Goal: Task Accomplishment & Management: Complete application form

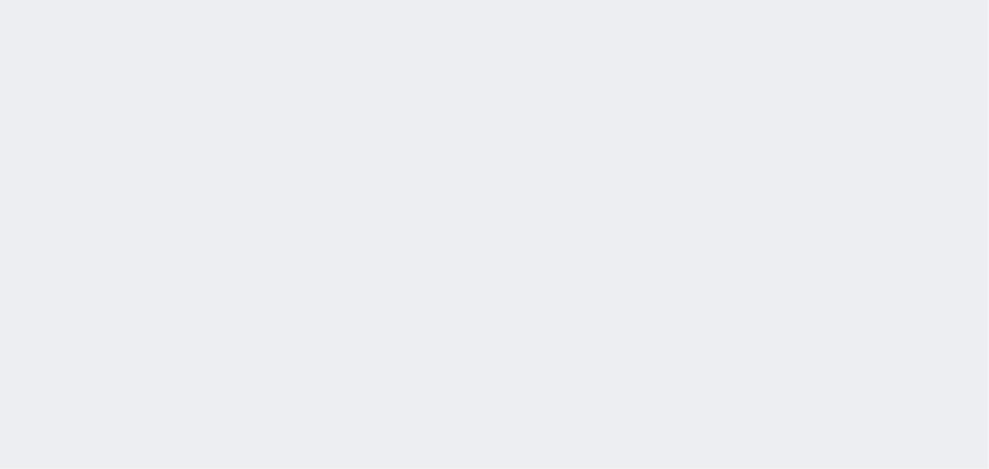
click at [197, 209] on div "[DATE] 16:43:33 候補物件を追加してしてください 紹介した物件一覧 他社物件を追加する 空室確認ページに追加・削除 紹介した物件一覧 他社物件を…" at bounding box center [494, 234] width 989 height 469
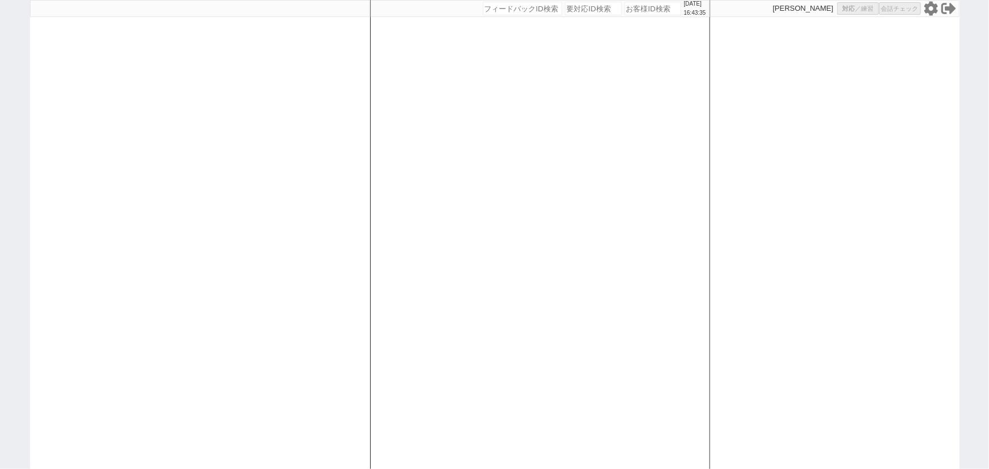
select select "6"
select select "2"
select select "10"
select select
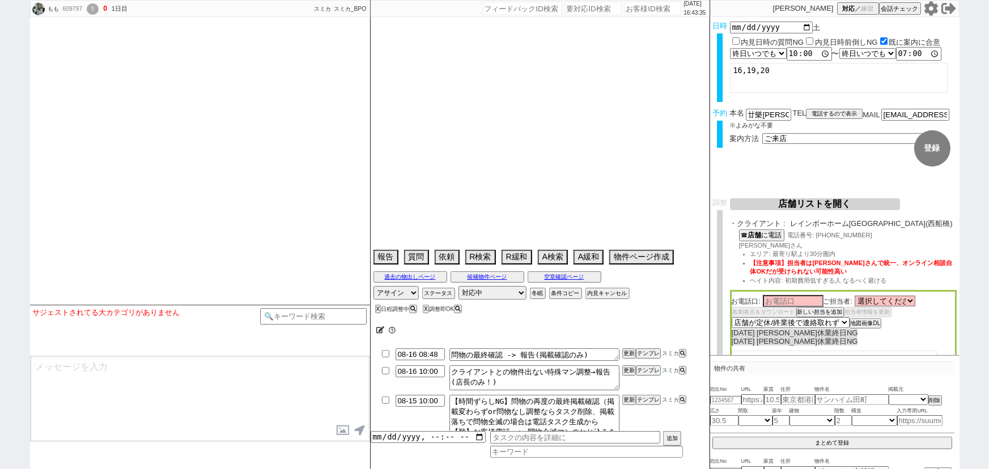
select select "2025"
select select "10"
select select "37"
select select "0"
select select "811"
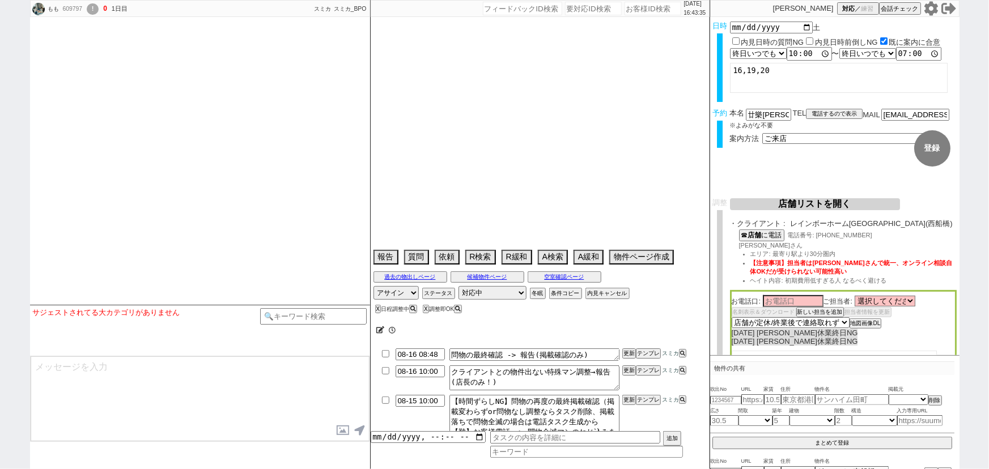
select select "11"
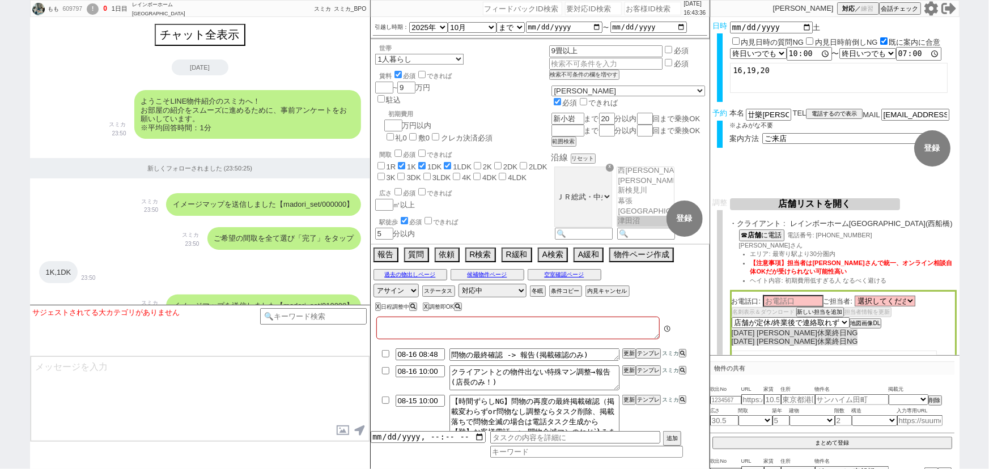
type textarea "オンボで保証人不要希望 [PERSON_NAME]調整NG既にやりとりしている。 周辺店舗も15日まで休業でアエラス船橋も送れないので、[PERSON_NAM…"
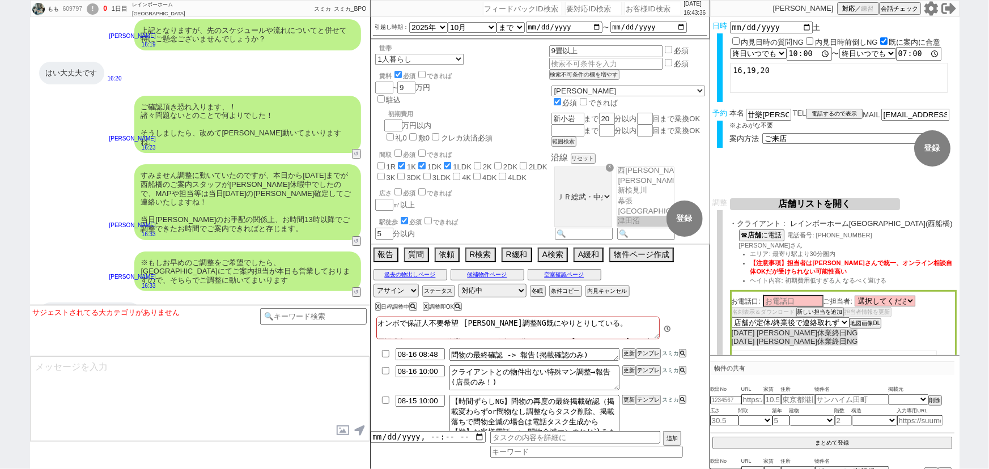
scroll to position [20, 0]
click at [391, 286] on select "アサイン [PERSON_NAME] [PERSON_NAME] [PERSON_NAME]" at bounding box center [395, 291] width 45 height 14
click at [233, 252] on div "※もしお早めのご調整をご希望でしたら、[GEOGRAPHIC_DATA]にてご案内担当が本日も営業しておりますので、そちらでご調整に動いてまいります" at bounding box center [247, 272] width 227 height 40
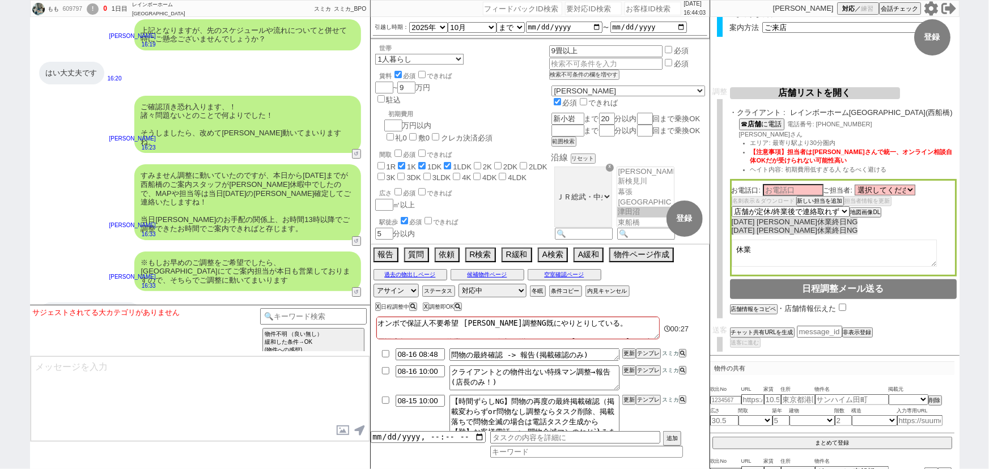
click at [817, 90] on button "店舗リストを開く" at bounding box center [815, 93] width 170 height 12
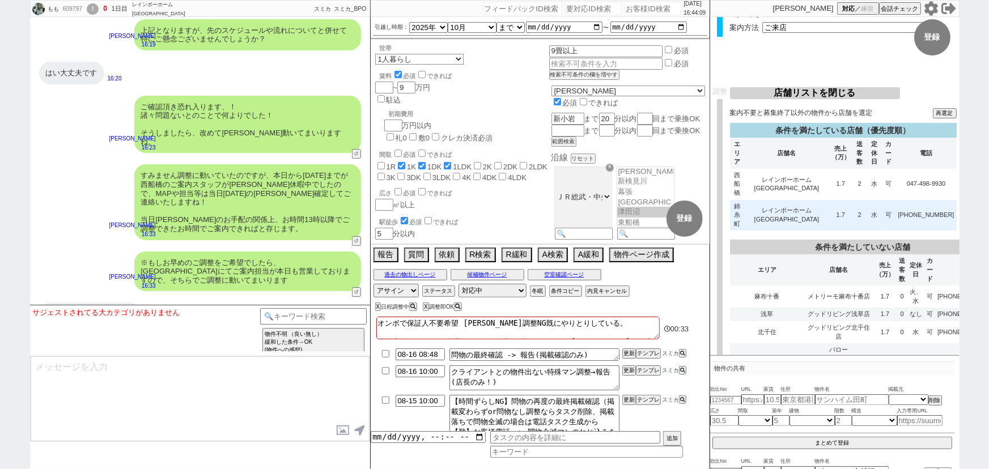
click at [778, 200] on td "レインボーホーム 錦糸町店" at bounding box center [786, 215] width 85 height 31
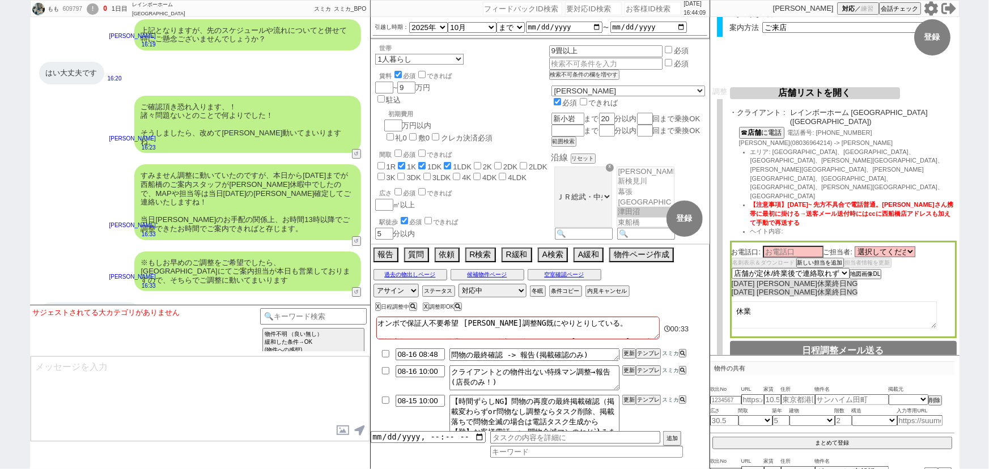
select select
select select "10"
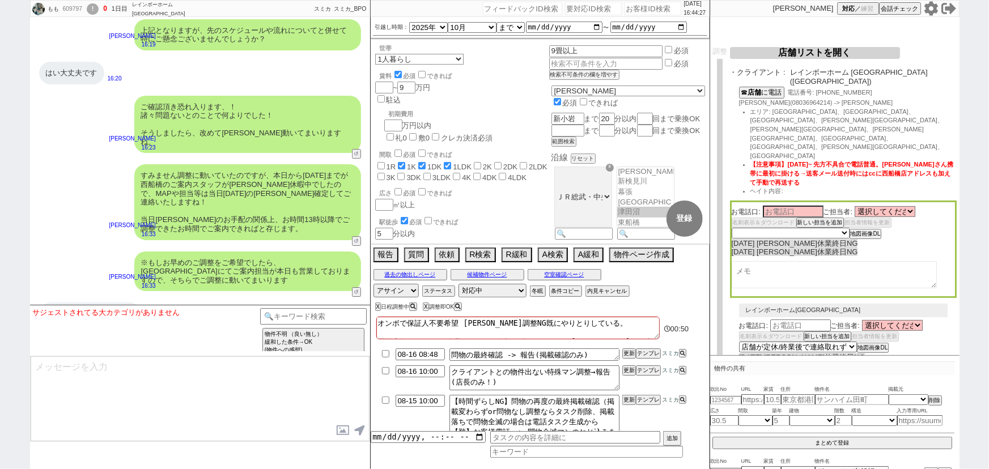
scroll to position [0, 0]
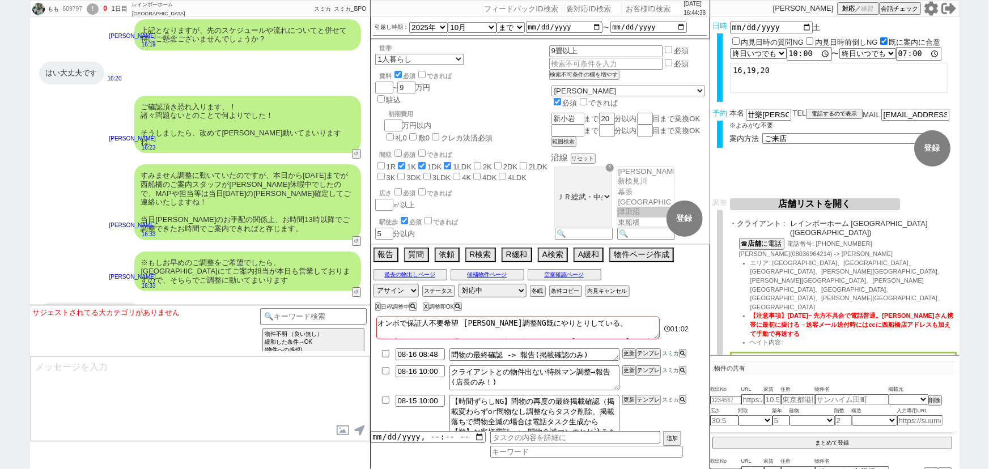
click at [70, 10] on div "609797" at bounding box center [73, 9] width 26 height 9
copy div "609797"
click at [194, 393] on textarea at bounding box center [200, 398] width 339 height 85
click at [314, 364] on textarea "かしこまりました。それでは錦糸町の店舗に調整動いてまいりまして追ってご報告いたします。" at bounding box center [200, 398] width 339 height 85
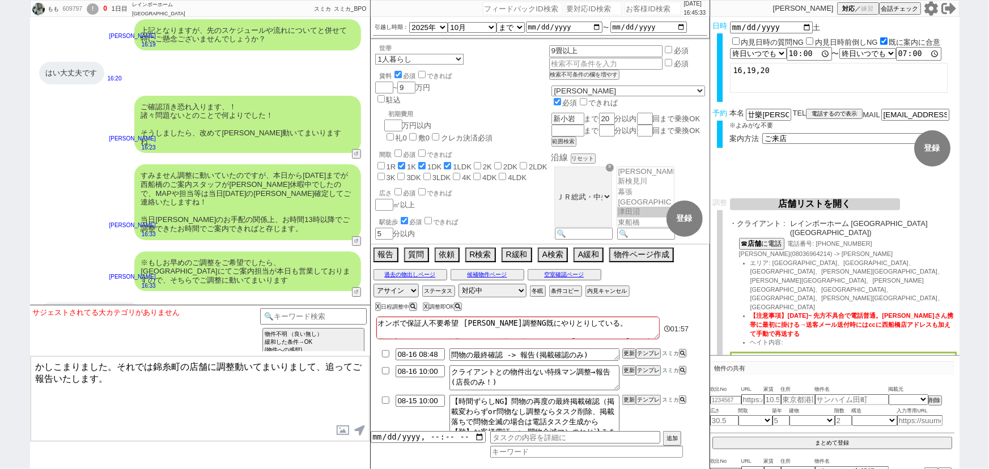
type textarea "かしこまりました。それでは錦糸町の店舗に調整動いてまいりまして、追ってご報告いたします。"
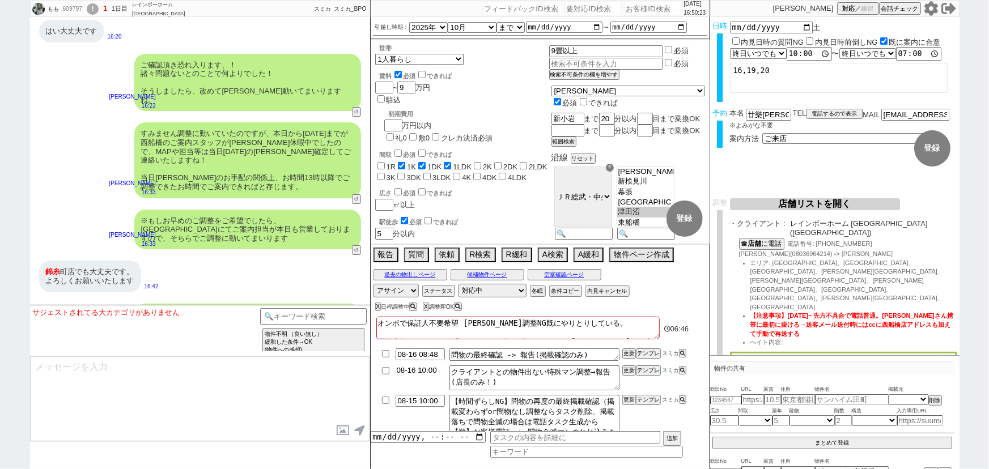
click at [417, 372] on input "08-16 10:00" at bounding box center [420, 371] width 49 height 10
type input "08-14 17:00"
click at [627, 372] on button "更新" at bounding box center [627, 371] width 11 height 8
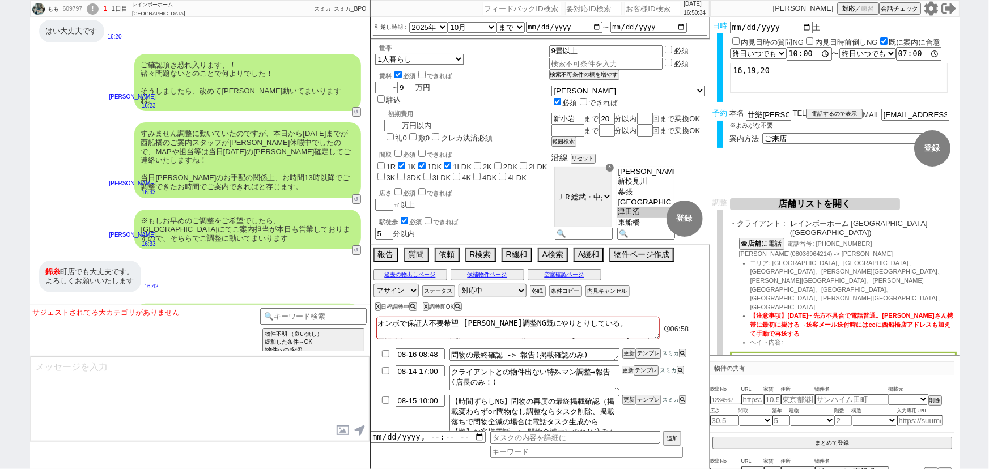
click at [627, 372] on button "更新" at bounding box center [627, 371] width 11 height 8
click at [416, 352] on input "08-16 08:48" at bounding box center [420, 354] width 49 height 10
type input "08-14 18:00"
click at [623, 354] on button "更新" at bounding box center [627, 354] width 11 height 8
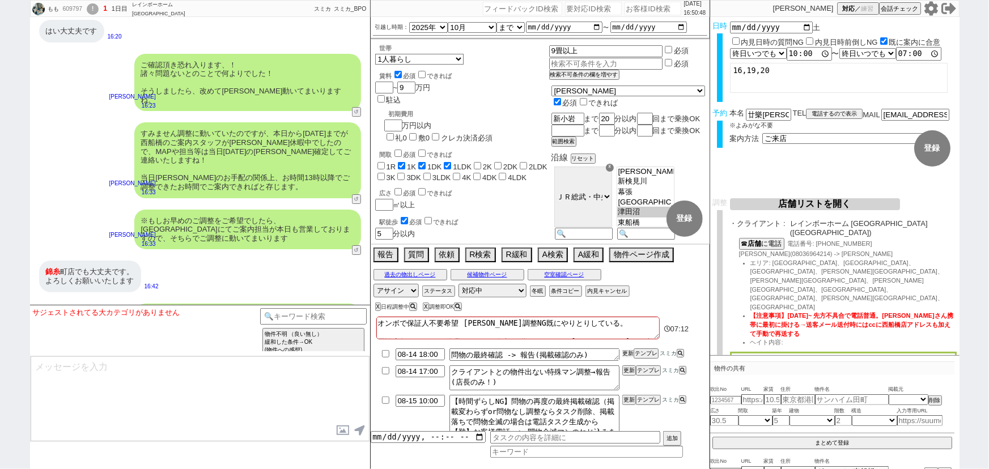
click at [623, 354] on button "更新" at bounding box center [627, 354] width 11 height 8
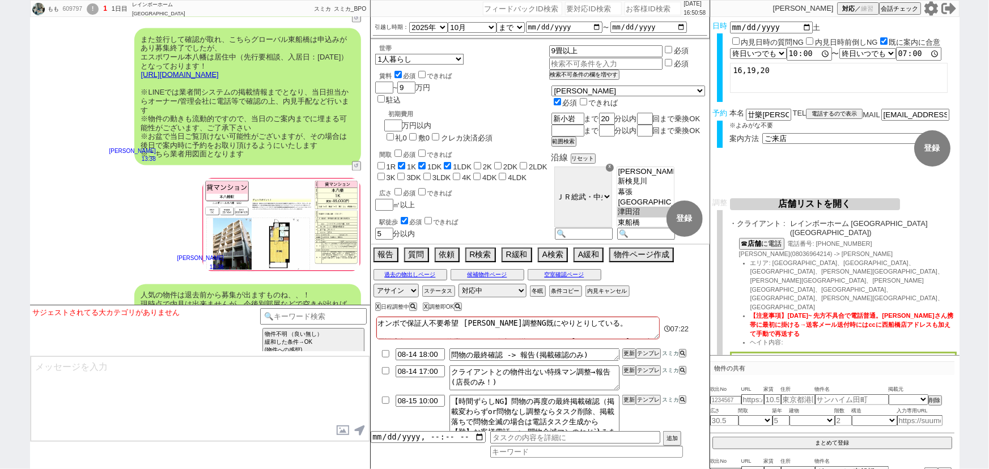
click at [381, 351] on input "checkbox" at bounding box center [385, 353] width 16 height 7
checkbox input "true"
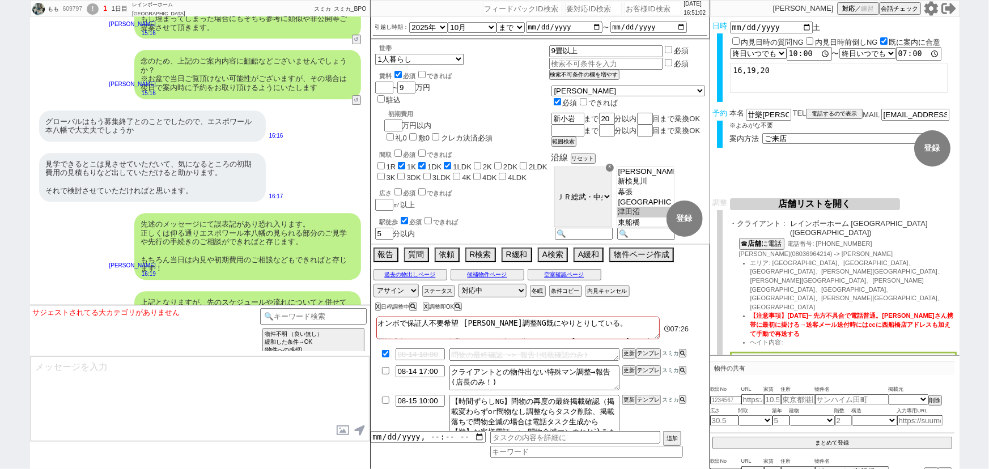
scroll to position [4105, 0]
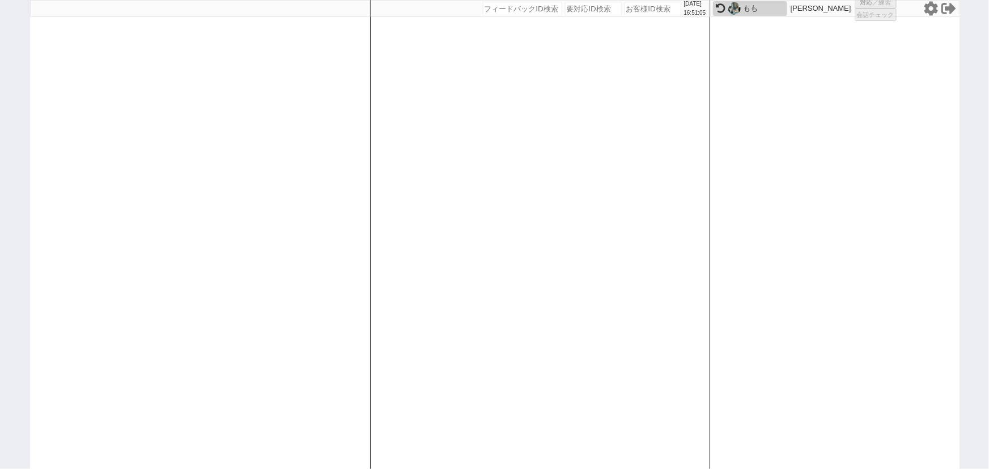
select select
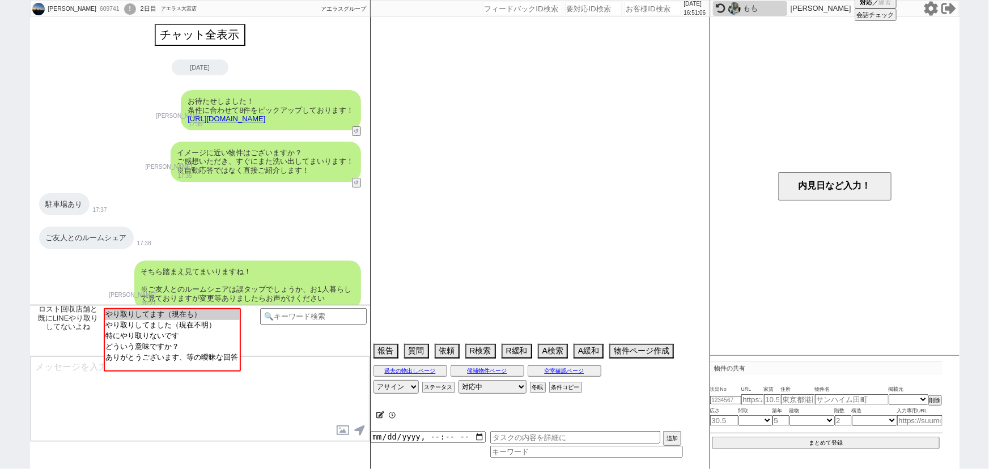
scroll to position [757, 0]
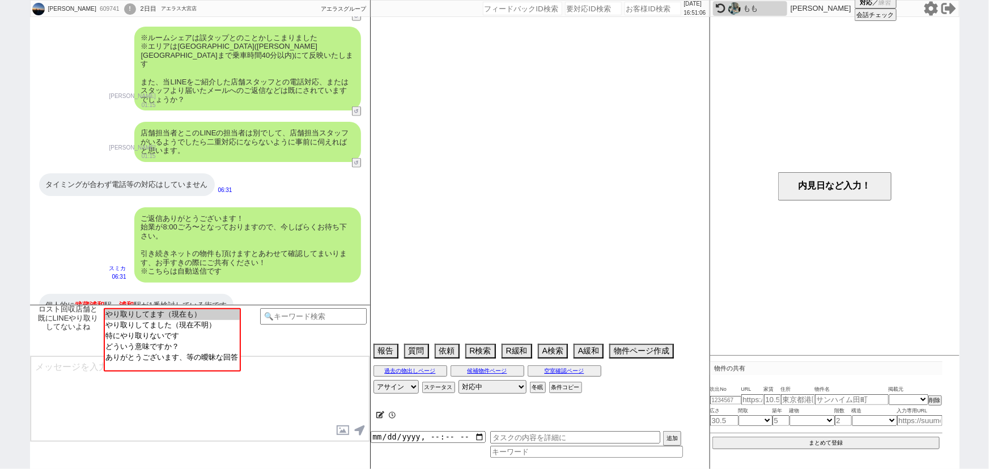
select select "13"
select select "0"
select select "11"
select select "181"
select select "182"
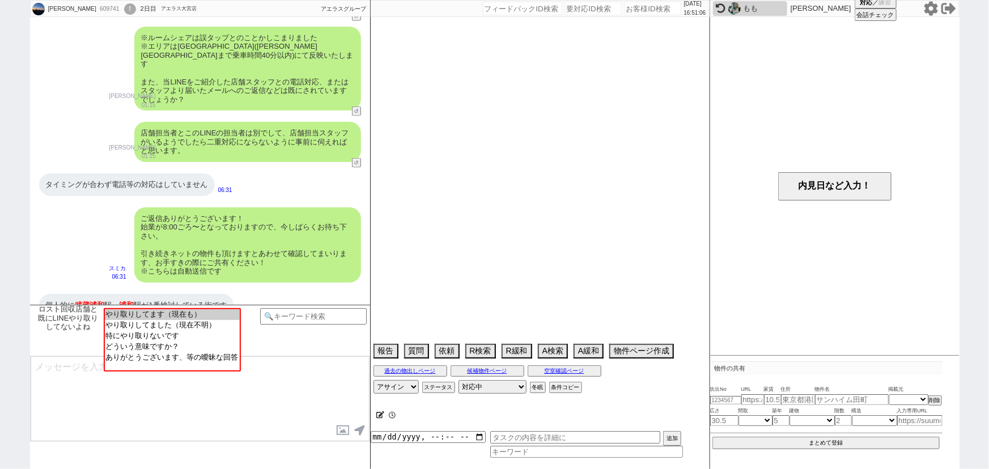
select select "183"
select select "184"
select select "185"
select select "186"
select select "187"
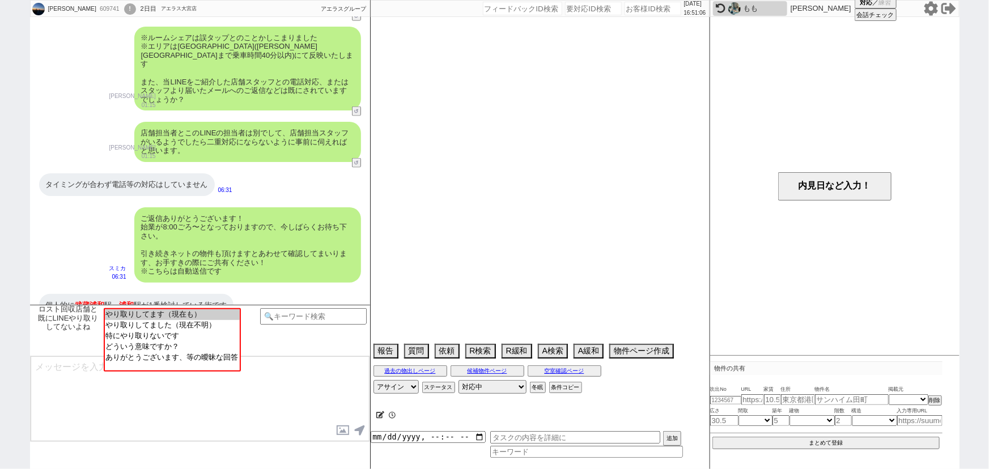
select select "188"
select select "189"
select select "190"
select select "192"
select select "195"
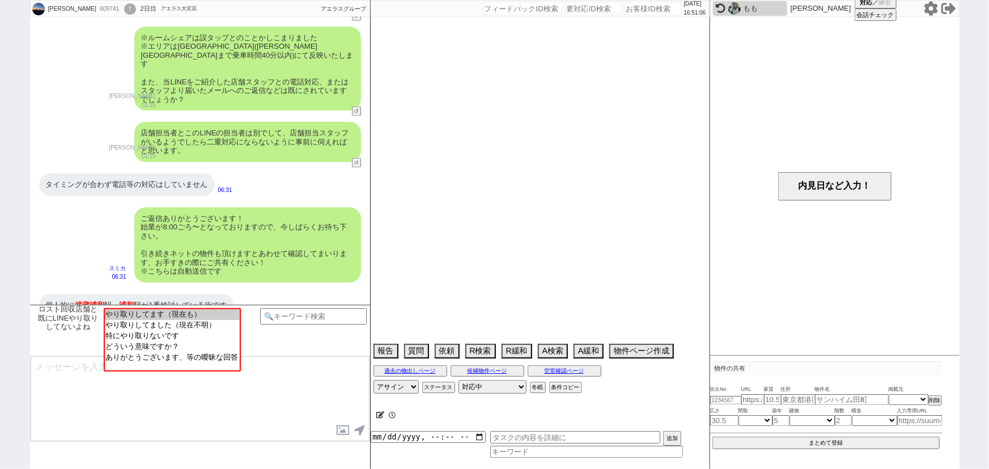
select select "196"
select select "199"
select select "200"
select select "201"
select select "203"
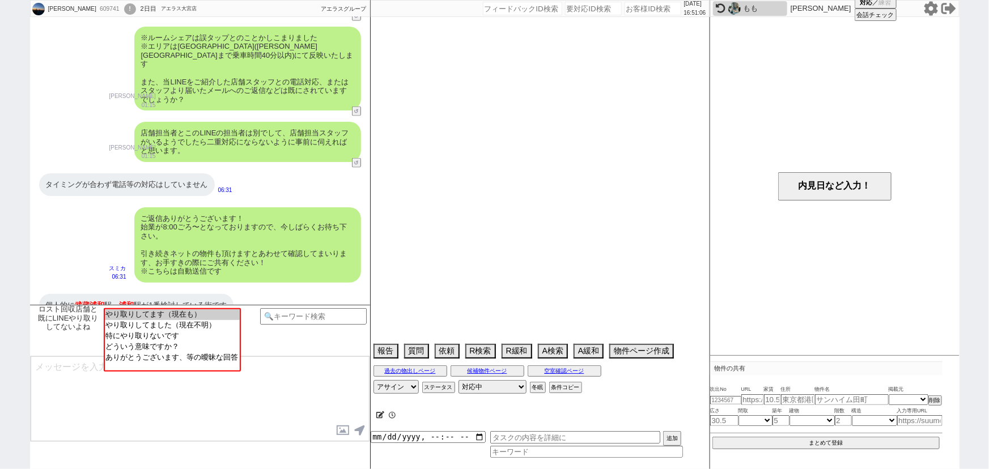
select select "205"
select select "206"
select select "207"
select select "208"
select select "209"
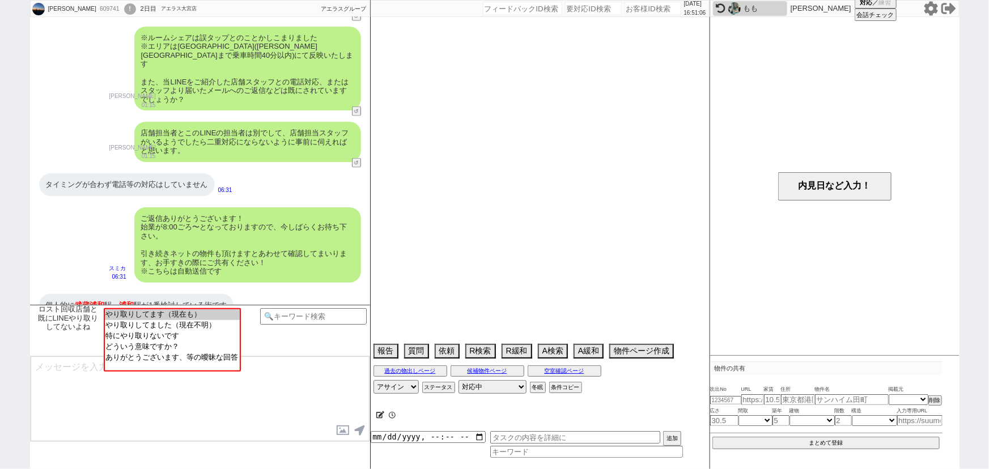
select select "210"
select select "211"
select select "212"
select select "213"
select select "214"
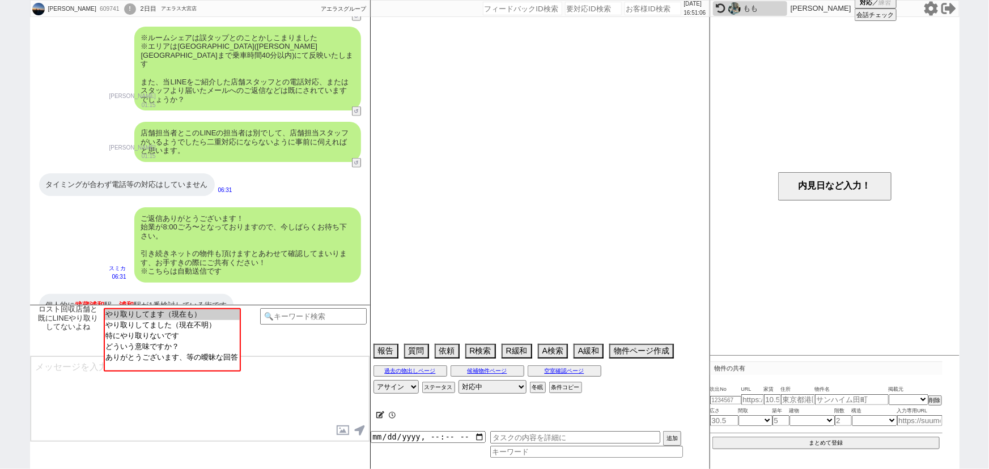
select select "215"
select select "216"
select select "217"
select select "218"
select select "219"
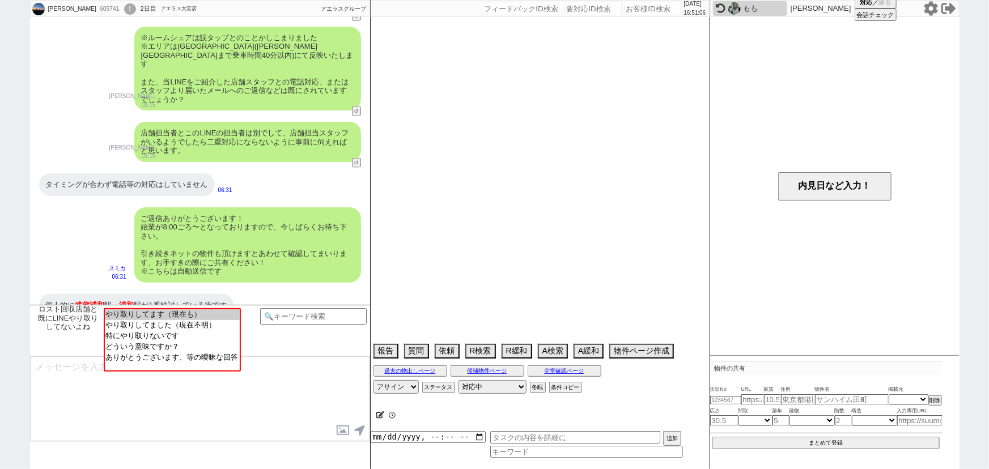
select select "220"
select select "221"
select select "222"
select select "224"
select select "225"
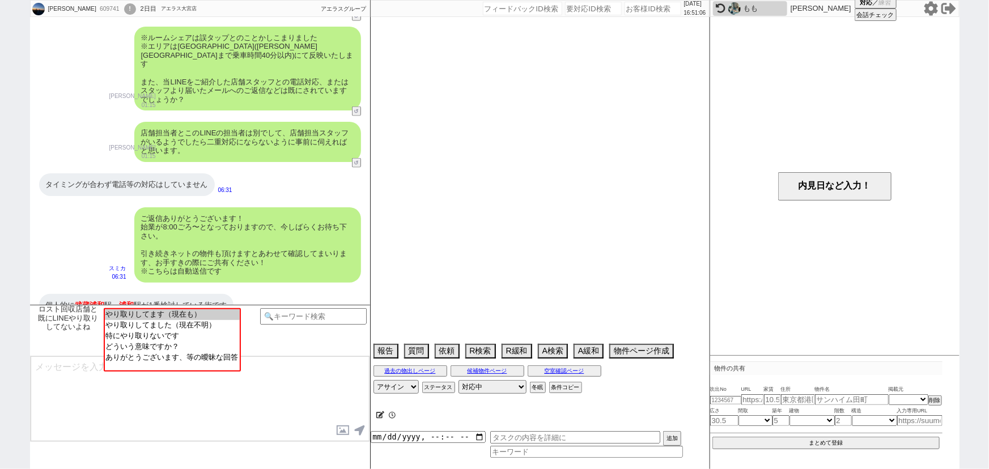
select select "226"
select select "227"
select select "228"
select select "229"
select select "231"
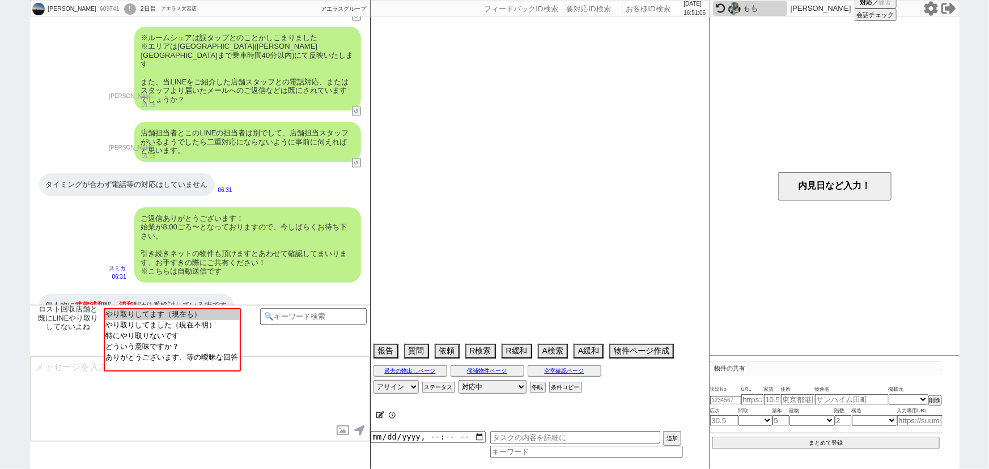
select select "232"
select select "233"
select select "234"
select select "235"
select select "249"
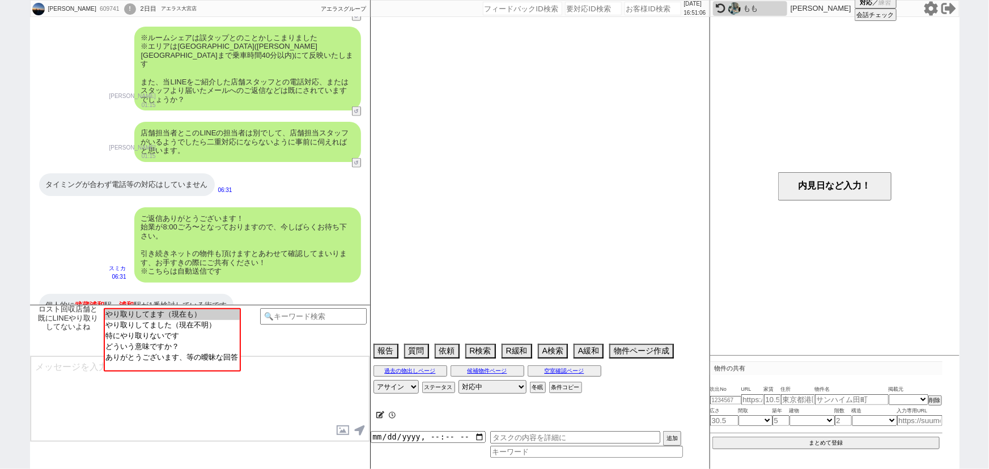
select select "25"
select select "794"
select select "68"
select select "9"
select select "329"
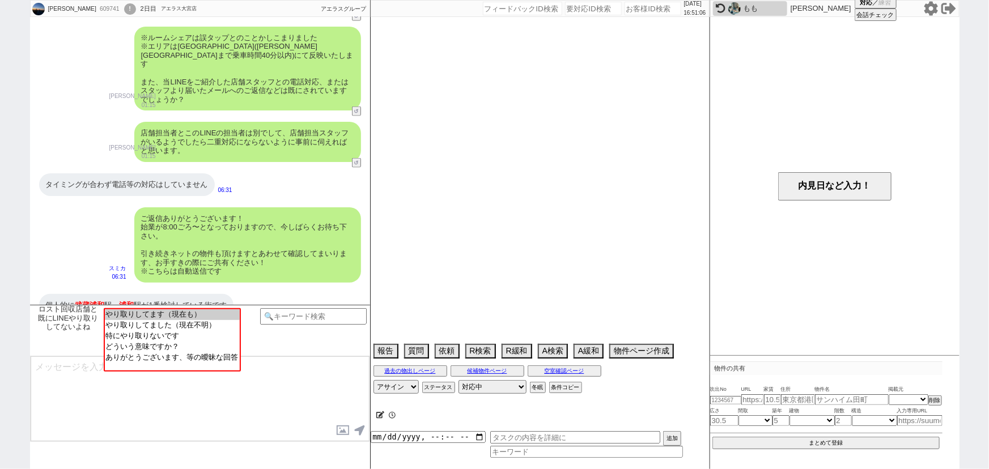
select select "10"
select select "372"
select select "65"
select select "38"
select select "1105"
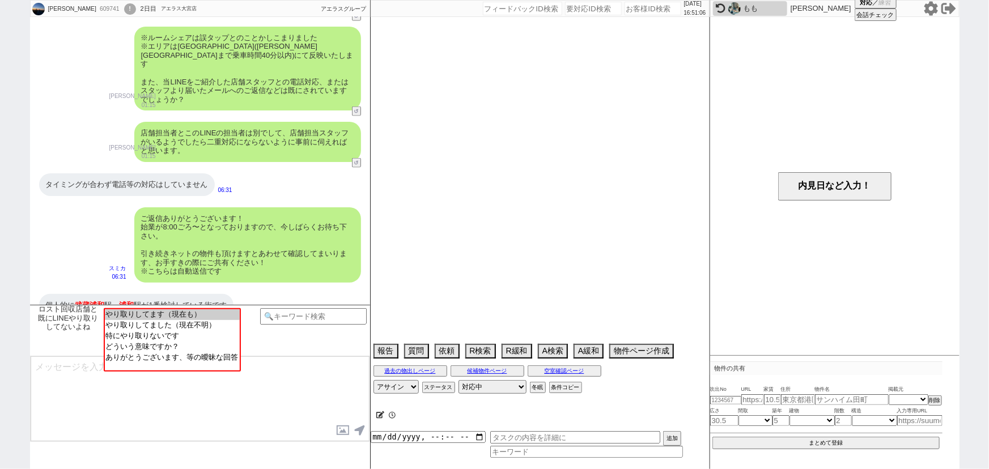
select select "36"
select select "1068"
select select "35"
select select "1021"
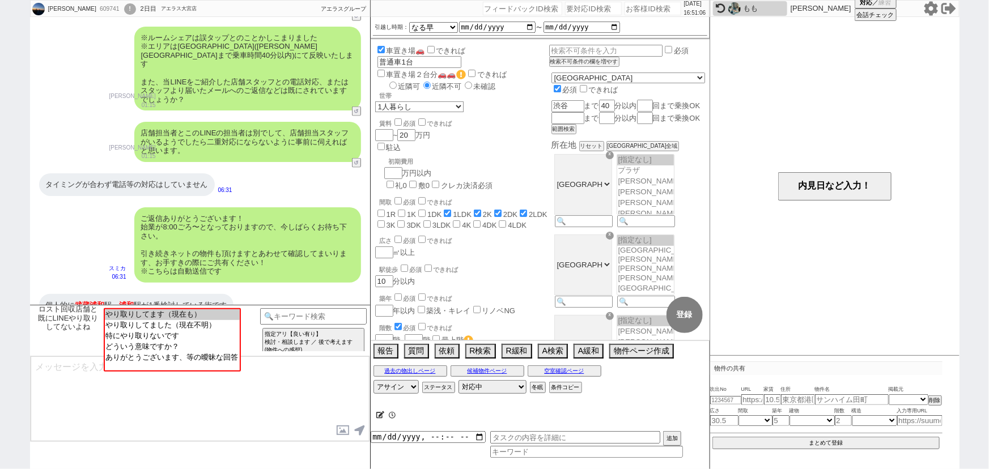
scroll to position [54, 0]
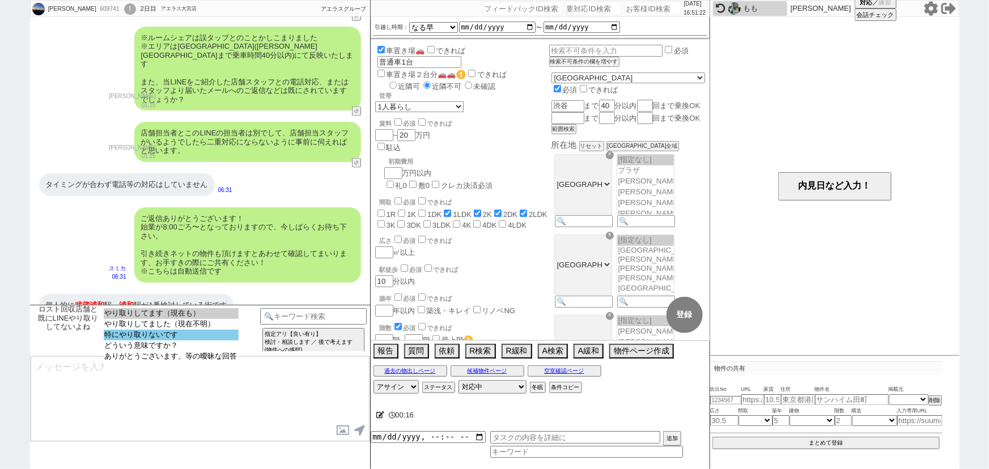
select select "特にやり取りないです"
click at [197, 341] on option "特にやり取りないです" at bounding box center [171, 346] width 135 height 11
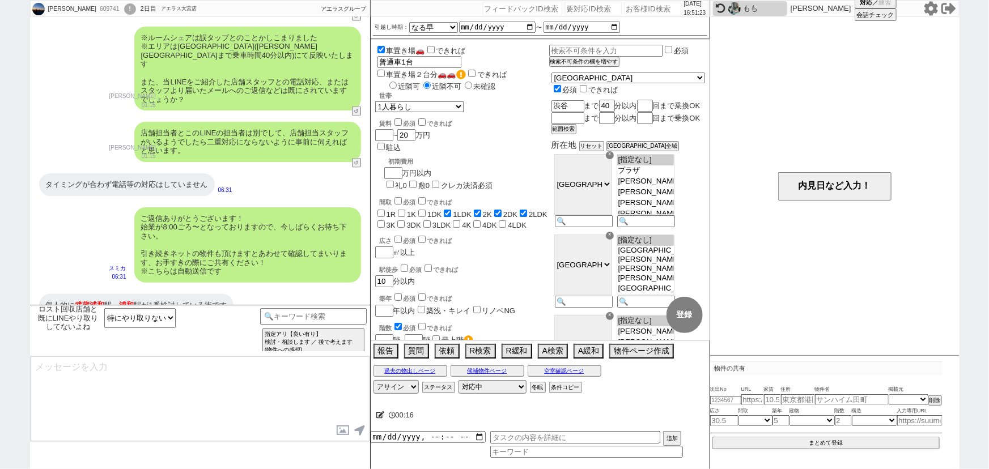
type textarea "かしこまりました！ また改めてですが、本LINEでは物件紹介、空室確認、内見依頼・予約等まですべて一貫して行えます！ 引き続きメール/電話での問い合わせ窓口/…"
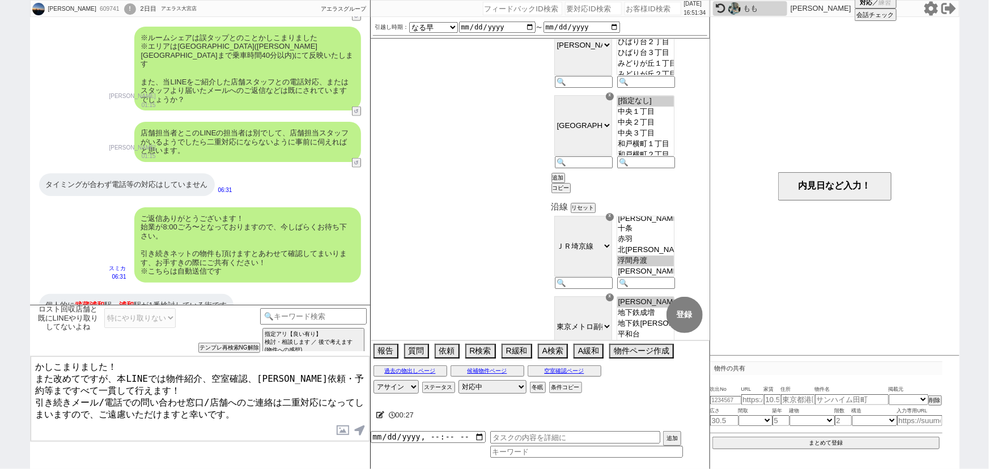
scroll to position [3842, 0]
click at [593, 211] on button "リセット" at bounding box center [582, 207] width 23 height 8
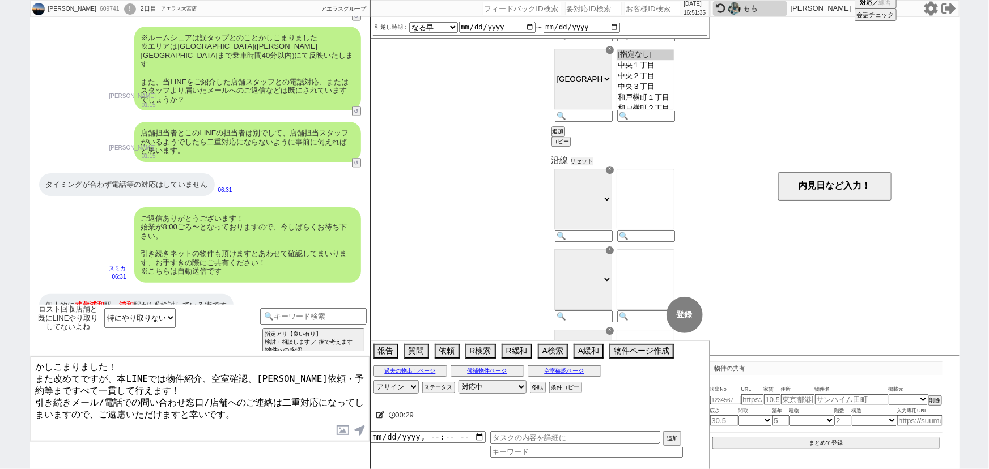
scroll to position [3890, 0]
drag, startPoint x: 105, startPoint y: 287, endPoint x: 78, endPoint y: 283, distance: 27.5
click at [78, 294] on div "個人的に 武蔵浦和 駅、 浦和 駅が1番検討している街です" at bounding box center [136, 305] width 194 height 23
copy span "武蔵浦和"
click at [661, 240] on input at bounding box center [645, 236] width 56 height 10
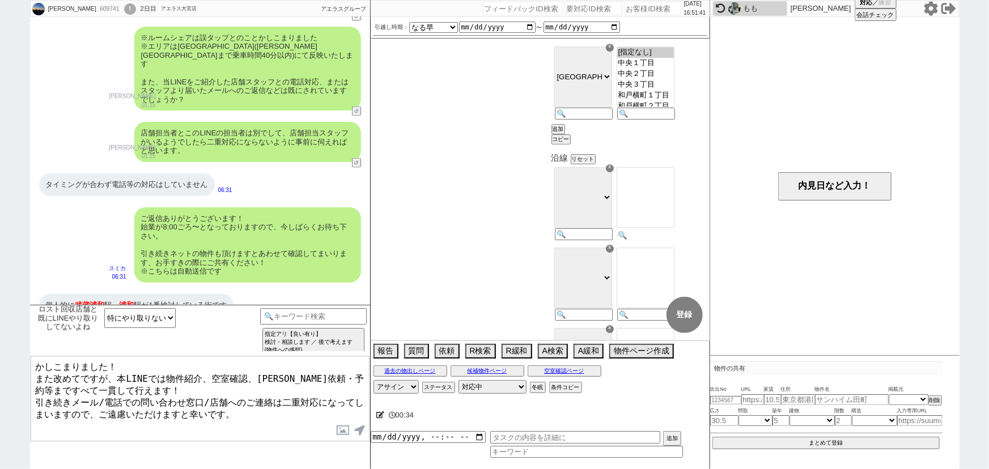
paste input "武蔵浦和"
type input "武蔵浦和"
select select "25"
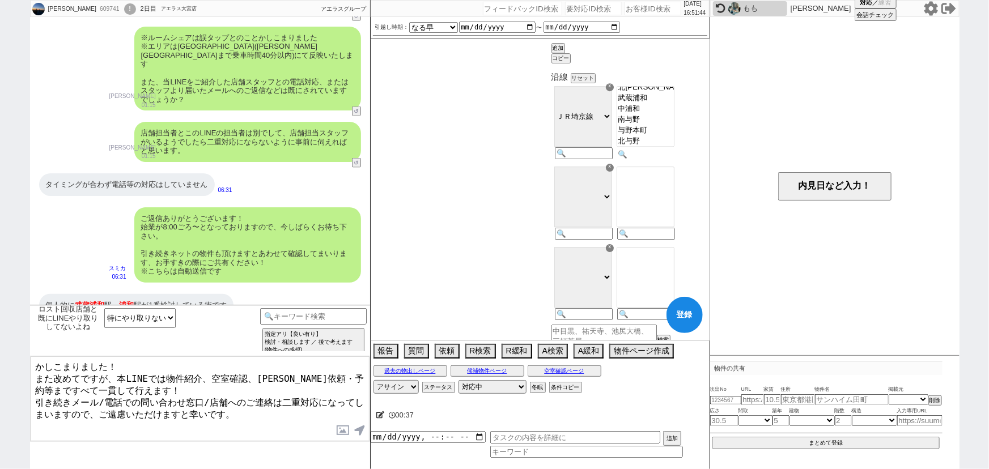
scroll to position [3972, 0]
click at [672, 239] on input at bounding box center [645, 235] width 56 height 10
type input "浦和"
select select "23"
checkbox input "false"
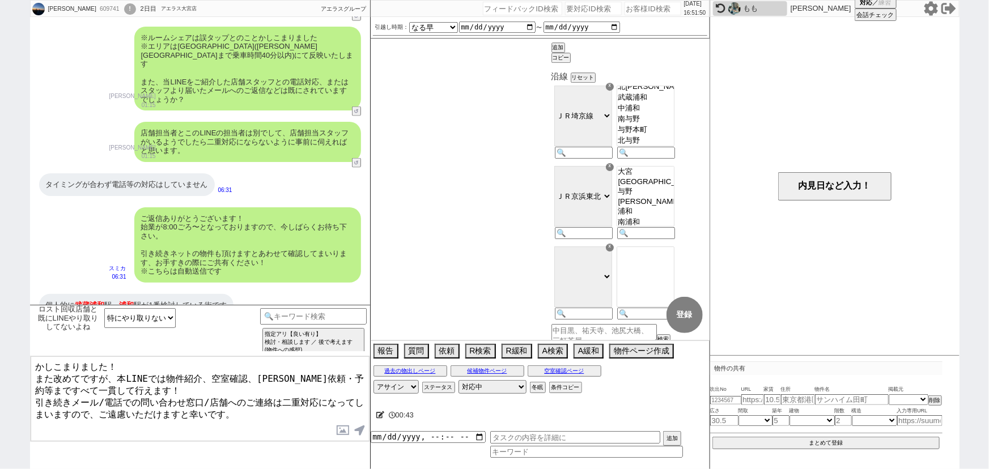
checkbox input "false"
checkbox input "true"
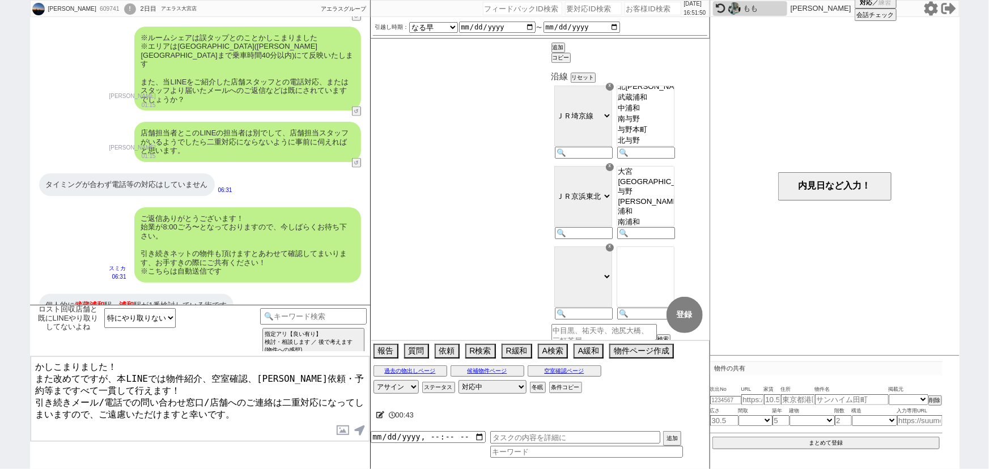
checkbox input "true"
checkbox input "false"
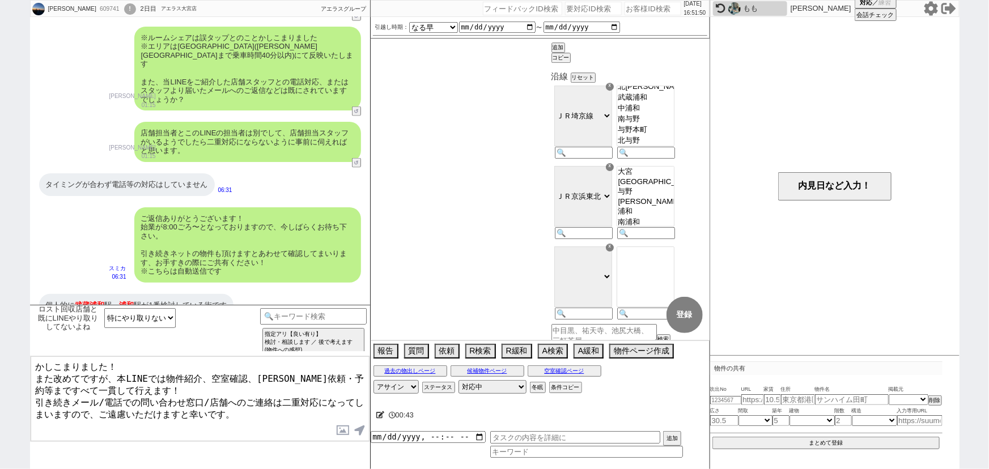
checkbox input "false"
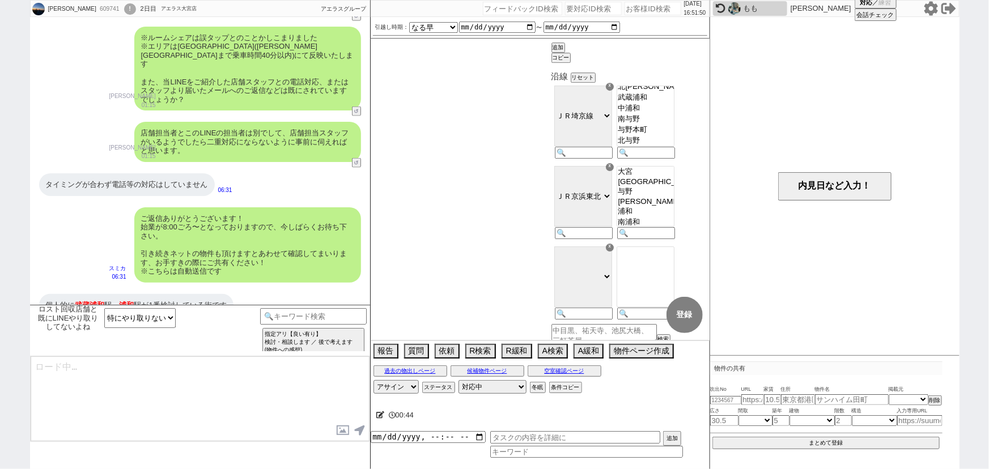
select select "181"
select select "182"
select select "183"
select select "184"
select select "185"
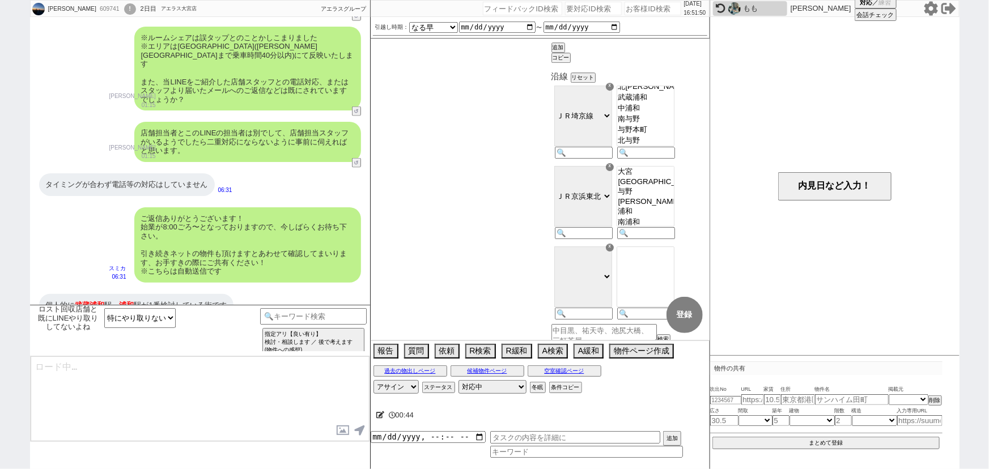
select select "186"
select select "187"
select select "188"
select select "189"
select select "190"
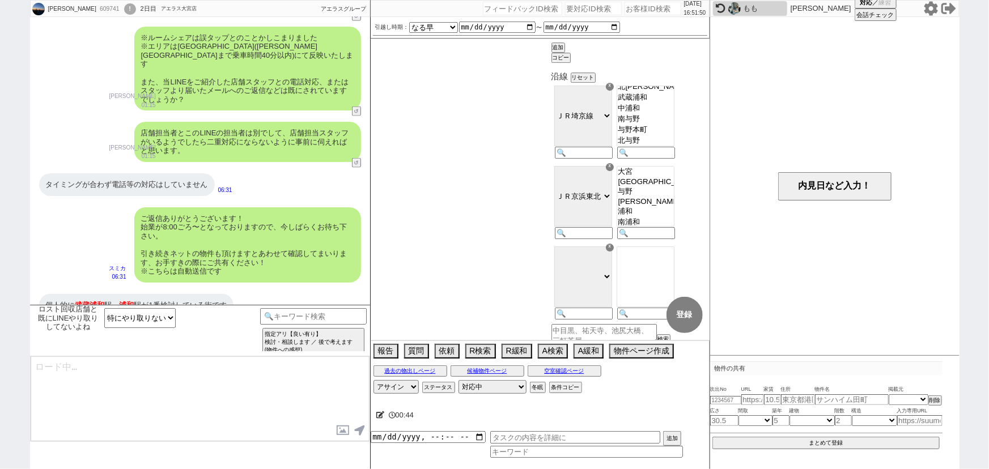
select select "192"
select select "195"
select select "196"
select select "199"
select select "200"
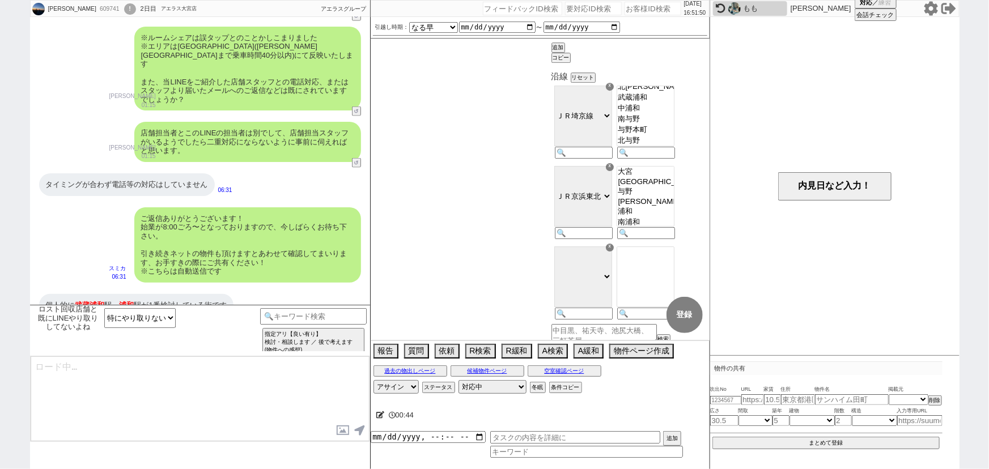
select select "201"
select select "203"
select select "205"
select select "206"
select select "207"
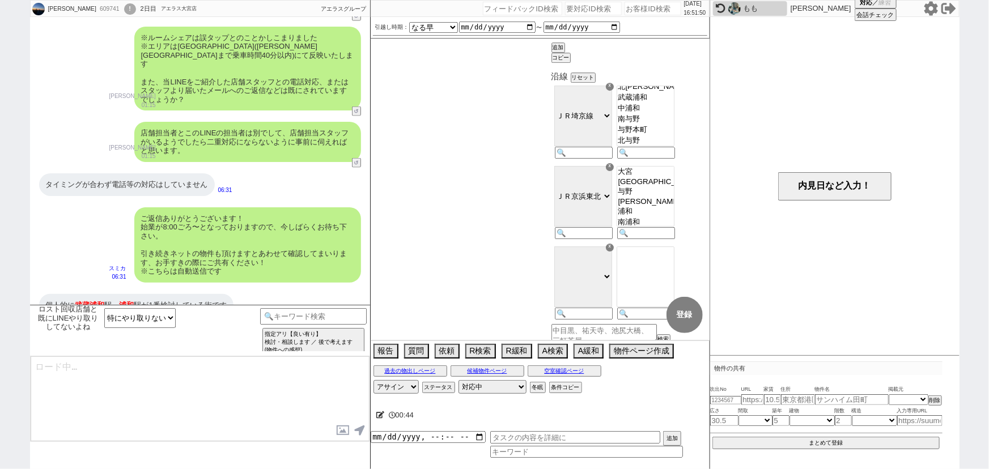
select select "208"
select select "209"
select select "210"
select select "211"
select select "212"
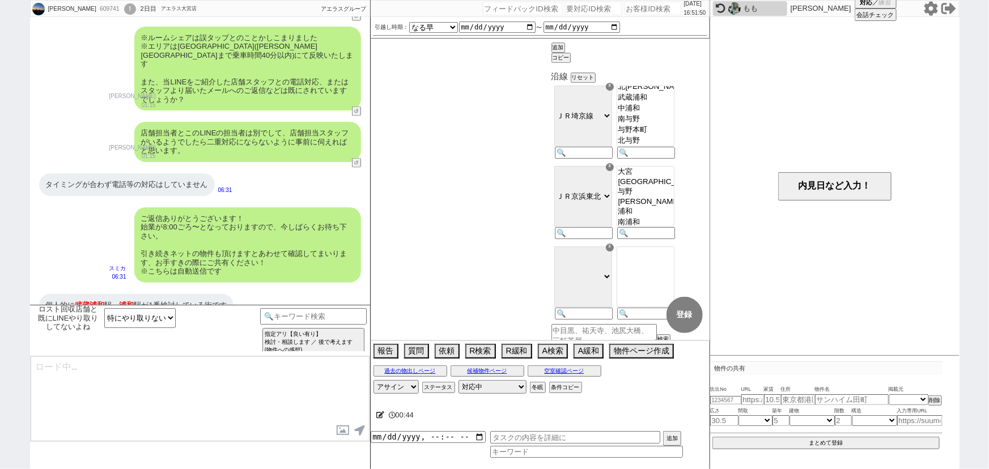
select select "213"
select select "214"
select select "215"
select select "216"
select select "217"
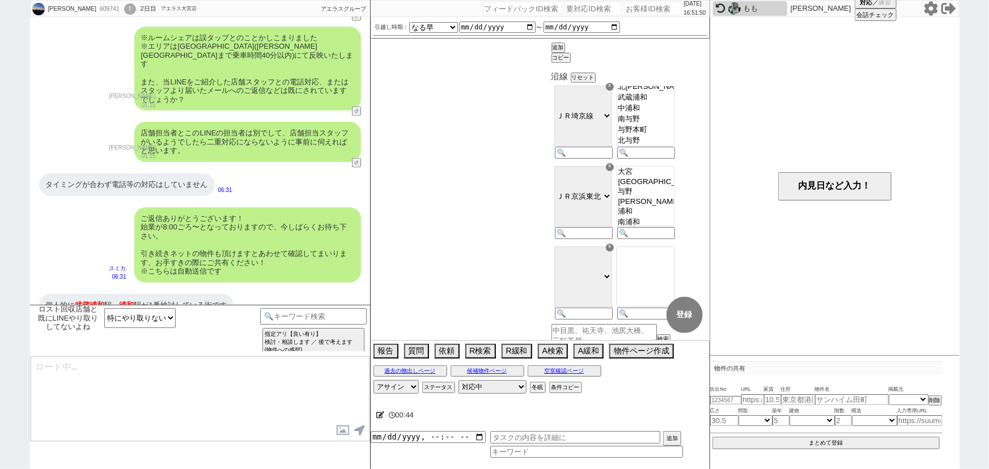
select select "218"
select select "219"
select select "220"
select select "221"
select select "222"
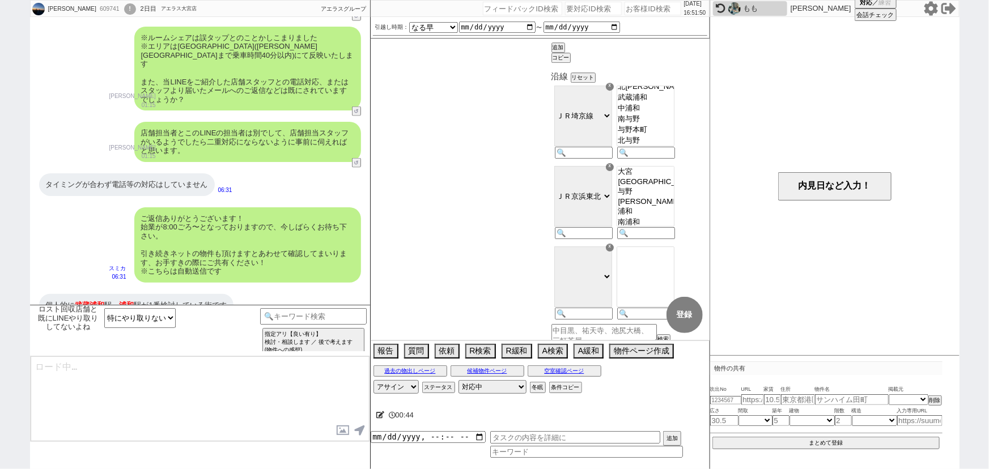
select select "224"
select select "225"
select select "226"
select select "227"
select select "228"
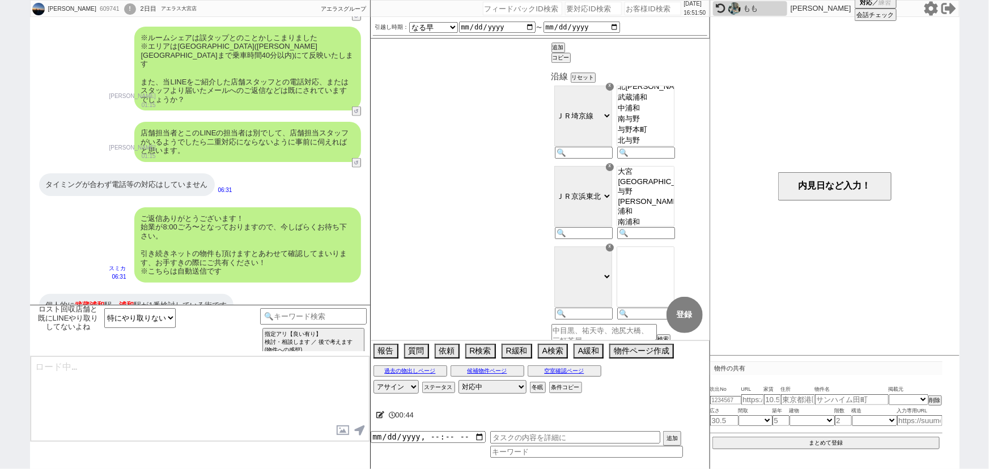
select select "229"
select select "231"
select select "232"
select select "233"
select select "234"
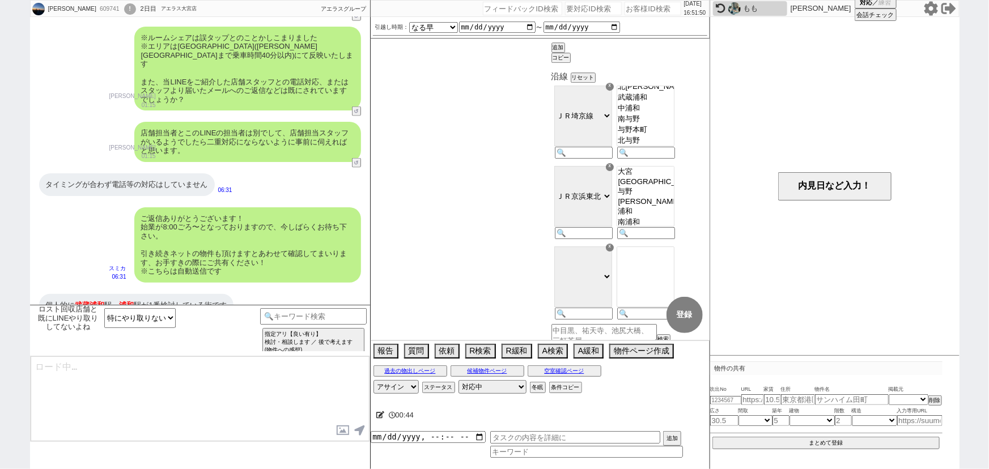
select select "235"
select select "249"
select select "25"
select select "798"
select select "726"
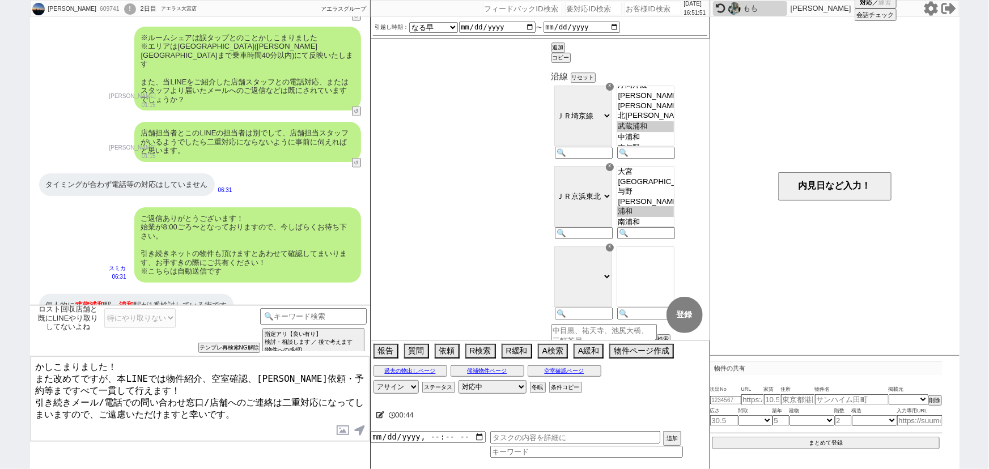
scroll to position [816, 0]
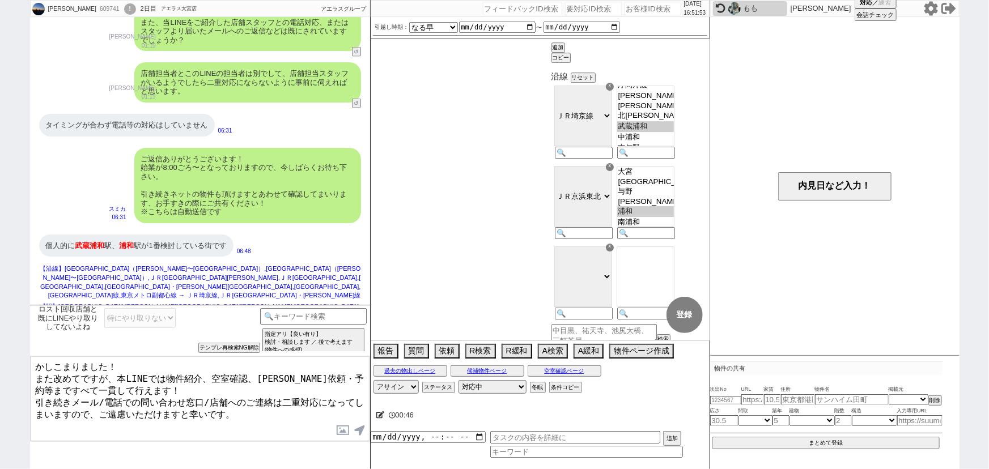
click at [136, 359] on textarea "かしこまりました！ また改めてですが、本LINEでは物件紹介、空室確認、内見依頼・予約等まですべて一貫して行えます！ 引き続きメール/電話での問い合わせ窓口/…" at bounding box center [200, 398] width 339 height 85
type textarea "かしこまりました！反映してまいります。 また改めてですが、本LINEでは物件紹介、空室確認、内見依頼・予約等まですべて一貫して行えます！ 引き続きメール/電話…"
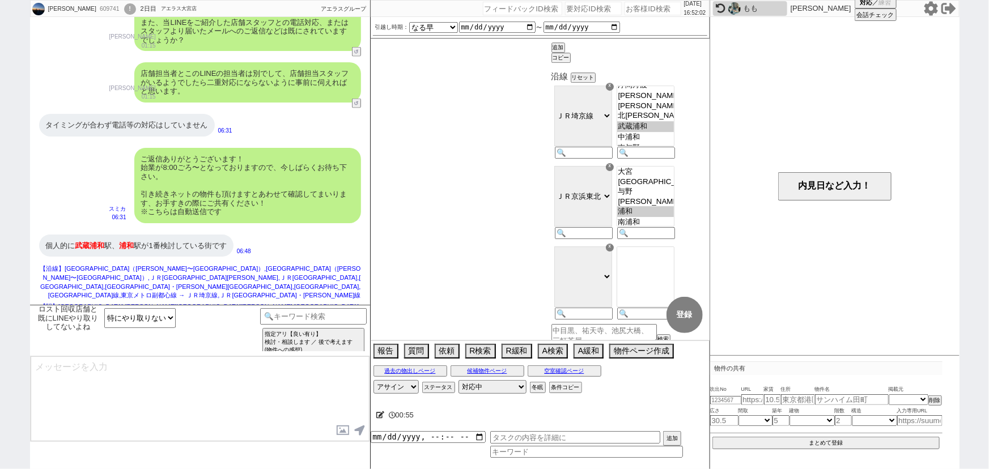
scroll to position [894, 0]
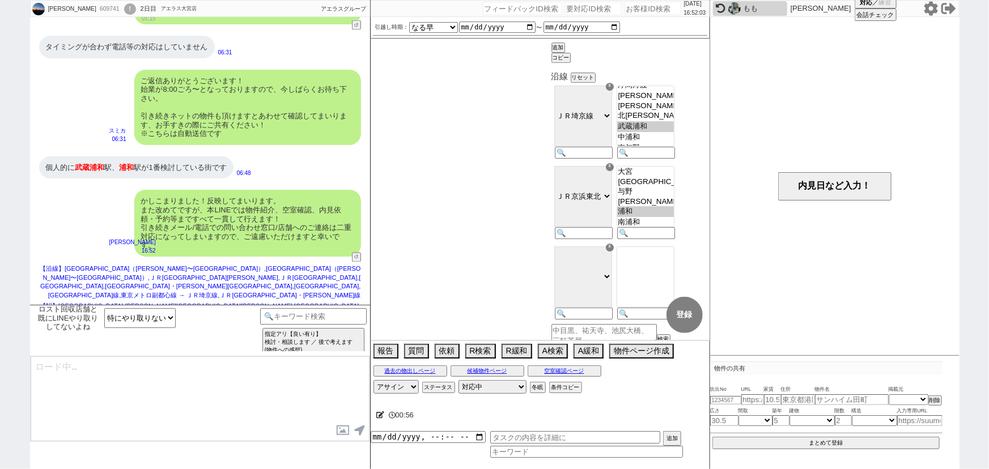
type textarea "先日同様、ネットの物件関連の話ですが、ネットに掲載のある物件は基本的には業者間流通システムのATBBの物件で「募集状況」をまとめて確認が可能です！ ネットから…"
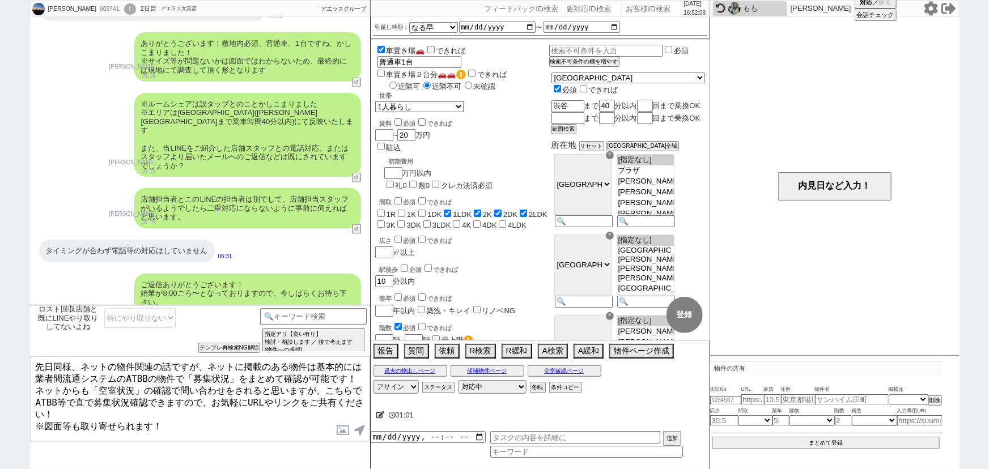
scroll to position [690, 0]
click at [102, 394] on textarea "先日同様、ネットの物件関連の話ですが、ネットに掲載のある物件は基本的には業者間流通システムのATBBの物件で「募集状況」をまとめて確認が可能です！ ネットから…" at bounding box center [200, 398] width 339 height 85
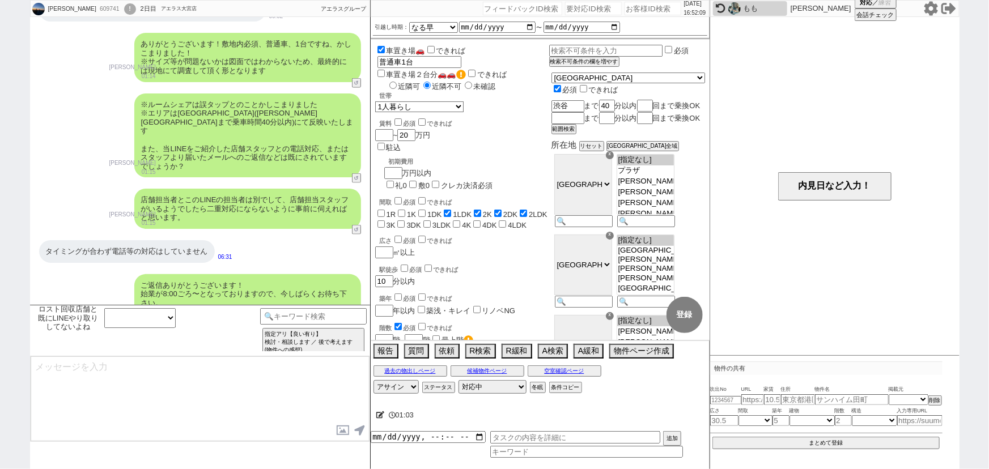
scroll to position [981, 0]
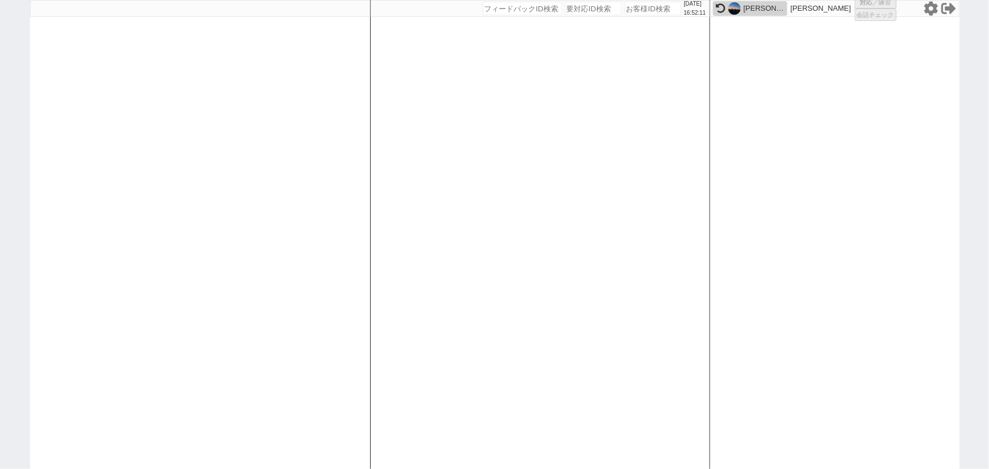
select select
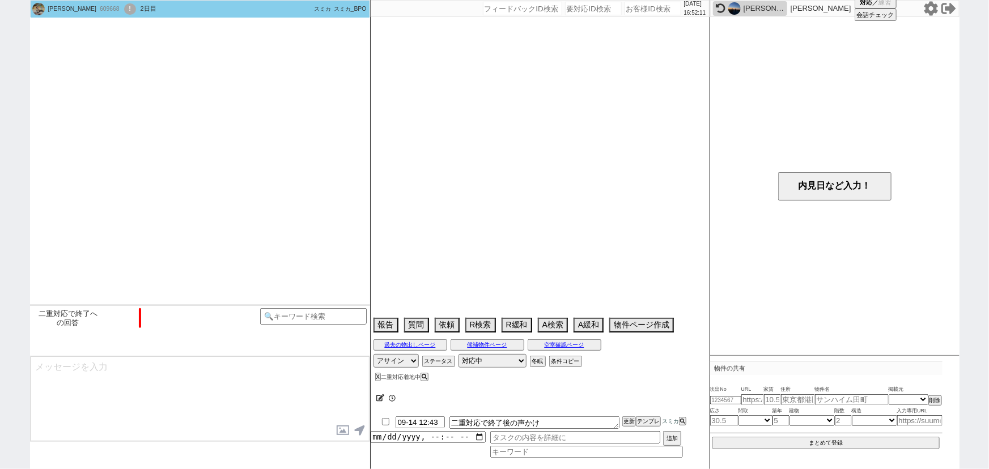
type textarea "15日　予約済み　二重？"
select select "15"
select select "0"
select select "51"
select select "54"
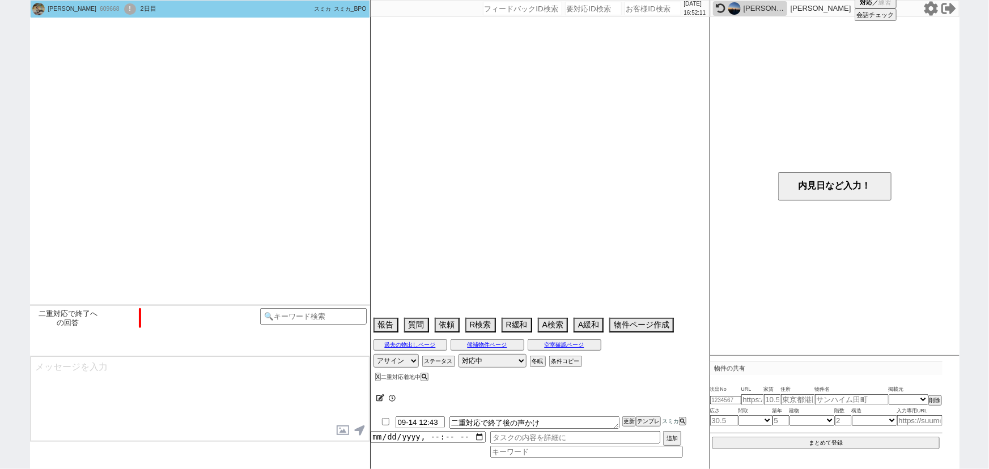
select select "1366"
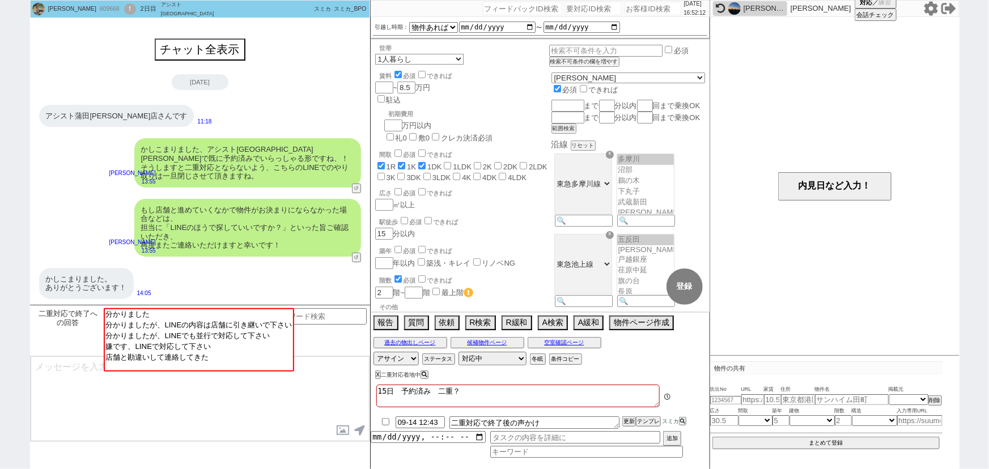
scroll to position [43, 0]
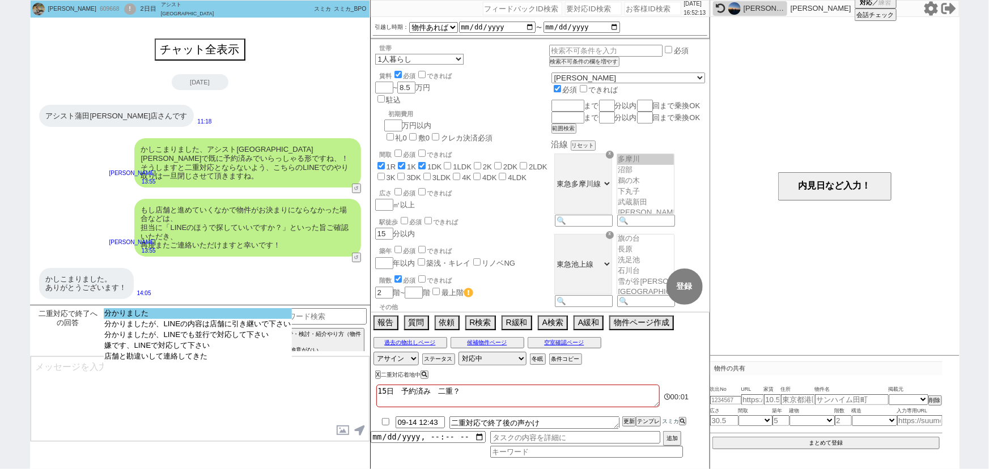
select select "分かりました"
click at [227, 319] on option "分かりました" at bounding box center [198, 324] width 189 height 11
type textarea "お手数おかけいたしますが、どうぞ宜しくお願い致します！"
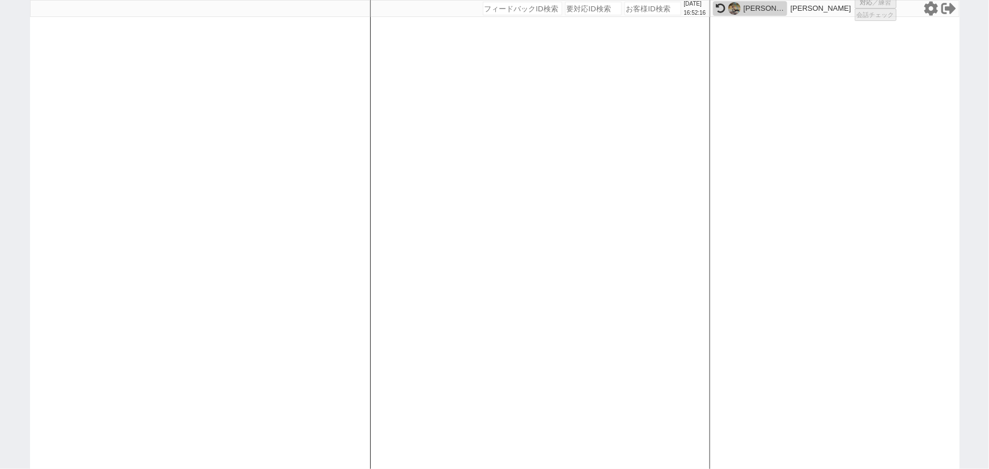
select select
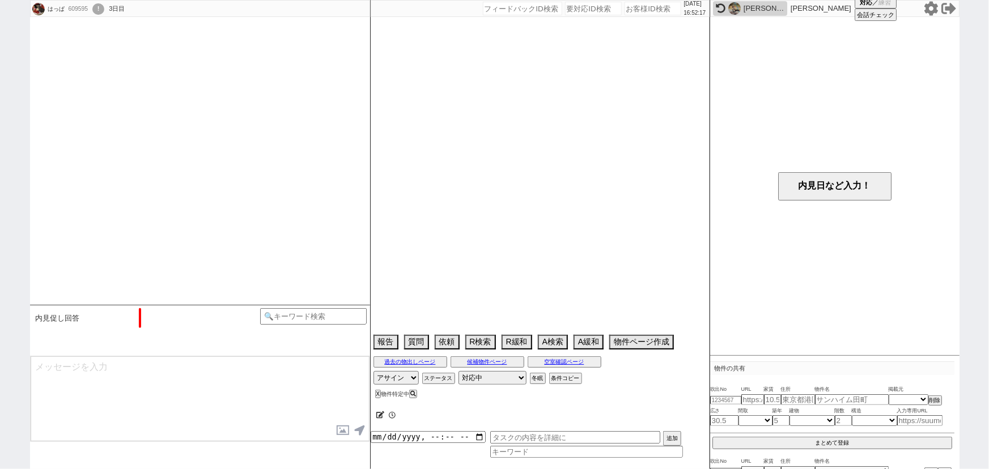
scroll to position [1916, 0]
select select "2025"
select select "9"
select select "37"
select select "0"
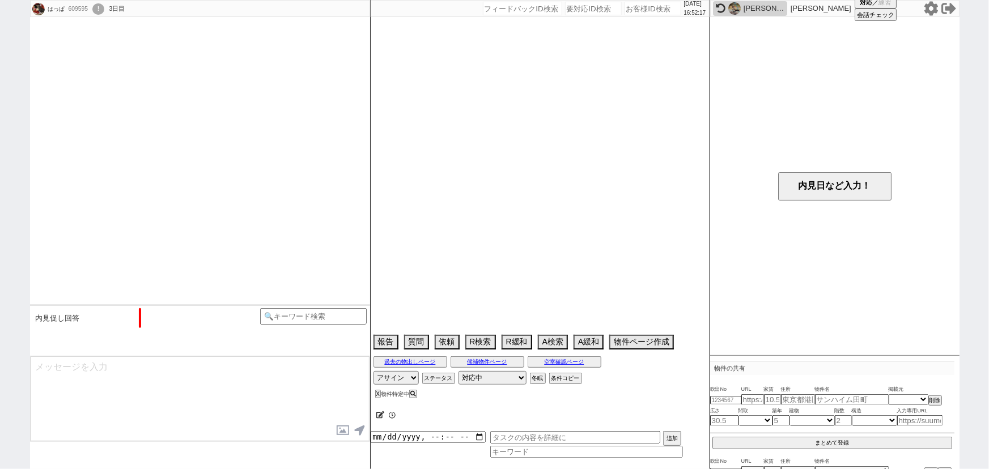
select select "29"
select select "904"
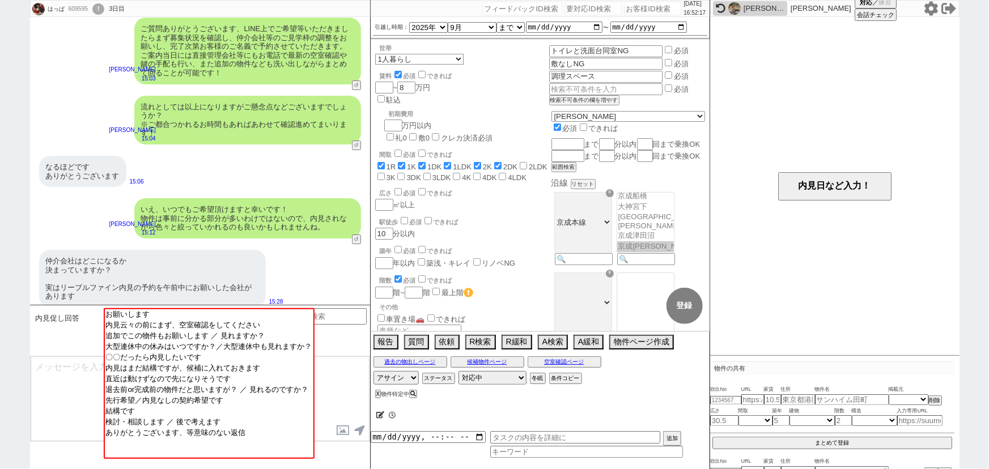
scroll to position [248, 0]
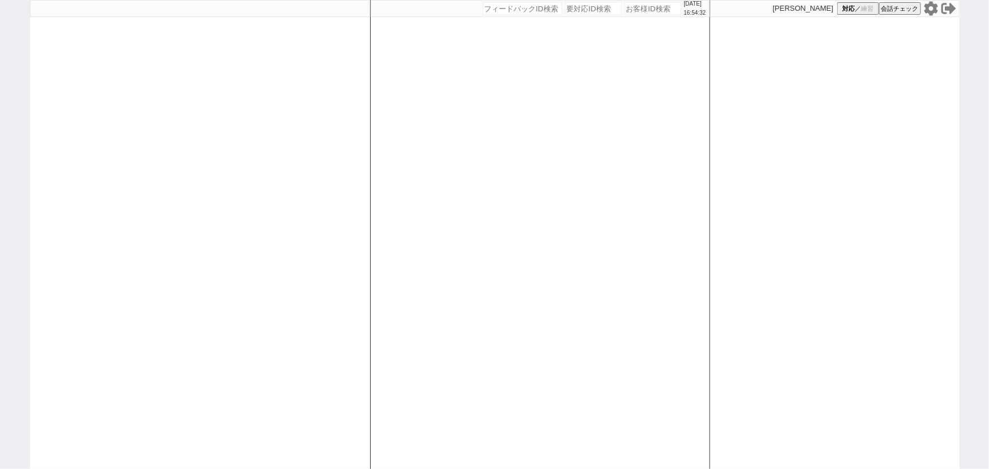
click at [107, 96] on div at bounding box center [200, 234] width 340 height 469
click at [260, 213] on div at bounding box center [200, 234] width 340 height 469
click at [625, 11] on input "number" at bounding box center [653, 9] width 57 height 14
paste input "609797"
type input "609797"
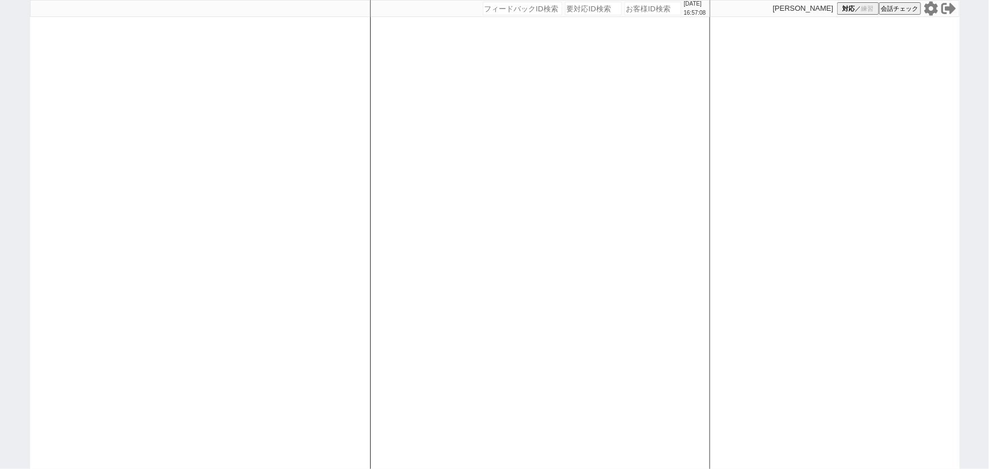
select select "6"
select select "2"
select select
select select "10"
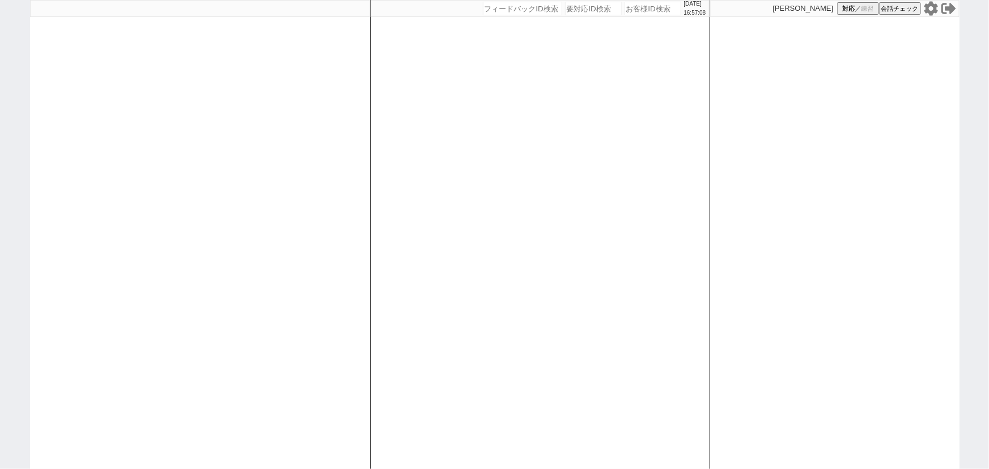
select select
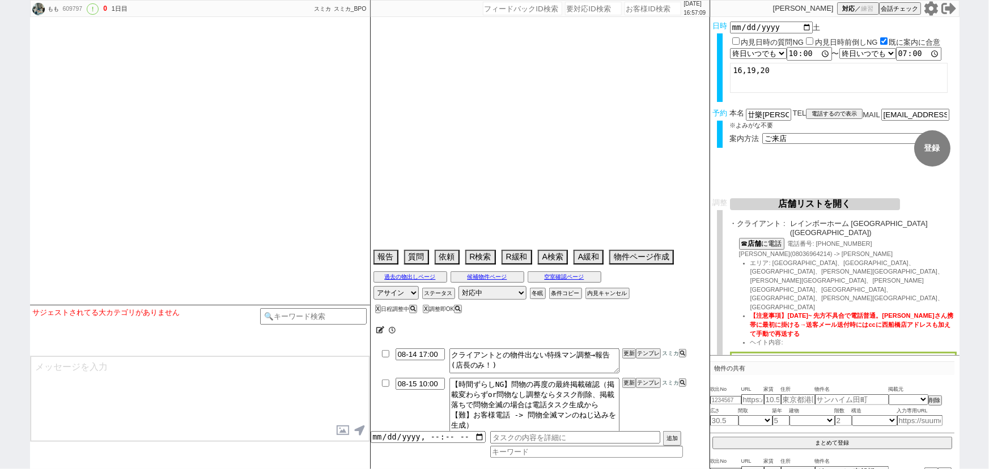
select select "[DATE]"
select select "10"
select select "37"
select select "0"
select select "811"
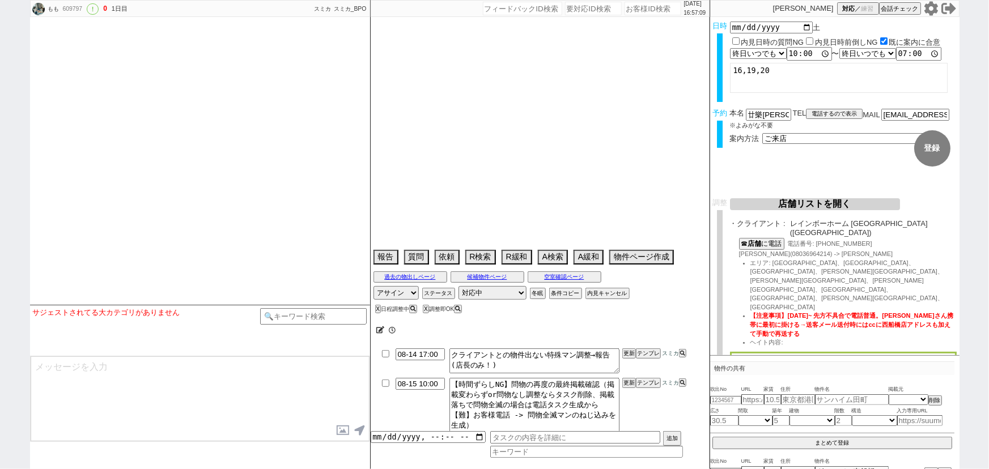
select select "11"
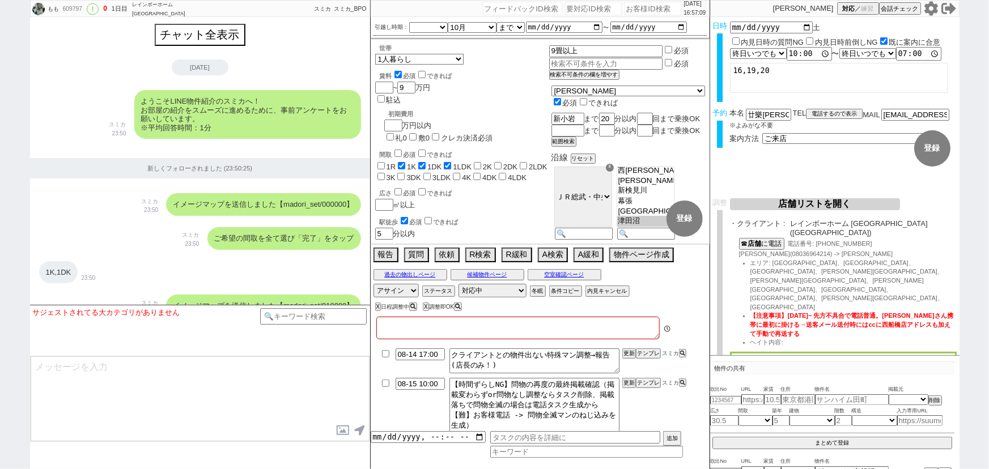
type textarea "オンボで保証人不要希望 [PERSON_NAME]調整NG既にやりとりしている。 周辺店舗も15日まで休業でアエラス船橋も送れないので、[PERSON_NAM…"
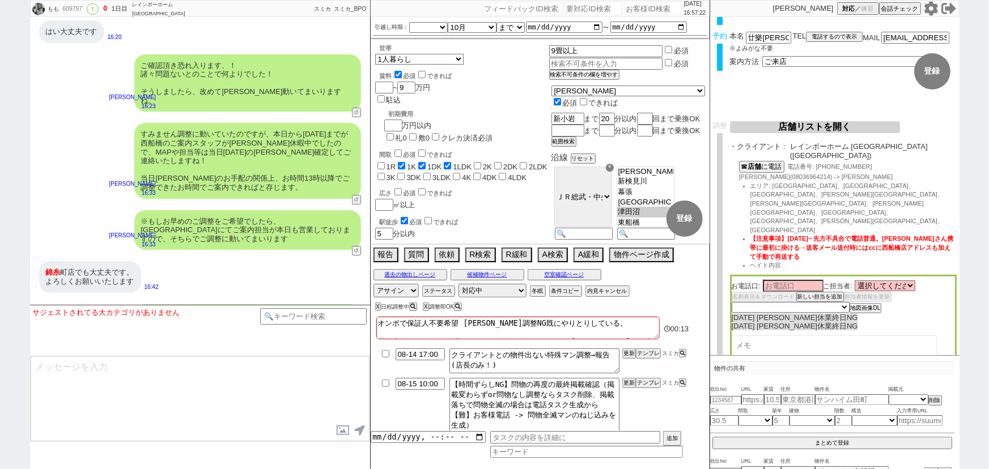
scroll to position [78, 0]
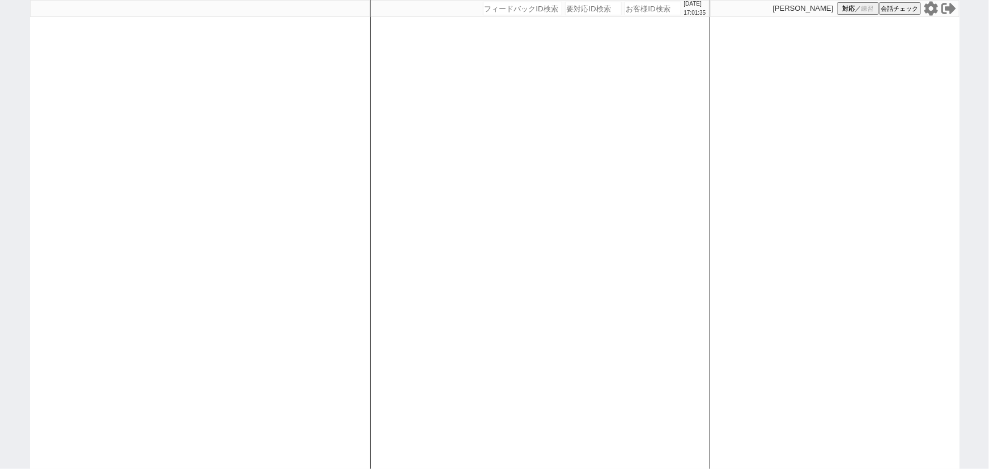
click at [241, 109] on div at bounding box center [200, 234] width 340 height 469
click at [647, 12] on input "number" at bounding box center [653, 9] width 57 height 14
paste input "609797"
type input "609797"
select select "6"
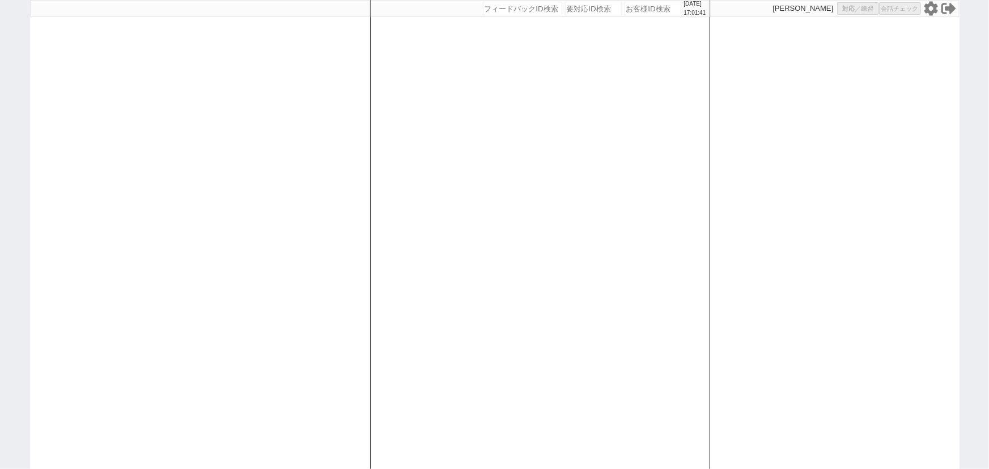
select select "6"
select select "2"
select select
select select "10"
select select
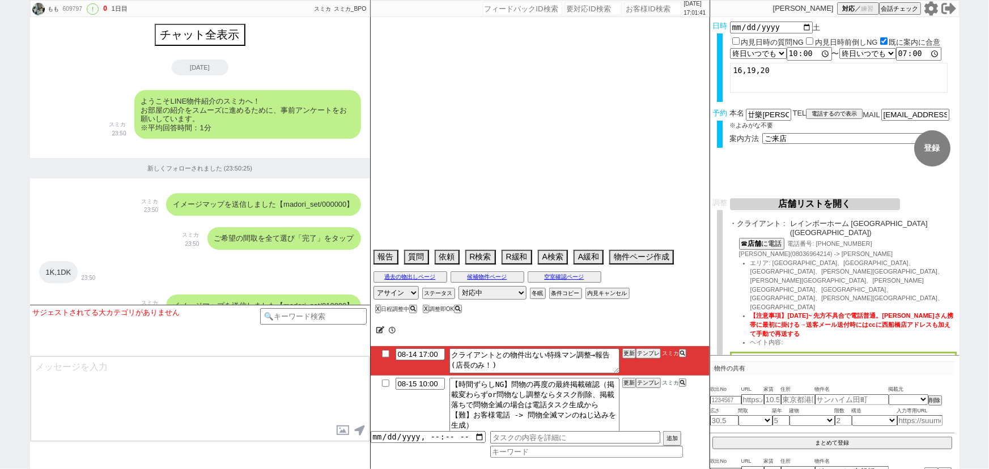
type textarea "オンボで保証人不要希望 [PERSON_NAME]調整NG既にやりとりしている。 周辺店舗も15日まで休業でアエラス船橋も送れないので、[PERSON_NAM…"
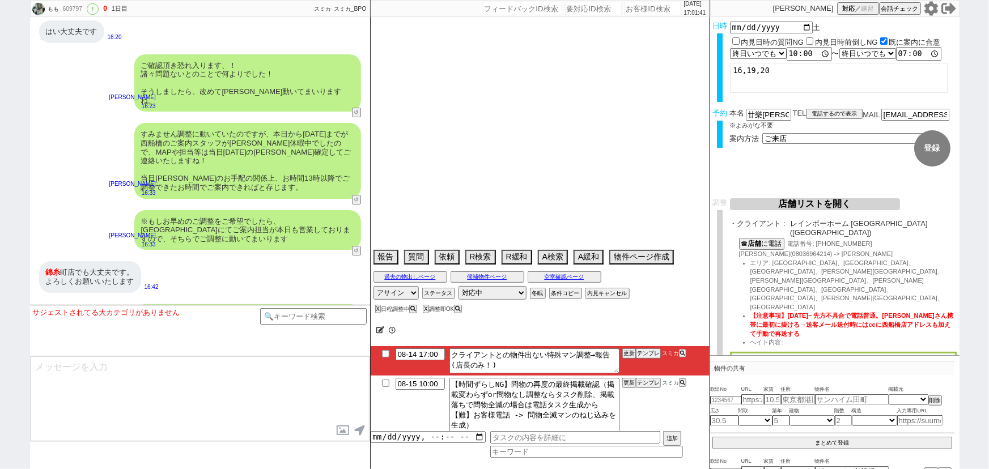
select select "2025"
select select "10"
select select "37"
select select "0"
select select "811"
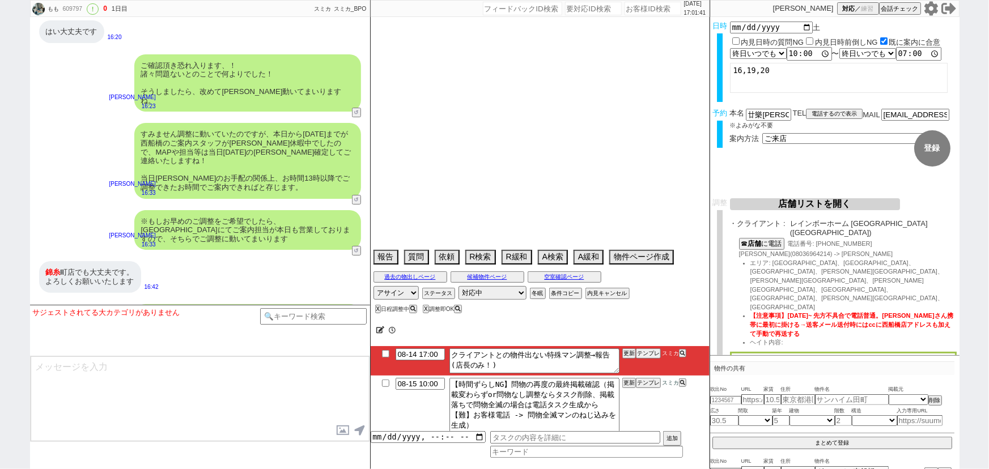
select select "11"
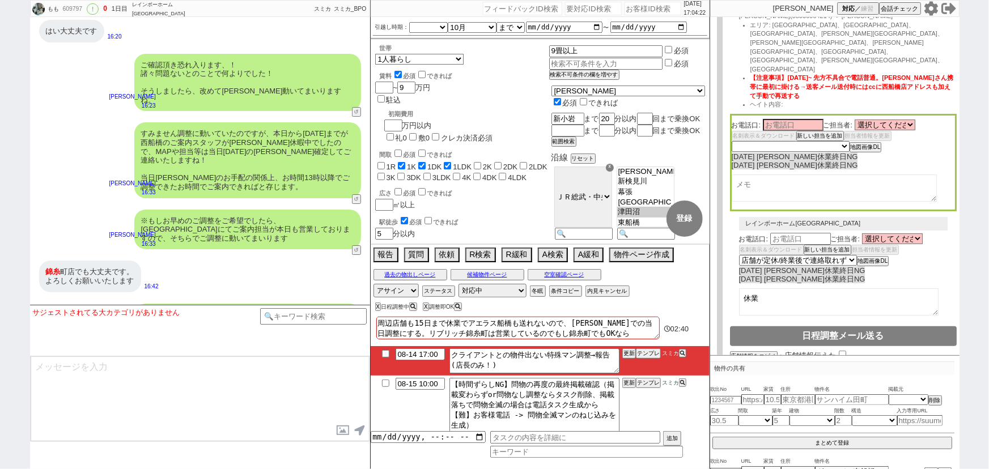
scroll to position [0, 0]
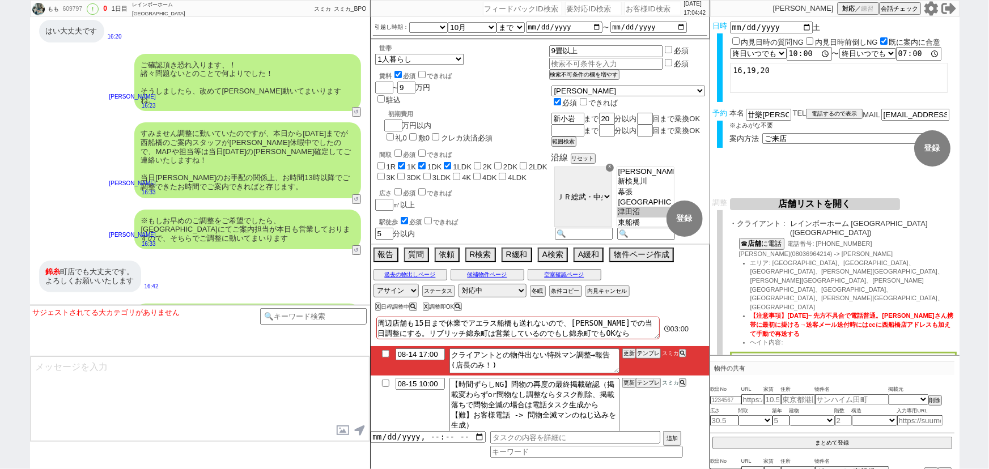
click at [171, 257] on div "錦糸 町店でも大丈夫です。 よろしくお願いいたします 16:42" at bounding box center [200, 276] width 340 height 43
click at [525, 329] on textarea "オンボで保証人不要希望 [PERSON_NAME]調整NG既にやりとりしている。 周辺店舗も15日まで休業でアエラス船橋も送れないので、[PERSON_NAM…" at bounding box center [517, 328] width 283 height 23
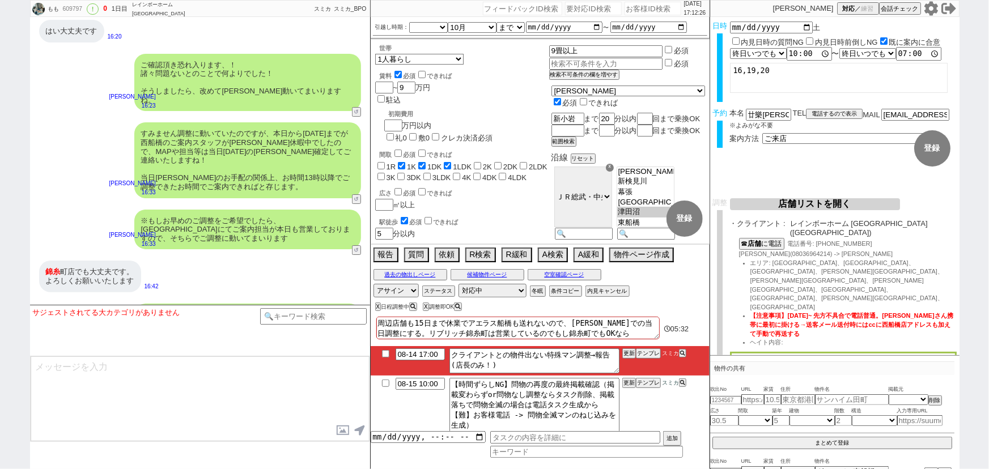
click at [525, 329] on textarea "オンボで保証人不要希望 [PERSON_NAME]調整NG既にやりとりしている。 周辺店舗も15日まで休業でアエラス船橋も送れないので、[PERSON_NAM…" at bounding box center [517, 328] width 283 height 23
click at [255, 211] on div "※もしお早めのご調整をご希望でしたら、[GEOGRAPHIC_DATA]にてご案内担当が本日も営業しておりますので、そちらでご調整に動いてまいります" at bounding box center [247, 230] width 227 height 40
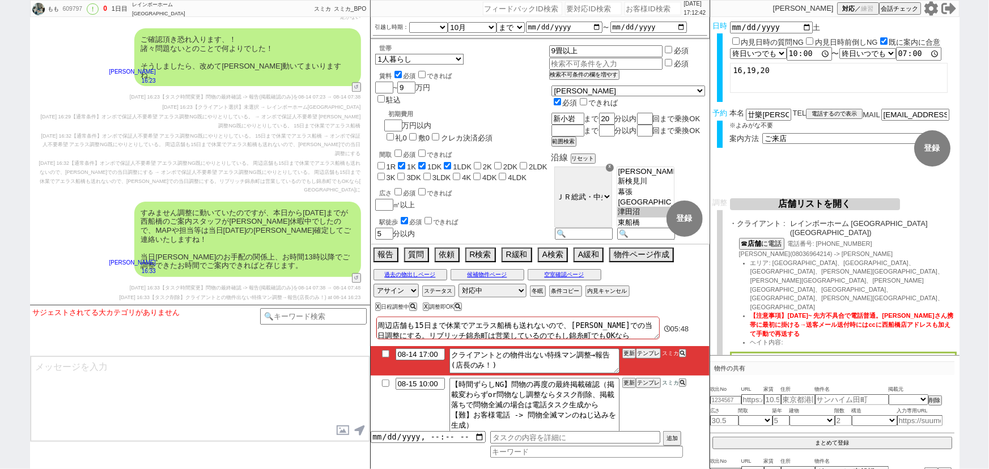
scroll to position [6106, 0]
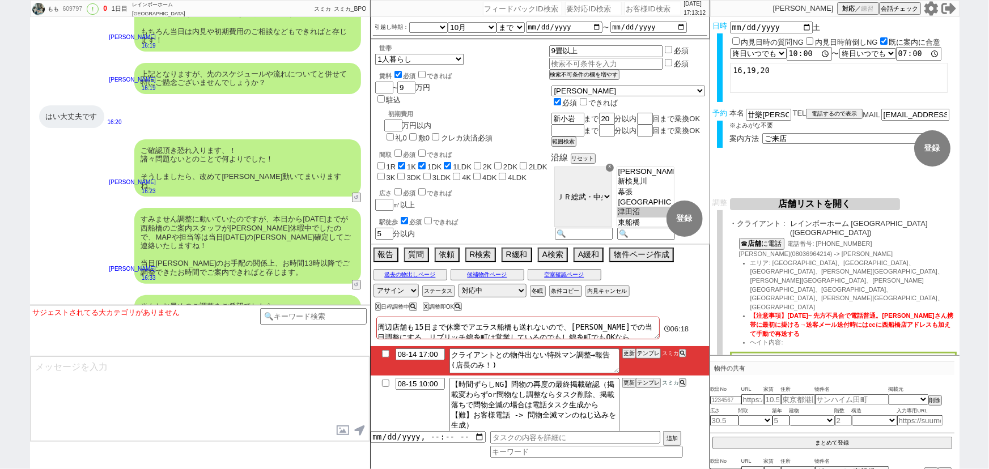
scroll to position [4105, 0]
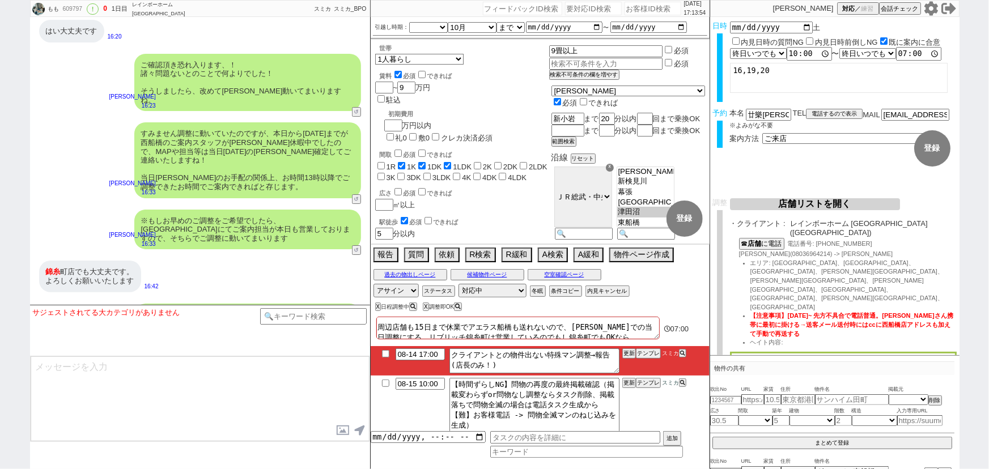
click at [142, 373] on textarea at bounding box center [200, 398] width 339 height 85
type textarea "お待たせしております。"
drag, startPoint x: 758, startPoint y: 57, endPoint x: 755, endPoint y: 110, distance: 53.3
click at [755, 110] on form "変更 なし 登録 日時 2025-08-16 土 内見日時の質問NG 内見日時前倒しNG 既に案内に合意 言及なし 時間明確 午前 午後 お昼 夕方・夜 終日…" at bounding box center [834, 107] width 249 height 181
select select "3"
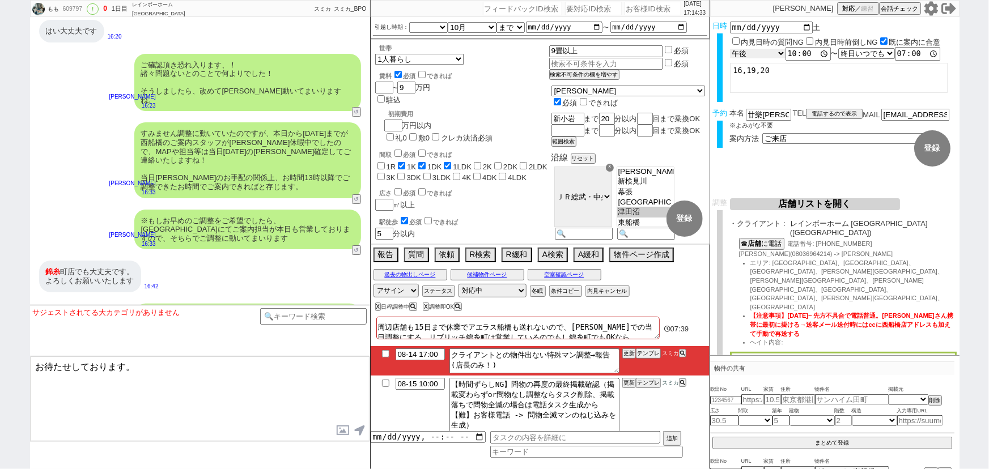
click at [730, 49] on select "言及なし 時間明確 午前 午後 お昼 夕方・夜 終日いつでも その他" at bounding box center [758, 54] width 56 height 10
type input "13:00:00"
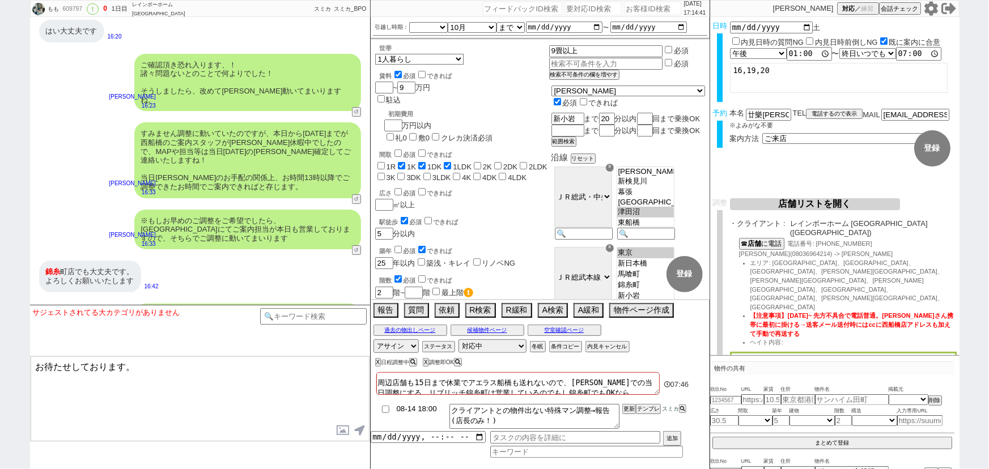
click at [415, 410] on input "08-14 18:00" at bounding box center [420, 409] width 49 height 10
type input "08-16 10:00"
click at [630, 409] on button "更新" at bounding box center [627, 409] width 11 height 8
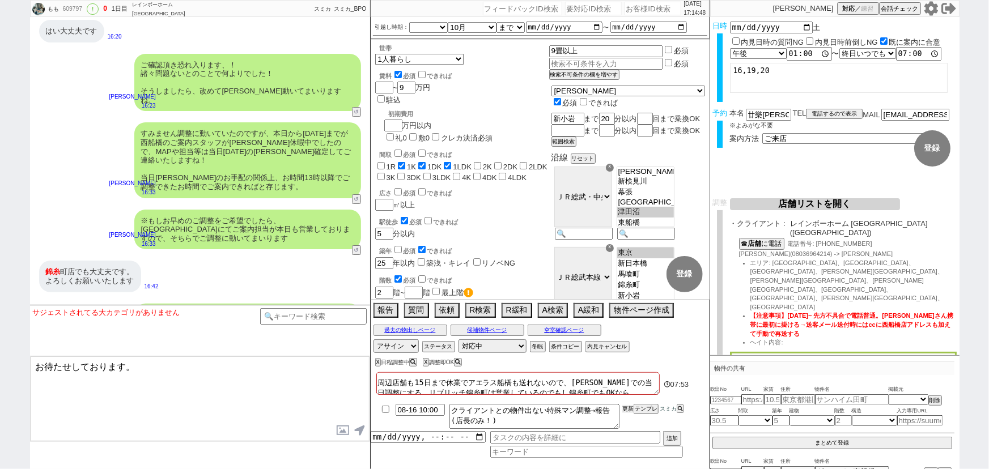
click at [630, 409] on button "更新" at bounding box center [627, 409] width 11 height 8
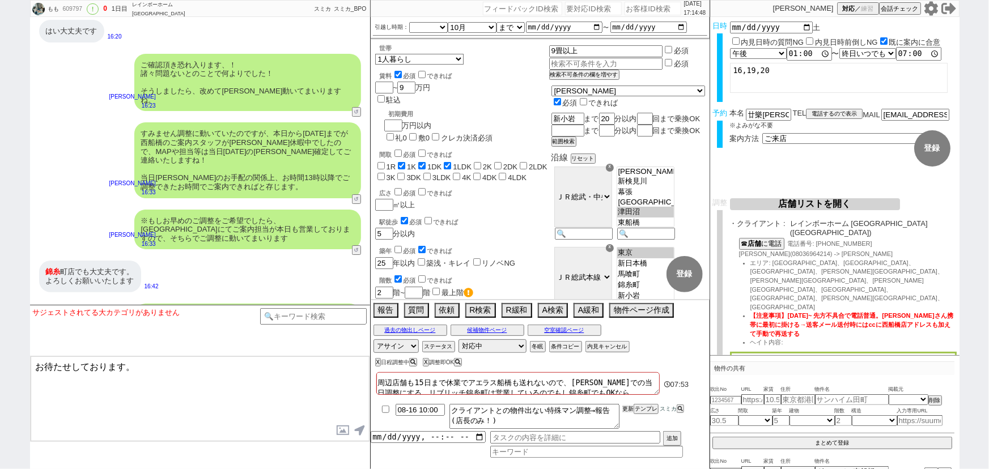
click at [630, 409] on button "更新" at bounding box center [627, 409] width 11 height 8
click at [166, 372] on textarea "お待たせしております。" at bounding box center [200, 398] width 339 height 85
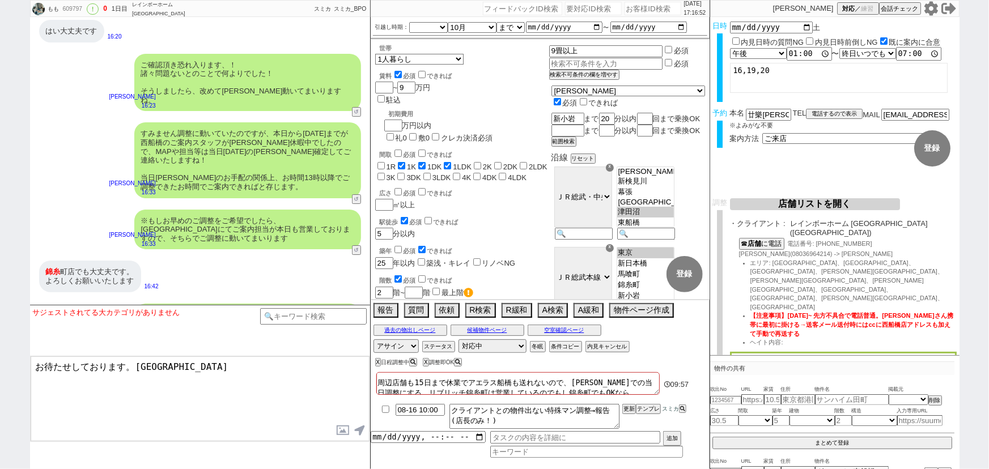
click at [165, 390] on textarea "お待たせしております。錦糸町店" at bounding box center [200, 398] width 339 height 85
click at [182, 366] on textarea "お待たせしております。錦糸町店" at bounding box center [200, 398] width 339 height 85
click at [323, 362] on textarea "お待たせしております。錦糸町店の担当が案内に出ており本日中の手配が難しい" at bounding box center [200, 398] width 339 height 85
click at [135, 363] on textarea "お待たせしております。錦糸町店の担当が案内に出ており本日中のご予約報告が難しくなっております。" at bounding box center [200, 398] width 339 height 85
click at [206, 363] on textarea "お待たせしております！錦糸町店の担当が案内に出ており本日中のご予約報告が難しくなっております。" at bounding box center [200, 398] width 339 height 85
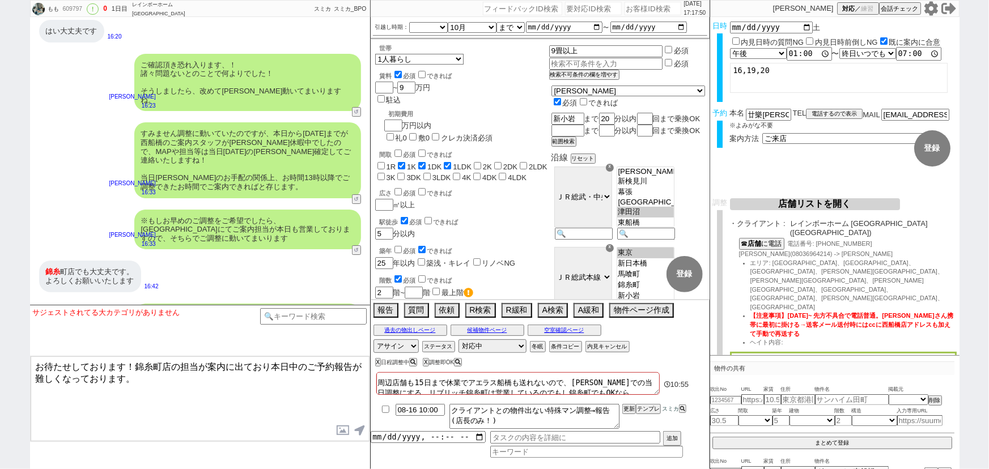
click at [192, 388] on textarea "お待たせしております！錦糸町店の担当が案内に出ており本日中のご予約報告が難しくなっております。" at bounding box center [200, 398] width 339 height 85
click at [140, 391] on textarea "お待たせしております！錦糸町店の担当が案内に出ており本日中のご予約報告が難しくなっております。 16日店舗の始業後、朝一で手配に動きまして" at bounding box center [200, 398] width 339 height 85
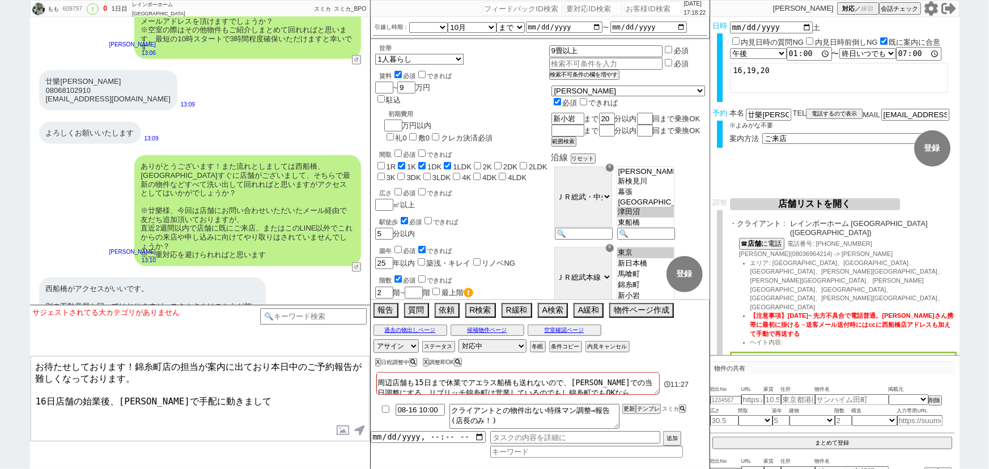
scroll to position [2644, 0]
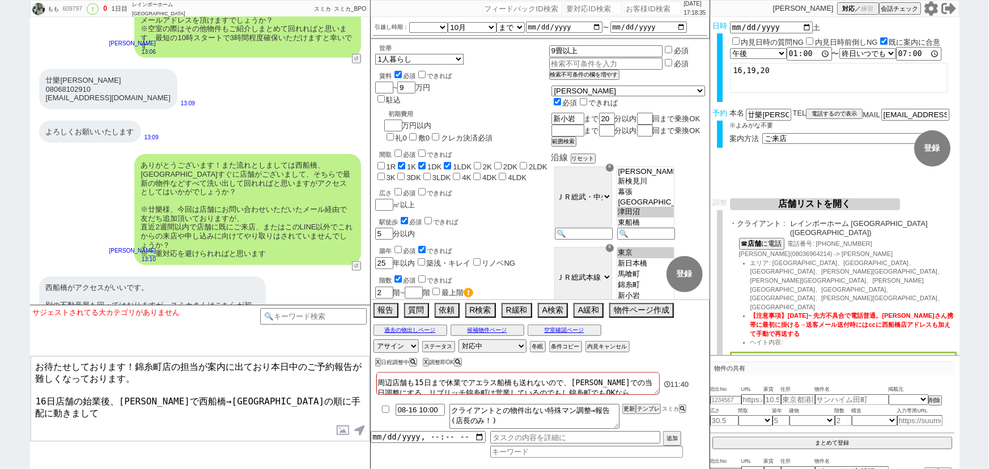
drag, startPoint x: 243, startPoint y: 390, endPoint x: 266, endPoint y: 394, distance: 23.7
click at [266, 394] on textarea "お待たせしております！錦糸町店の担当が案内に出ており本日中のご予約報告が難しくなっております。 16日店舗の始業後、朝一で西船橋→錦糸町店の順に手配に動きまして" at bounding box center [200, 398] width 339 height 85
click at [340, 390] on textarea "お待たせしております！錦糸町店の担当が案内に出ており本日中のご予約報告が難しくなっております。 16日店舗の始業後、朝一で西船橋→錦糸町店の順に確認に動きまして" at bounding box center [200, 398] width 339 height 85
drag, startPoint x: 241, startPoint y: 389, endPoint x: 317, endPoint y: 391, distance: 76.0
click at [317, 391] on textarea "お待たせしております！錦糸町店の担当が案内に出ており本日中のご予約報告が難しくなっております。 16日店舗の始業後、朝一で西船橋→錦糸町店の順に確認に動きまし…" at bounding box center [200, 398] width 339 height 85
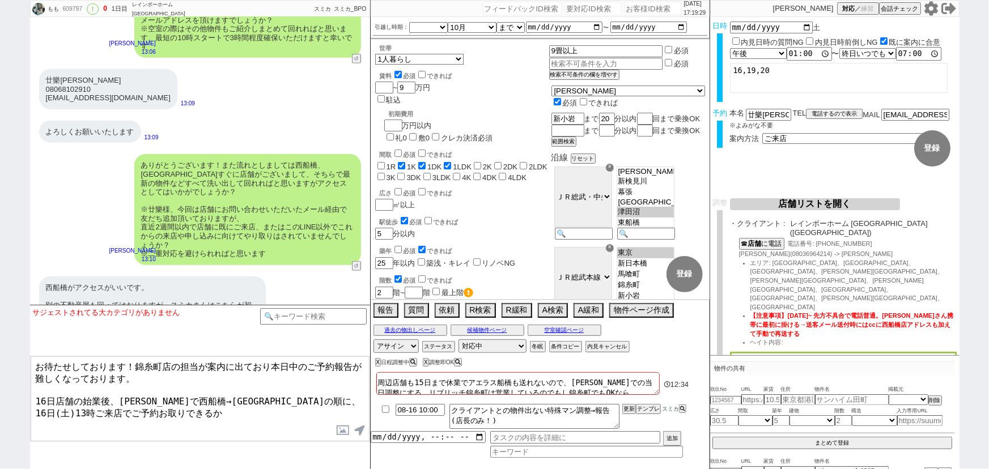
click at [342, 392] on textarea "お待たせしております！錦糸町店の担当が案内に出ており本日中のご予約報告が難しくなっております。 16日店舗の始業後、朝一で西船橋→錦糸町店の順に、16日(土)…" at bounding box center [200, 398] width 339 height 85
click at [156, 407] on textarea "お待たせしております！錦糸町店の担当が案内に出ており本日中のご予約報告が難しくなっております。 16日店舗の始業後、朝一で西船橋→錦糸町店の順に、16日(土)…" at bounding box center [200, 398] width 339 height 85
drag, startPoint x: 181, startPoint y: 402, endPoint x: 205, endPoint y: 402, distance: 23.8
click at [205, 402] on textarea "お待たせしております！錦糸町店の担当が案内に出ており本日中のご予約報告が難しくなっております。 16日店舗の始業後、朝一で西船橋→錦糸町店の順に、16日(土)…" at bounding box center [200, 398] width 339 height 85
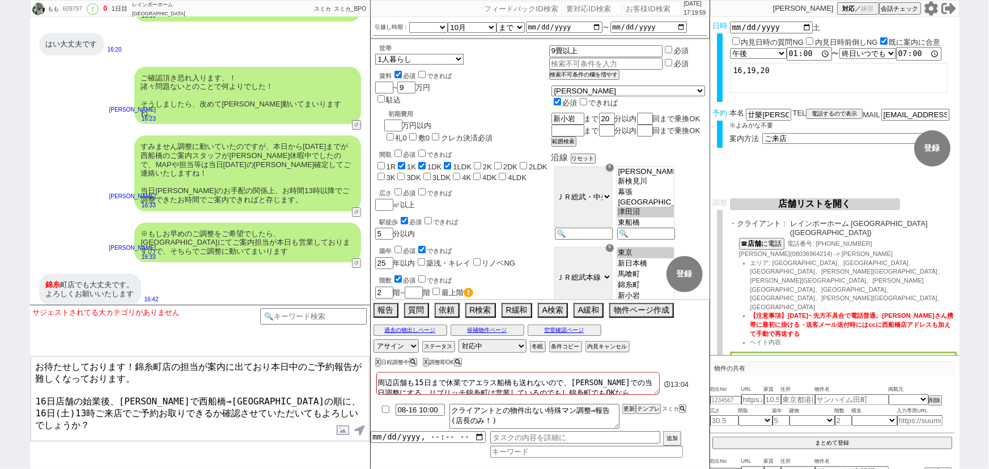
scroll to position [4105, 0]
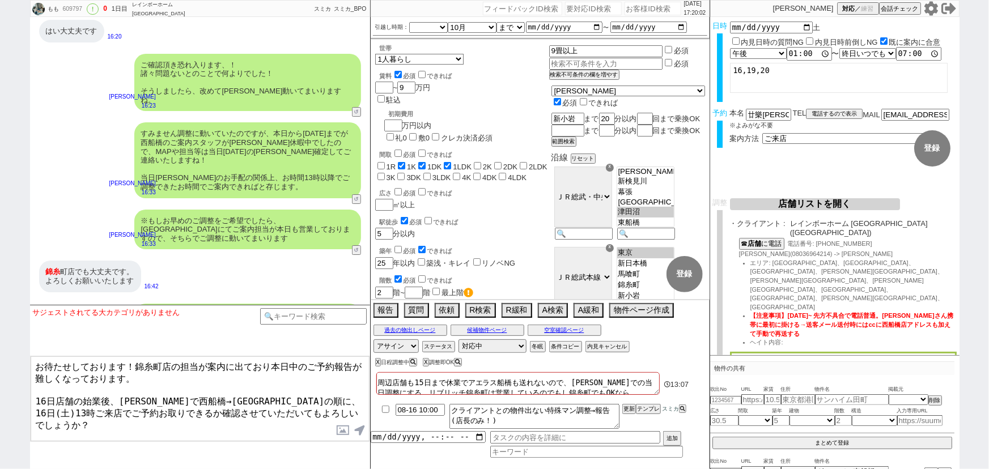
click at [145, 378] on textarea "お待たせしております！錦糸町店の担当が案内に出ており本日中のご予約報告が難しくなっております。 16日店舗の始業後、朝一で西船橋→錦糸町店の順に、16日(土)…" at bounding box center [200, 398] width 339 height 85
type textarea "お待たせしております！錦糸町店の担当が案内に出ており本日中のご予約報告が難しくなっておりました、 16日店舗の始業後、朝一で西船橋→錦糸町店の順に、16日(土…"
click at [186, 402] on textarea "お待たせしております！錦糸町店の担当が案内に出ており本日中のご予約報告が難しくなっておりました、 16日店舗の始業後、朝一で西船橋→錦糸町店の順に、16日(土…" at bounding box center [200, 398] width 339 height 85
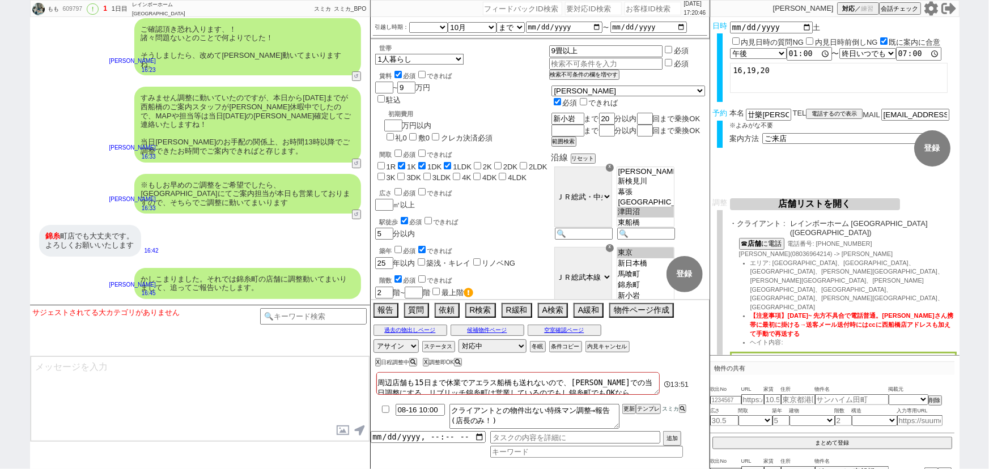
scroll to position [4184, 0]
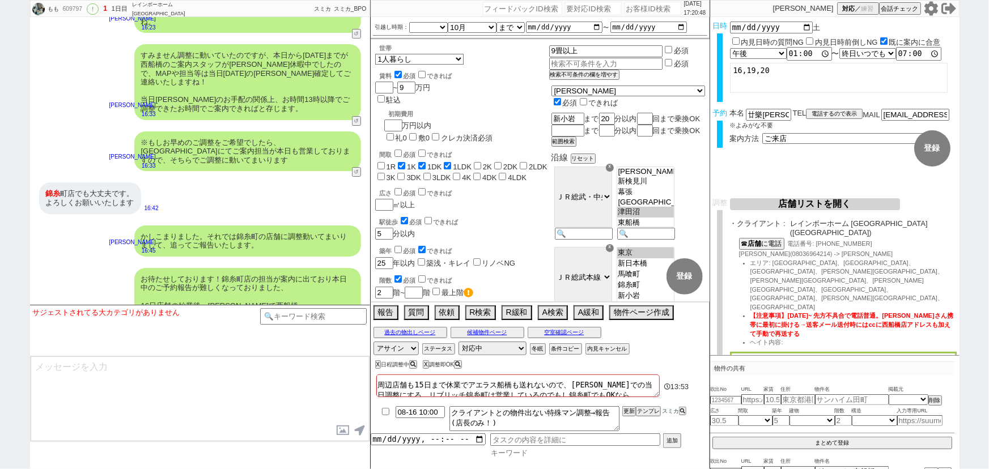
click at [502, 454] on input at bounding box center [586, 453] width 193 height 10
type input "問物"
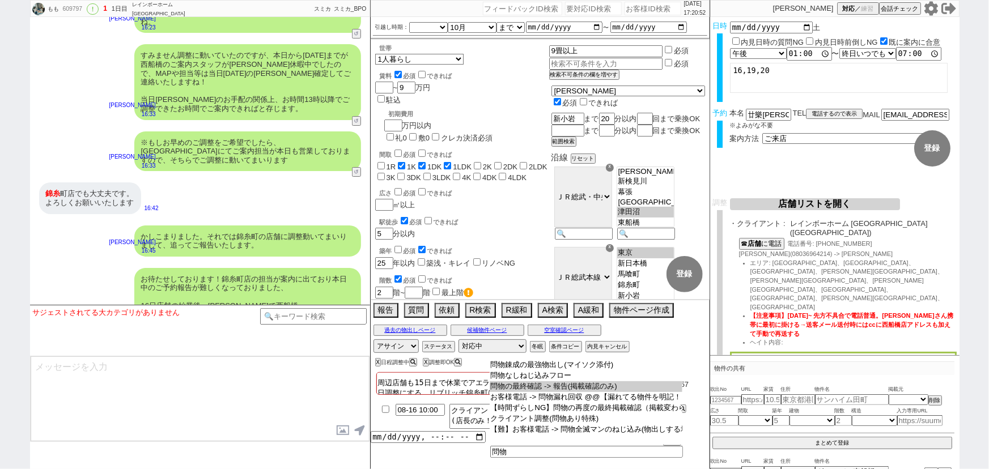
type input "問物の最終確認 -> 報告(掲載確認のみ)"
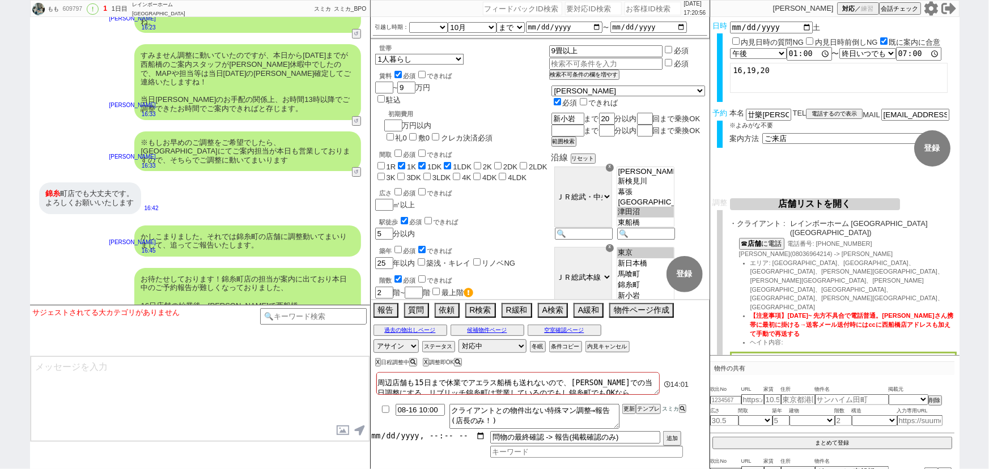
click at [410, 438] on input "datetime-local" at bounding box center [428, 436] width 115 height 10
type input "2025-08-16T17:00"
type input "2025-08-16T08:00"
click at [414, 435] on input "datetime-local" at bounding box center [428, 436] width 115 height 10
click at [422, 438] on input "datetime-local" at bounding box center [428, 436] width 115 height 10
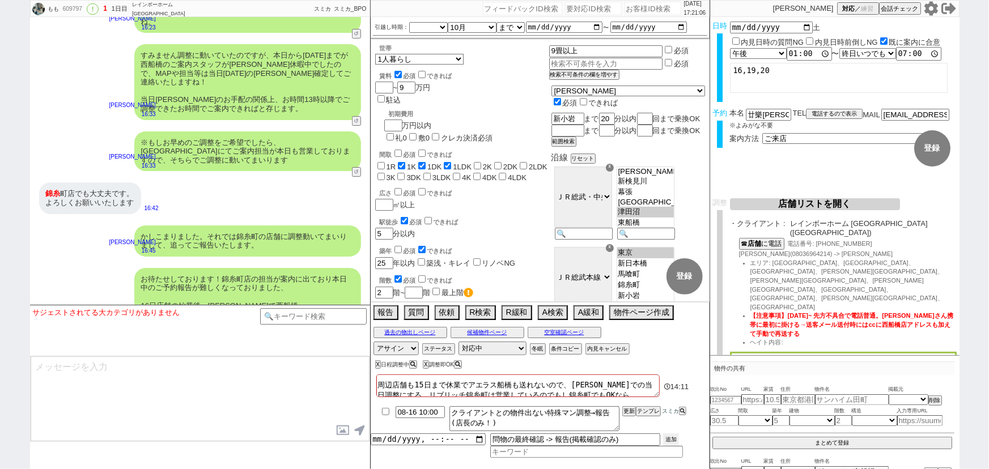
click at [668, 439] on button "追加" at bounding box center [671, 440] width 16 height 12
type input "2025-08-14T17:00"
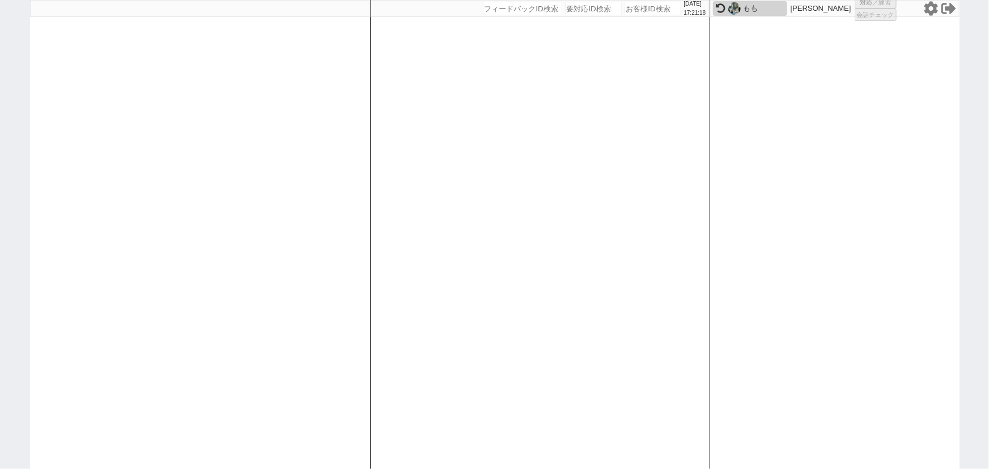
select select
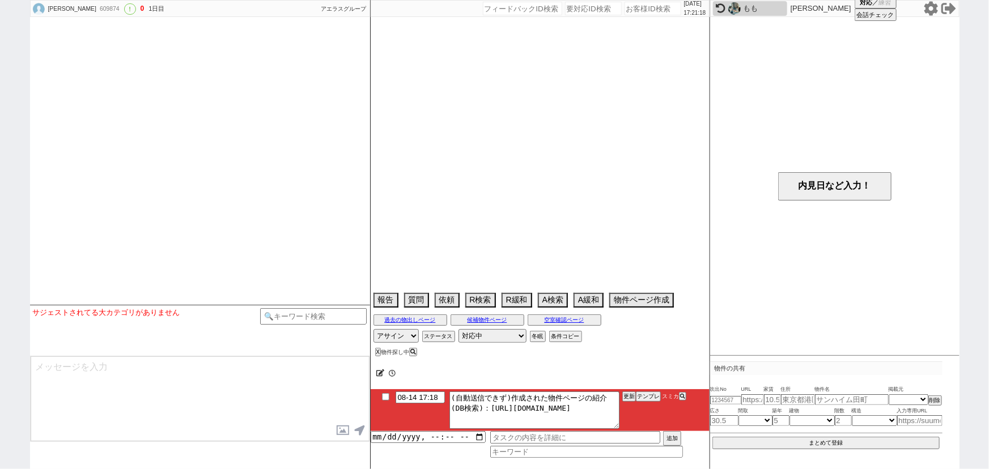
select select "15"
select select "0"
select select "44"
select select "1158"
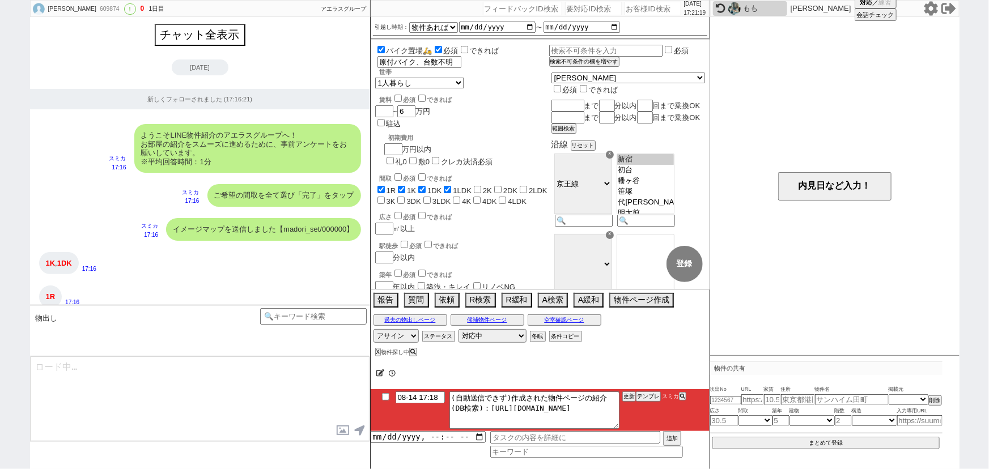
scroll to position [66, 0]
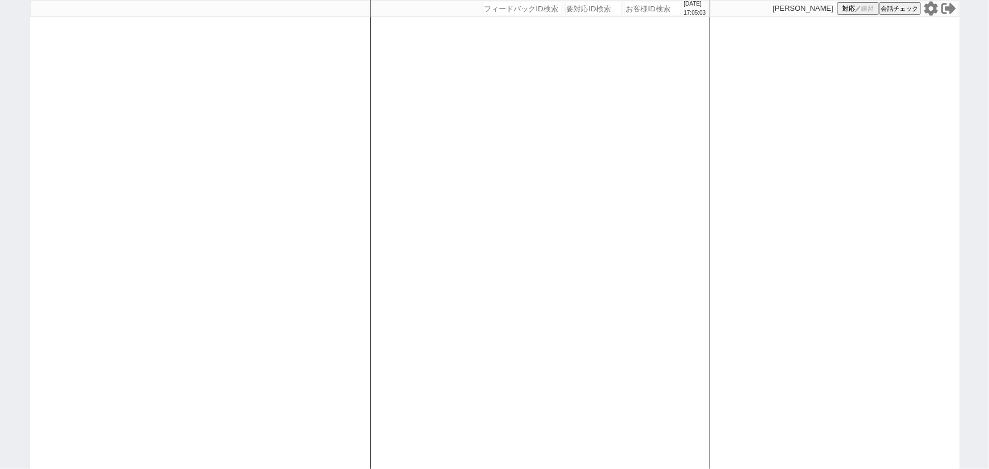
click at [361, 189] on div "2025/08/14 17:05:03 候補物件を追加してしてください 紹介した物件一覧 他社物件を追加する 空室確認ページに追加・削除 紹介した物件一覧 他…" at bounding box center [494, 234] width 989 height 469
select select "1"
select select "4"
select select "5"
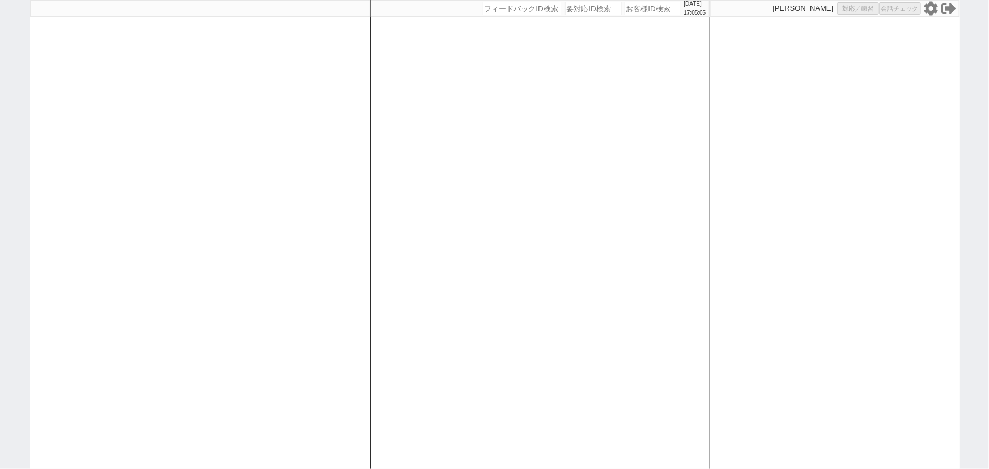
select select
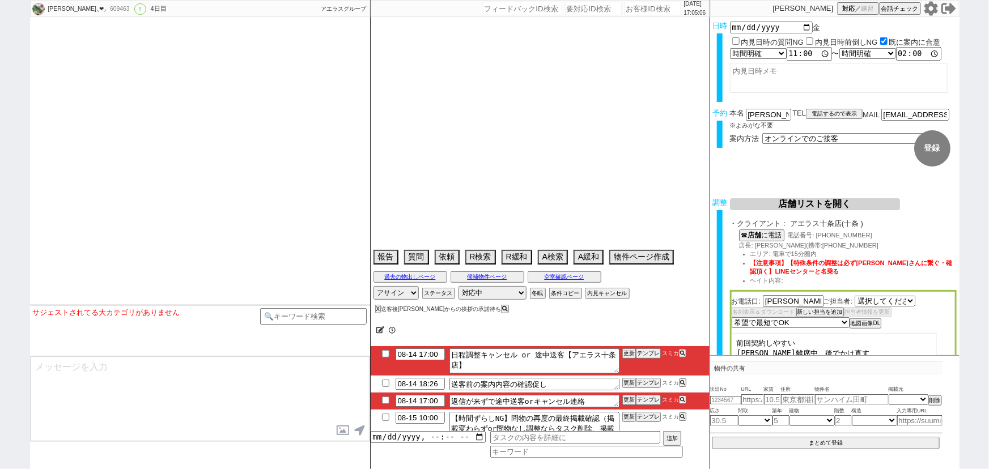
select select "1009"
select select "2025"
select select "10"
select select "37"
select select "6"
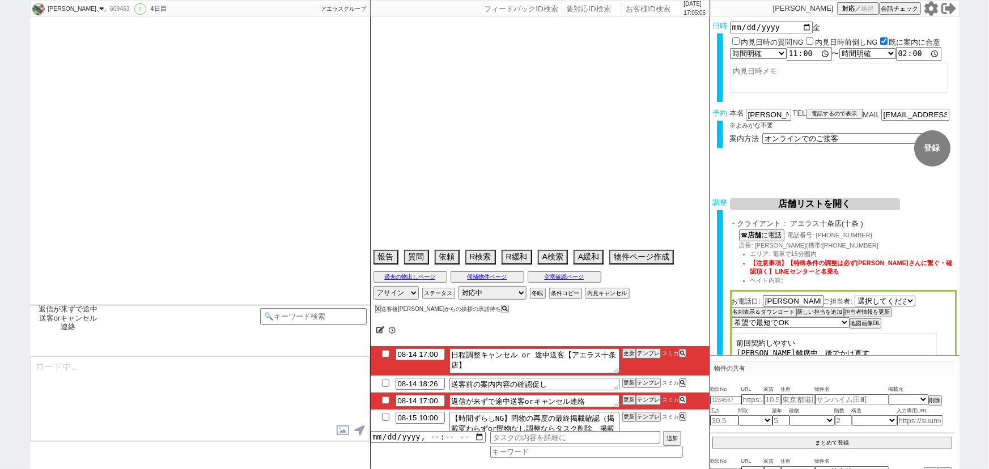
select select "25"
select select "791"
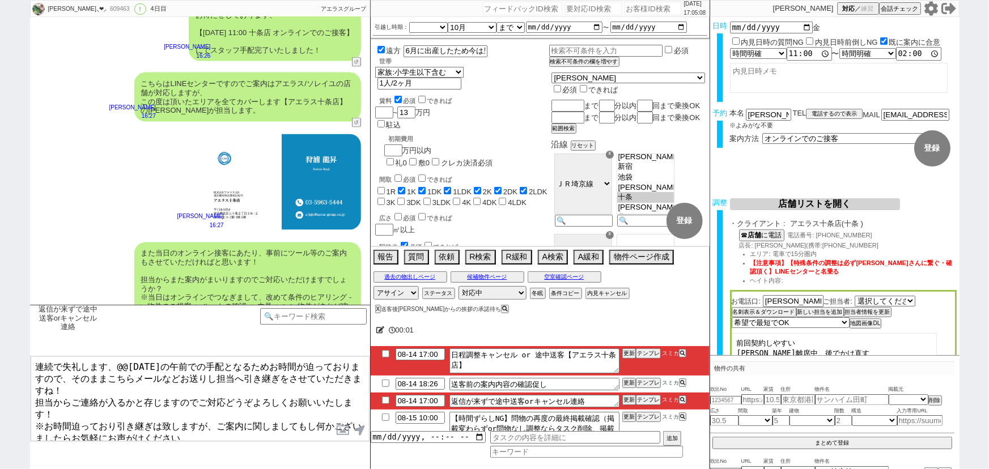
scroll to position [7603, 0]
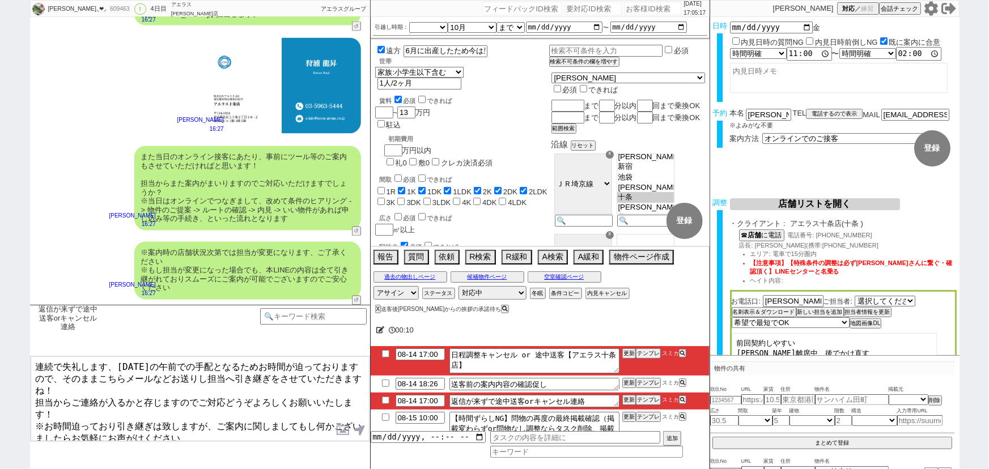
type textarea "連続で失礼します、明日の午前での手配となるためお時間が迫っておりますので、そのままこちらメールなどお送りし担当へ引き継ぎをさせていただきますね！ 担当からご連…"
checkbox input "true"
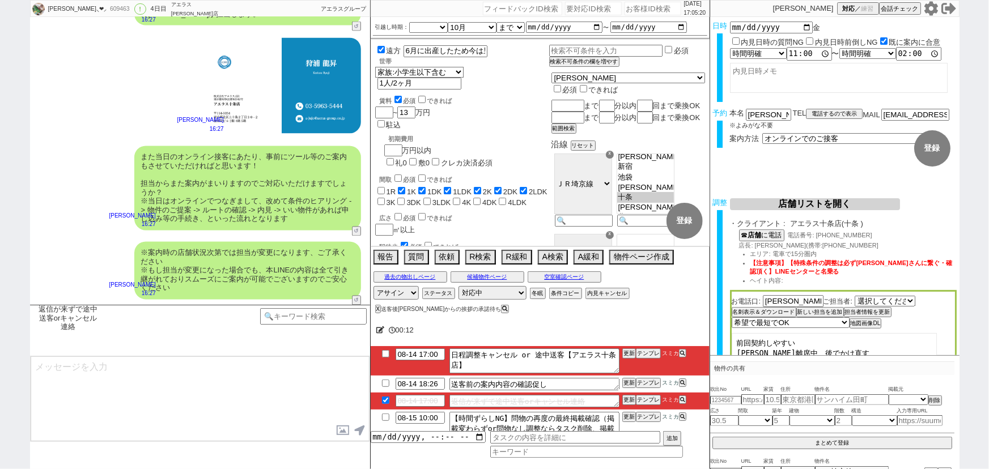
scroll to position [7689, 0]
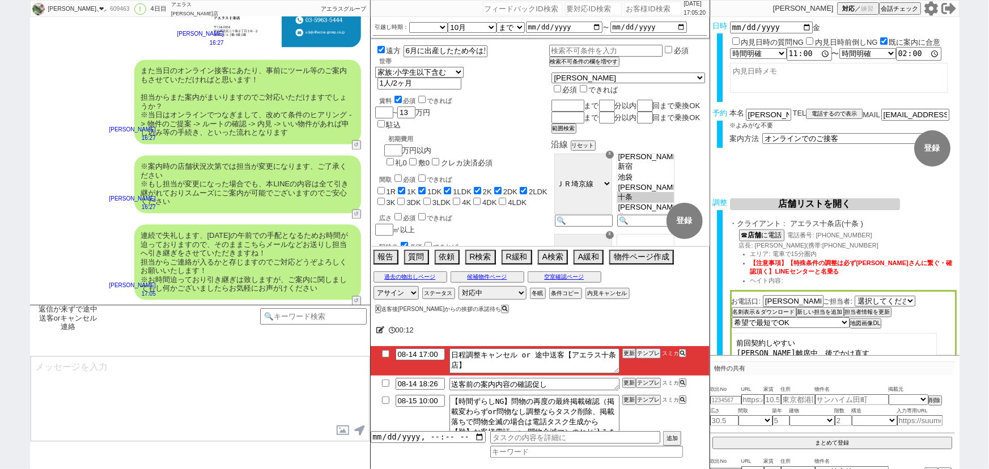
type textarea "また、今回お繋ぎできたアエラス十条店ですが、 都内で60店舗以上を展開するアエラスグループの店舗でして、「総合仲介」でSUUMO等はもちろん他社物件もすべてご…"
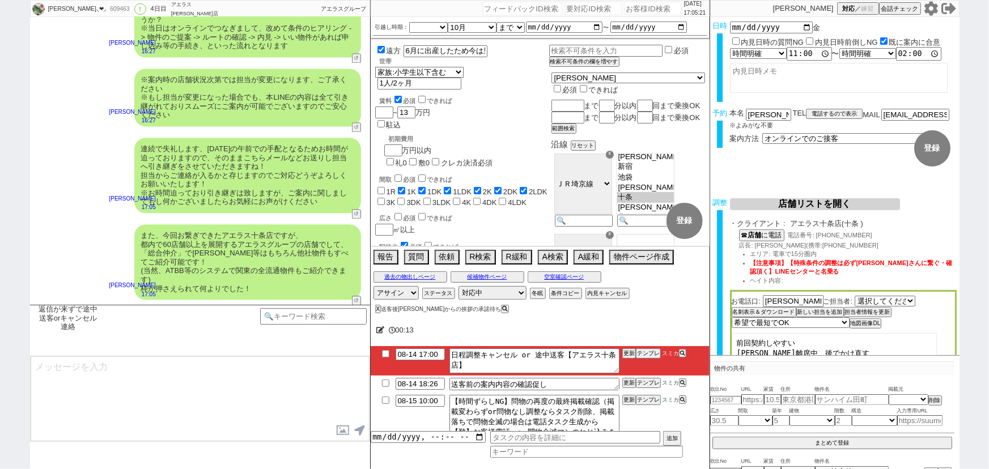
type textarea "■■■流れのご確認■■■ 1. 直前〜開始のタイミングで担当からオンラインのツールなどのご案内 2. 当日は、詳細な条件のヒアリング〜物件のご提案 3. 候補…"
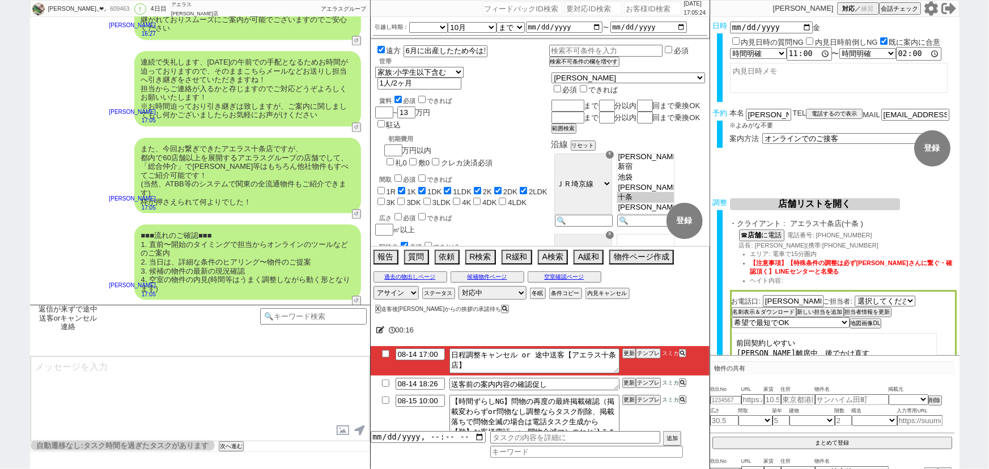
scroll to position [94, 0]
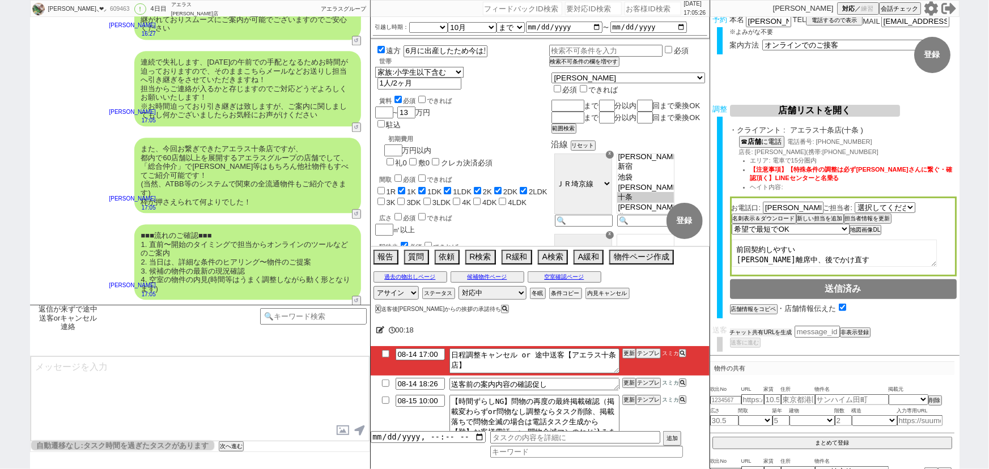
click at [775, 330] on button "チャット共有URLを生成" at bounding box center [761, 333] width 62 height 8
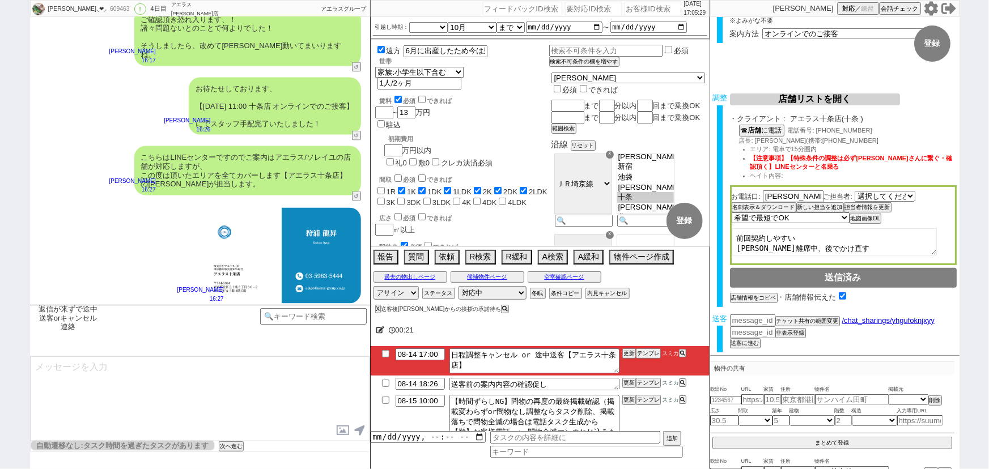
scroll to position [71, 0]
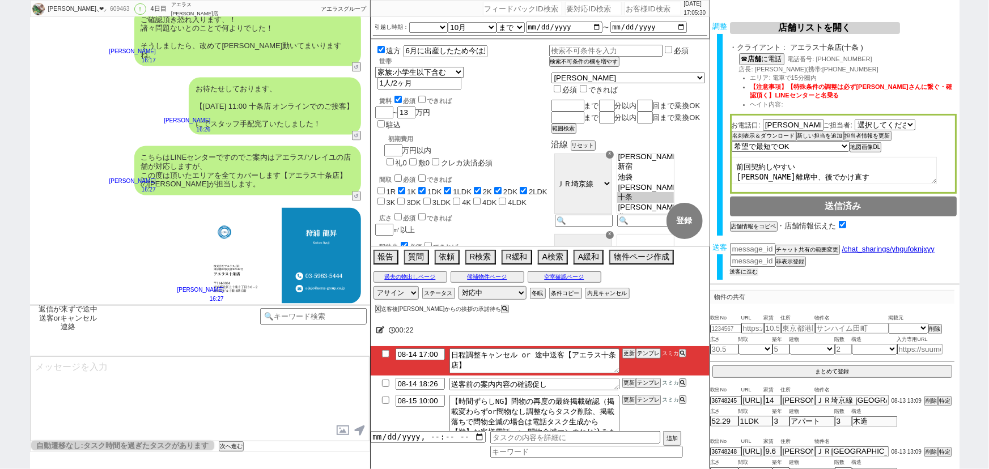
click at [748, 268] on button "送客に進む" at bounding box center [744, 272] width 28 height 8
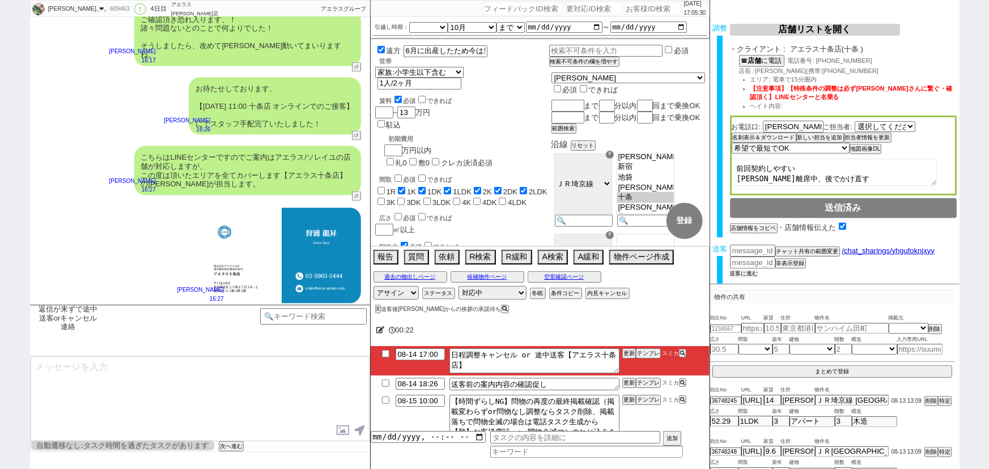
scroll to position [315, 0]
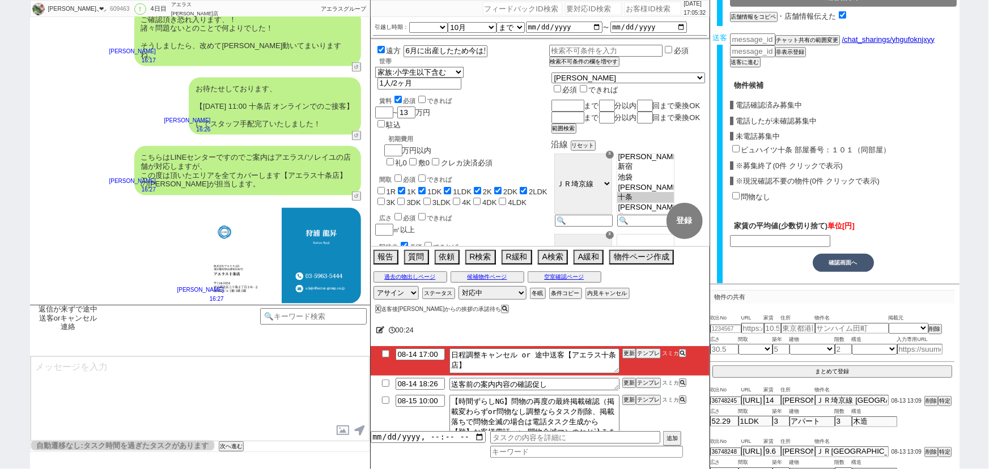
click at [737, 145] on input "ビュハイツ十条 部屋番号：１０１（同部屋）" at bounding box center [735, 148] width 7 height 7
checkbox input "true"
type input "125000"
checkbox input "true"
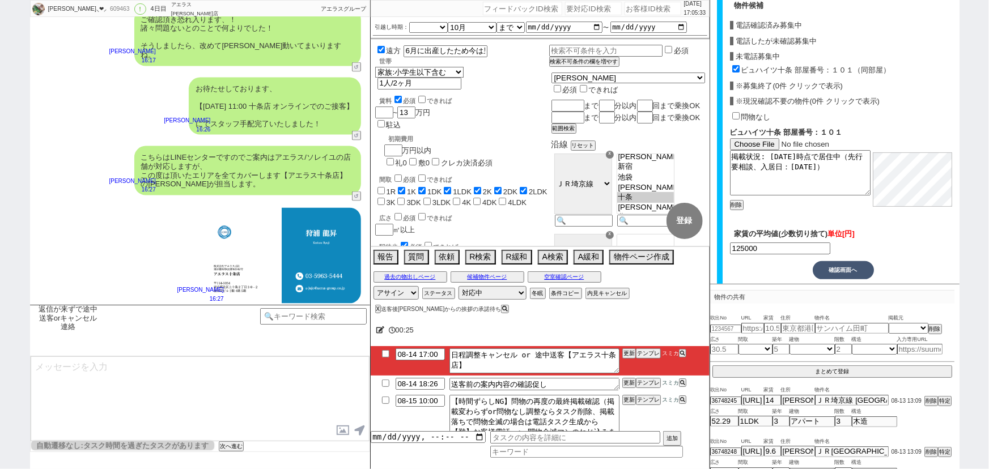
scroll to position [406, 0]
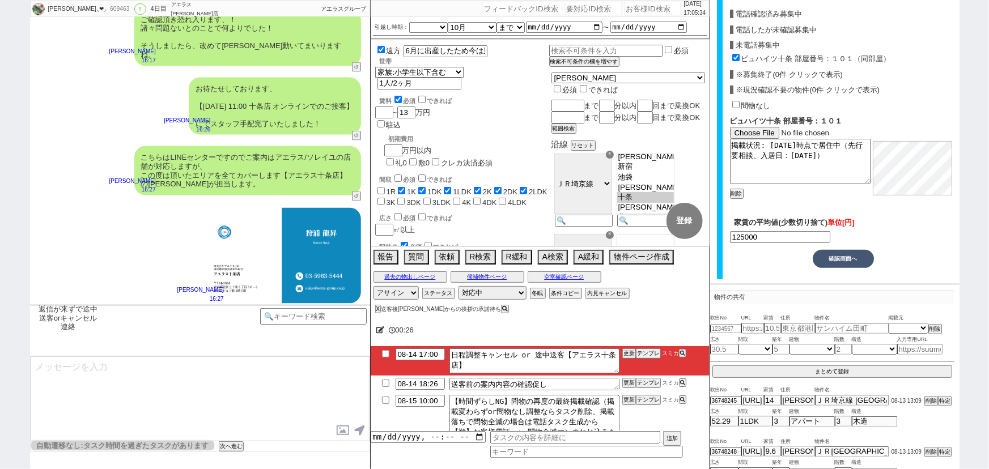
click at [853, 253] on button "確認画面へ" at bounding box center [843, 259] width 61 height 18
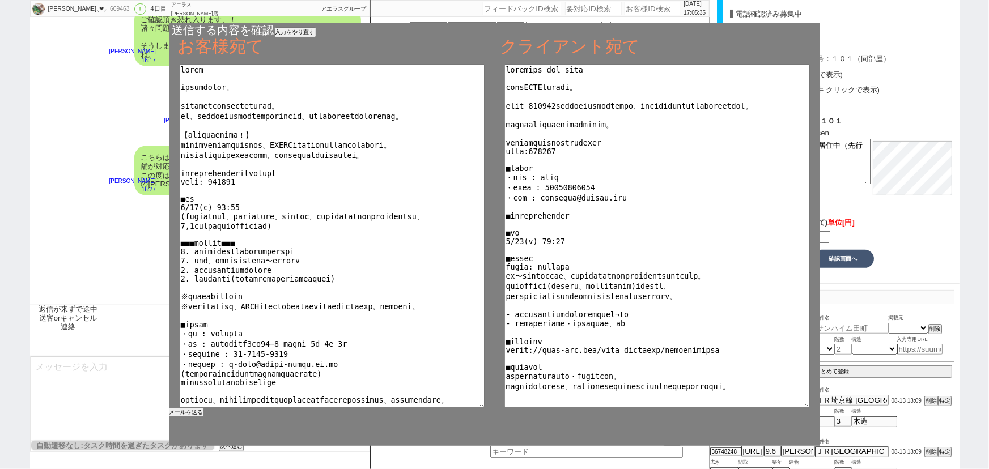
click at [185, 414] on button "メールを送る" at bounding box center [186, 413] width 34 height 8
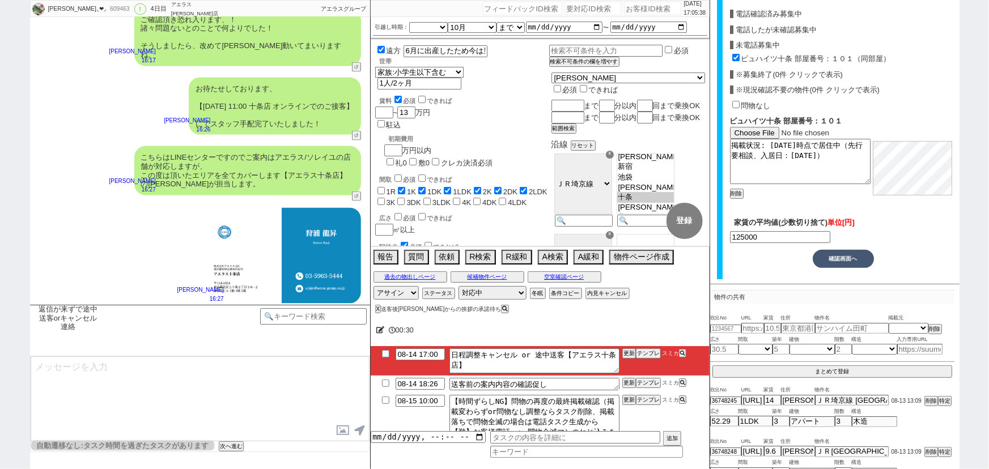
scroll to position [45, 0]
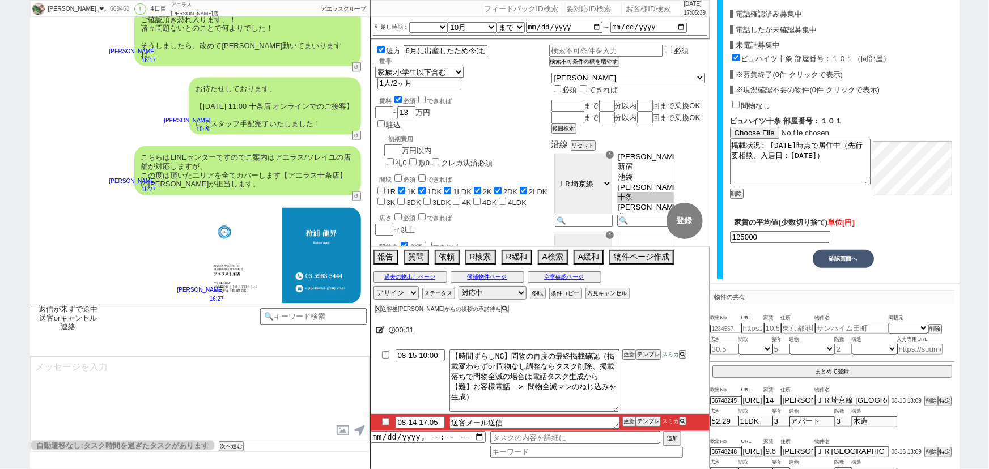
click at [382, 421] on input "checkbox" at bounding box center [385, 421] width 16 height 7
checkbox input "true"
click at [485, 295] on select "対応中 引き継ぎ完了 ブロック 長期間返信なし 紹介不可 別の所で決まった 客の都合で引越しが無くなった 接客開始後に冬眠" at bounding box center [492, 293] width 68 height 14
select select "100"
click at [458, 286] on select "対応中 引き継ぎ完了 ブロック 長期間返信なし 紹介不可 別の所で決まった 客の都合で引越しが無くなった 接客開始後に冬眠" at bounding box center [492, 293] width 68 height 14
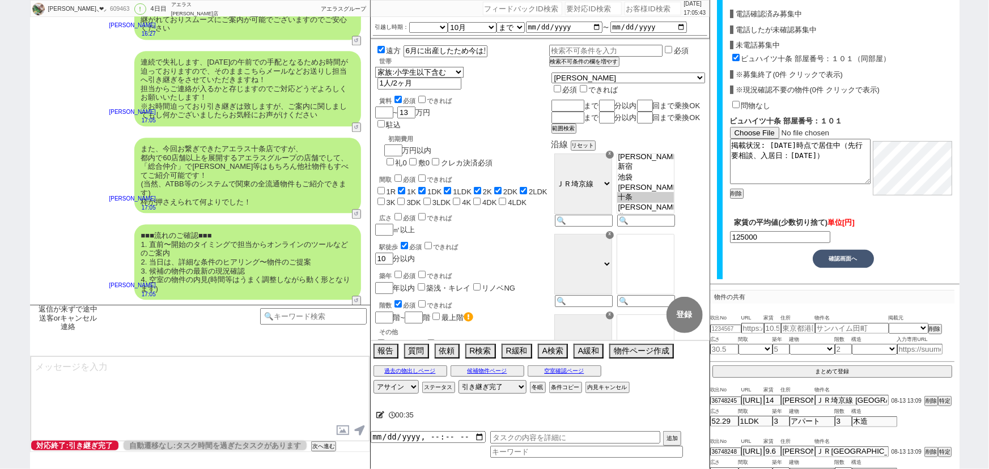
scroll to position [0, 0]
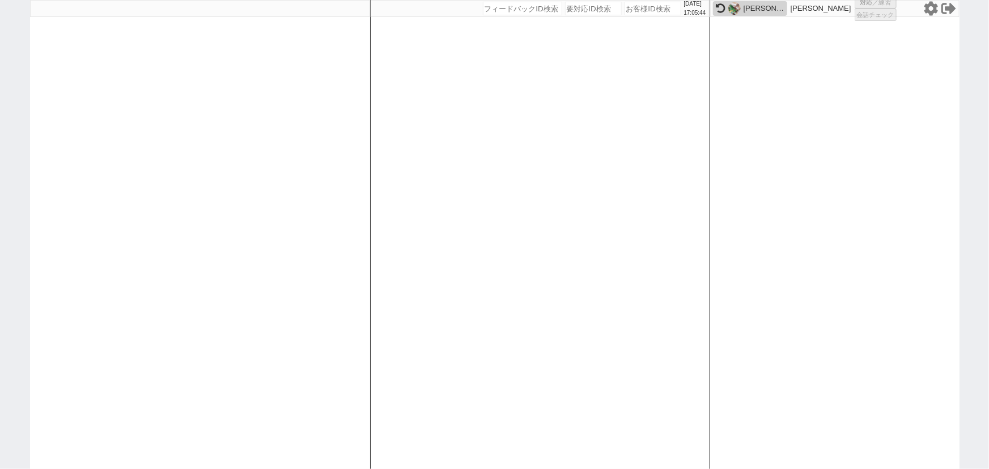
select select "1"
select select "2"
select select "10"
select select
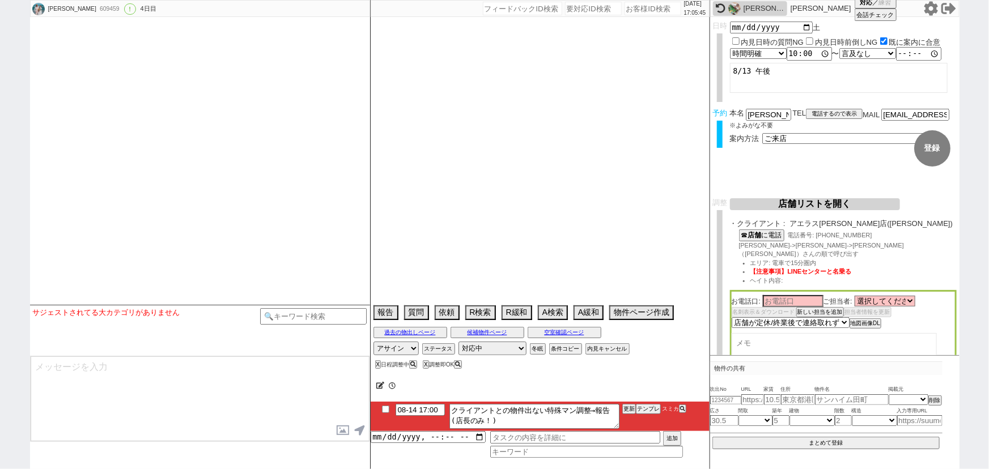
type textarea "8/13 10時、他社で千葉県大網白里市季美の森南５の物件内見(現地)"
select select "13"
select select "1"
select select "12"
select select "102"
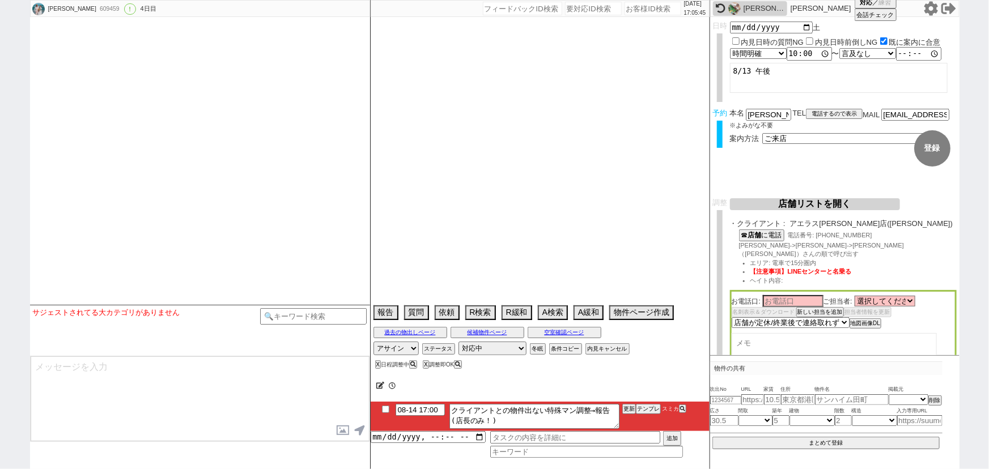
select select "2674"
select select "108"
select select "2797"
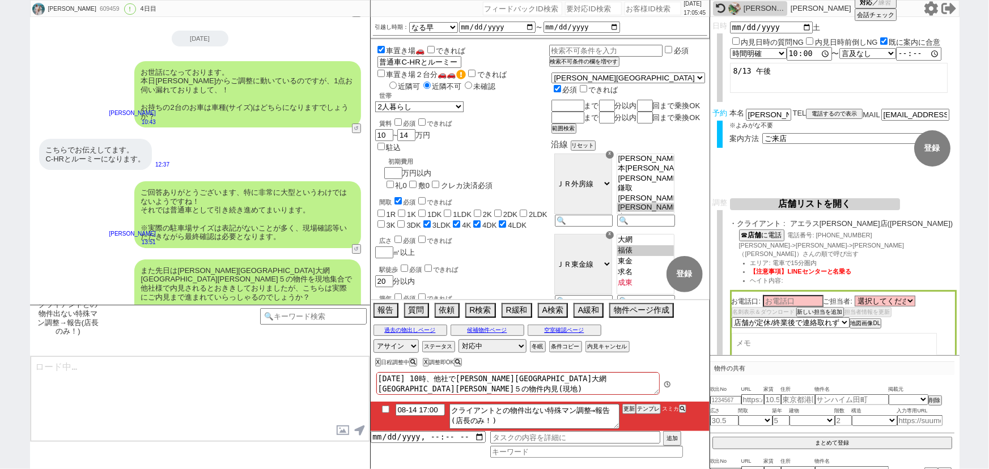
scroll to position [9, 0]
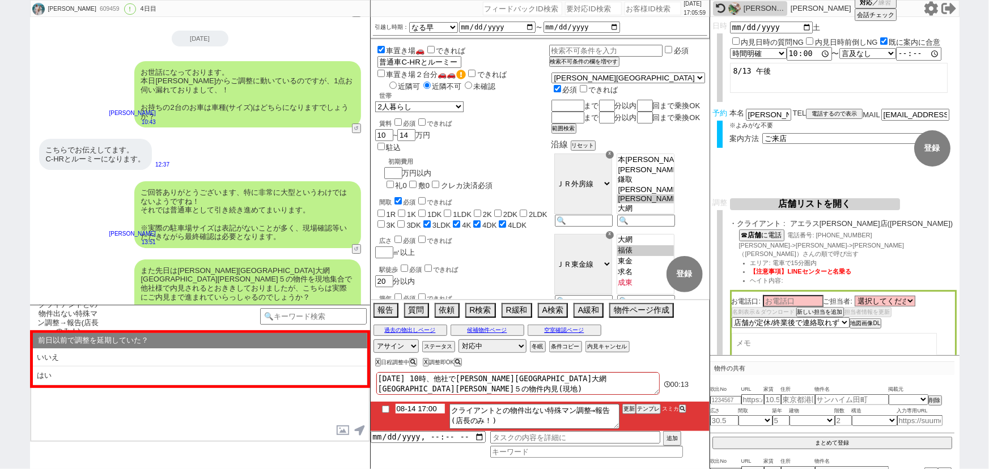
click at [428, 409] on input "08-14 17:00" at bounding box center [420, 409] width 49 height 10
type input "08-14 18:00"
click at [625, 413] on button "更新" at bounding box center [627, 409] width 11 height 8
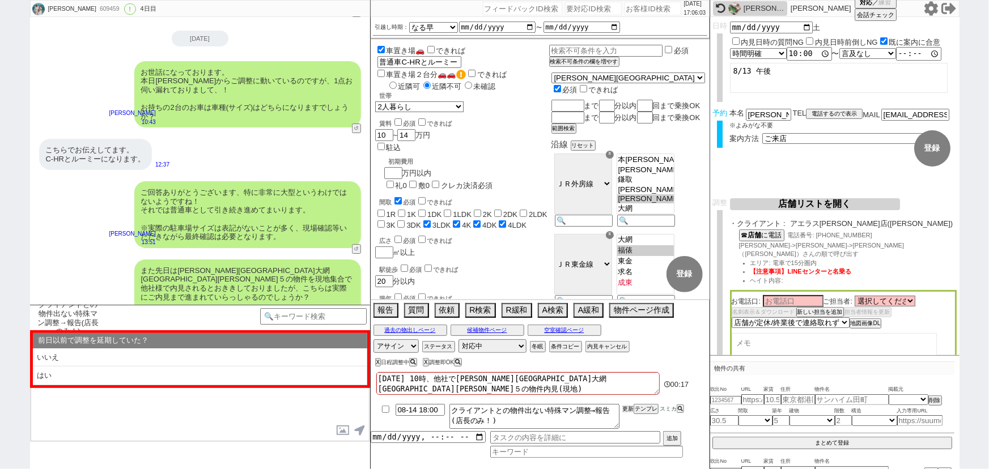
click at [625, 413] on button "更新" at bounding box center [627, 409] width 11 height 8
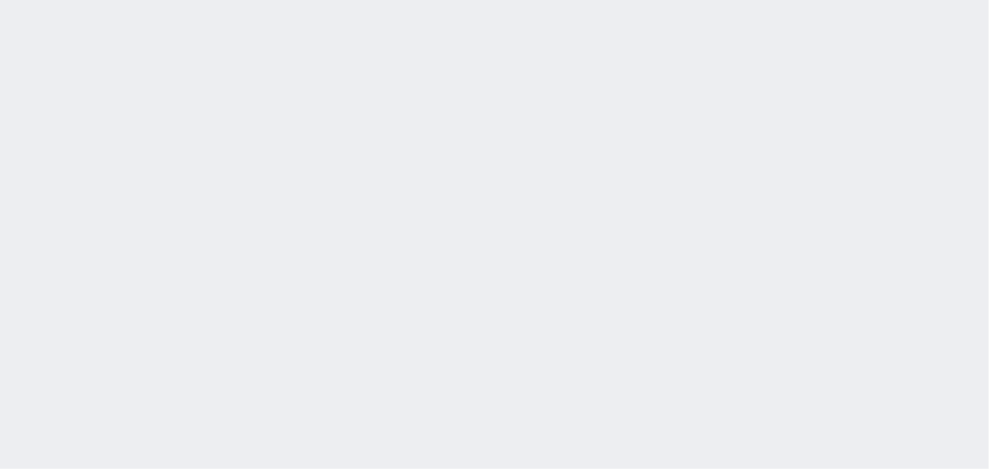
click at [0, 0] on div at bounding box center [0, 0] width 0 height 0
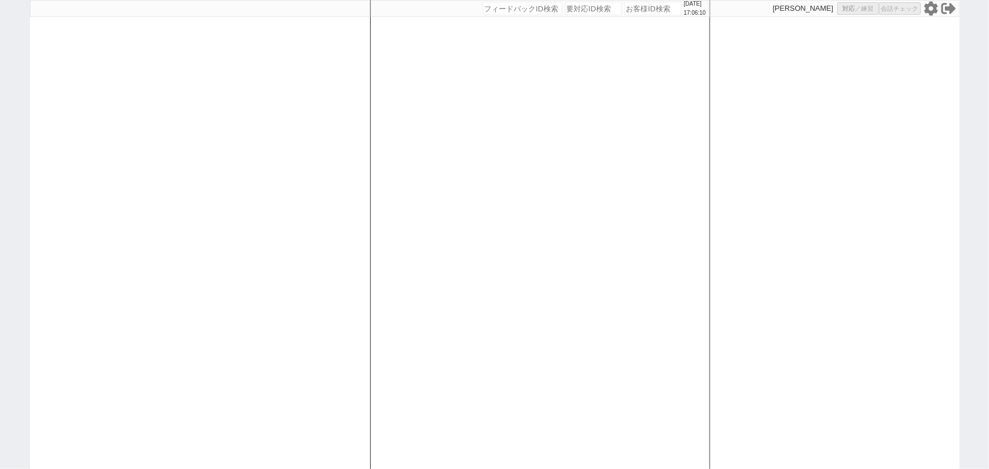
select select "6"
select select "2"
select select
select select "10"
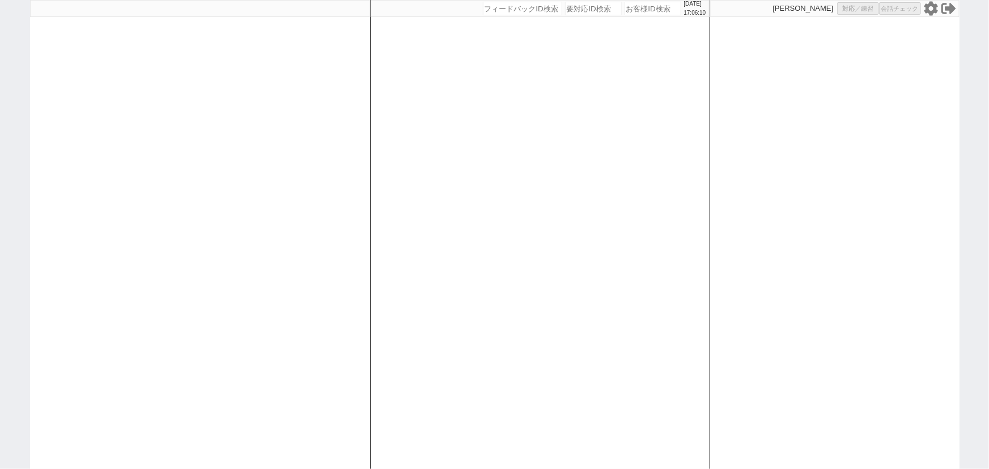
select select
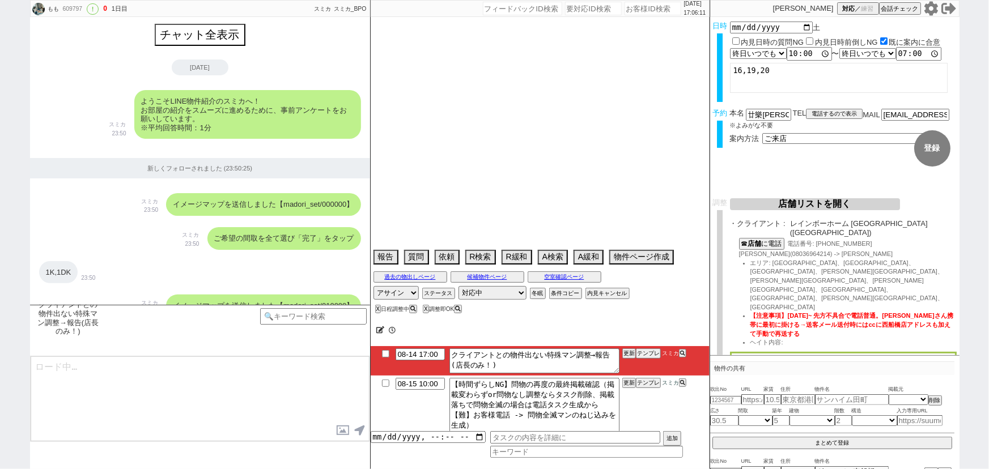
type textarea "オンボで保証人不要希望 [PERSON_NAME]調整NG既にやりとりしている。 周辺店舗も15日まで休業でアエラス船橋も送れないので、[PERSON_NAM…"
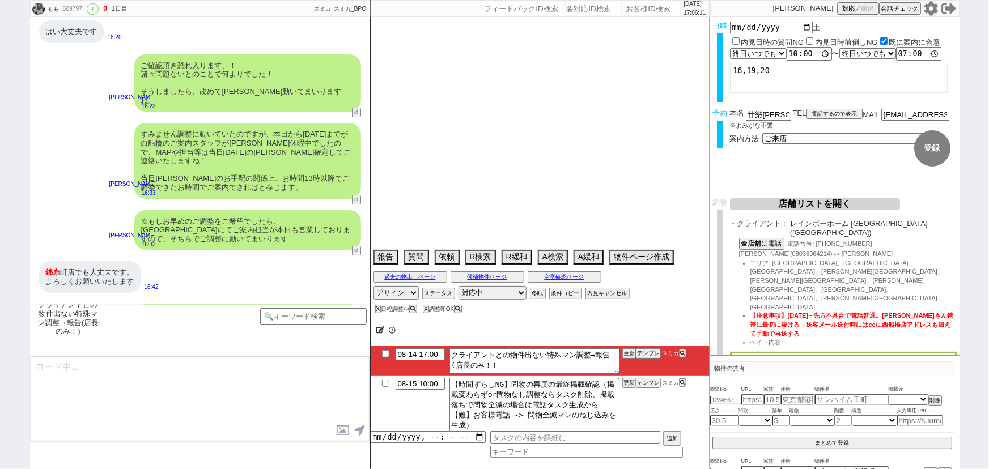
select select "2025"
select select "10"
select select "37"
select select "0"
select select "811"
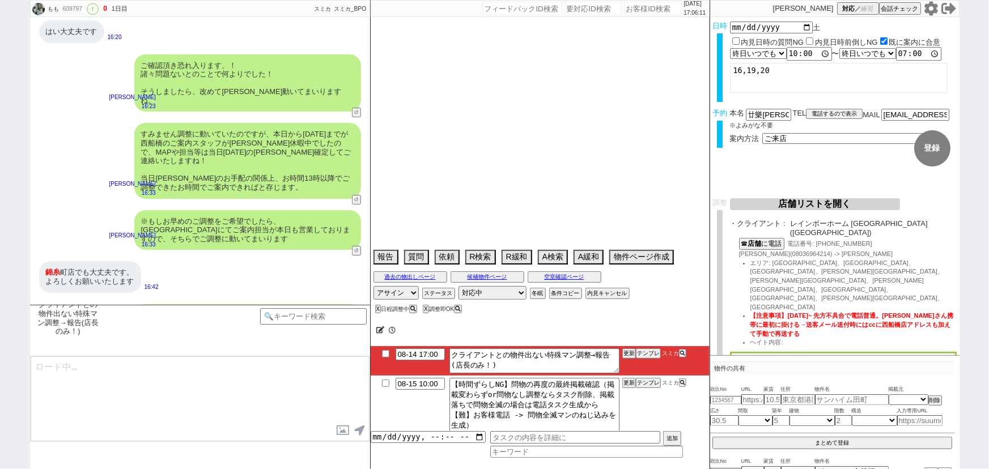
select select "11"
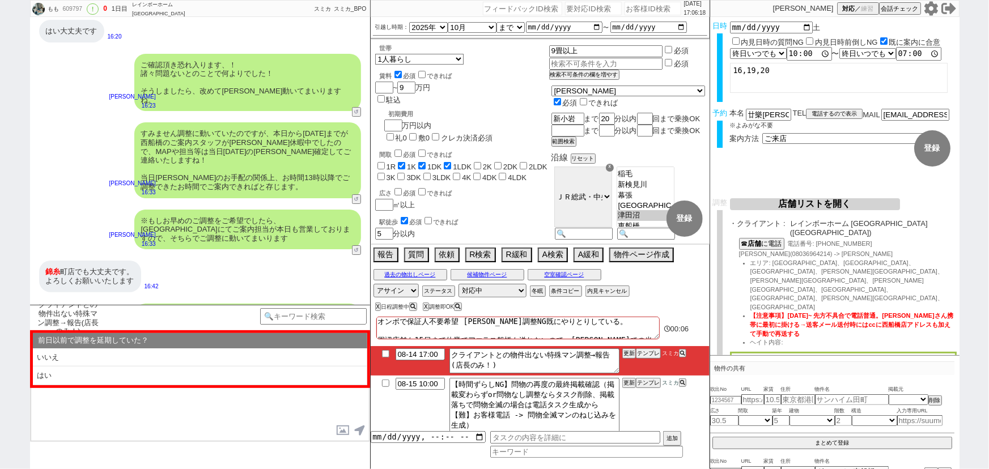
scroll to position [2, 0]
click at [427, 355] on input "08-14 17:00" at bounding box center [420, 354] width 49 height 10
type input "08-14 18:00"
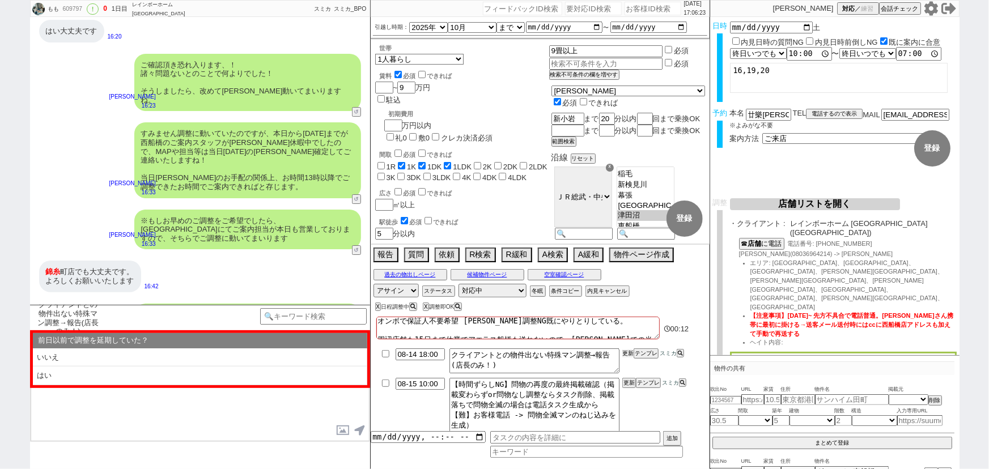
click at [627, 356] on button "更新" at bounding box center [627, 354] width 11 height 8
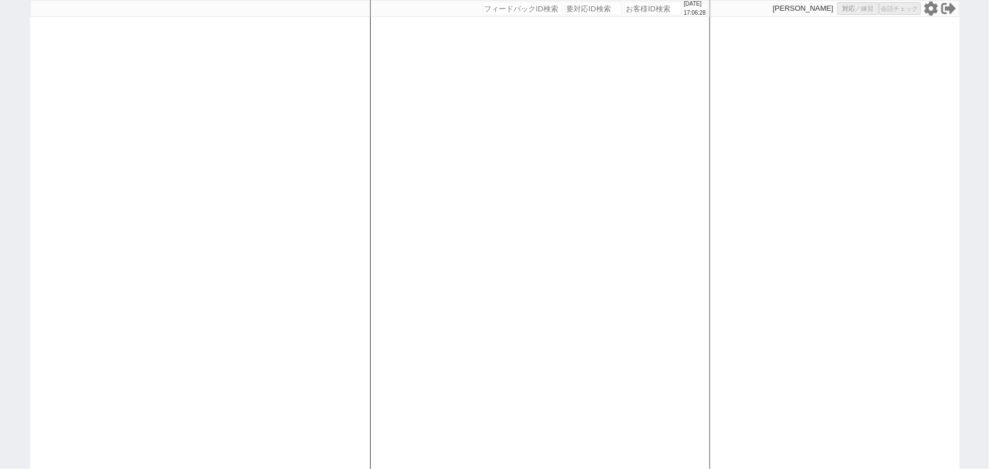
select select "1"
select select "2"
select select "5"
select select "8"
select select "10"
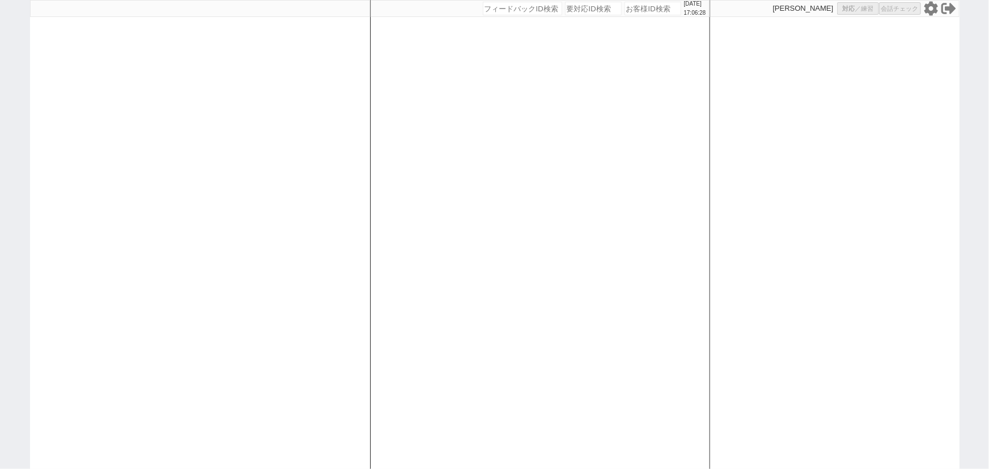
select select
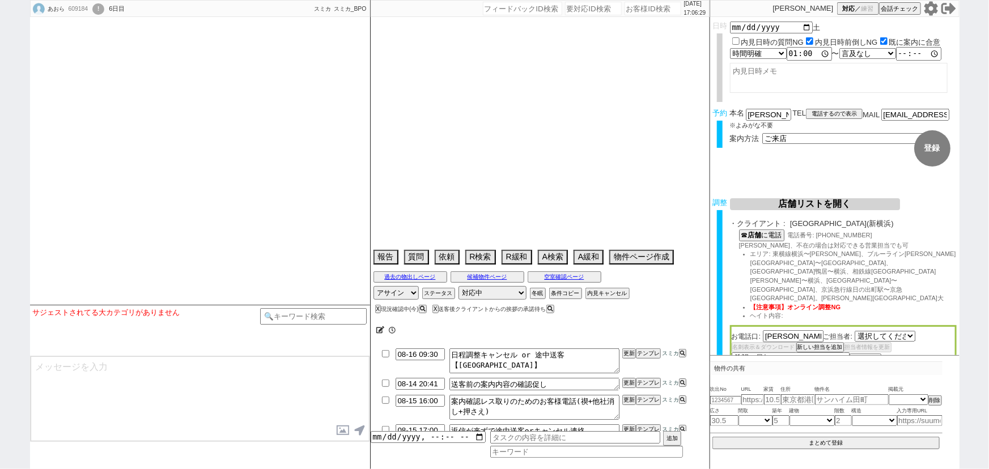
select select "2795"
type textarea "当日まで他社無し"
select select "2025"
select select "9"
select select "37"
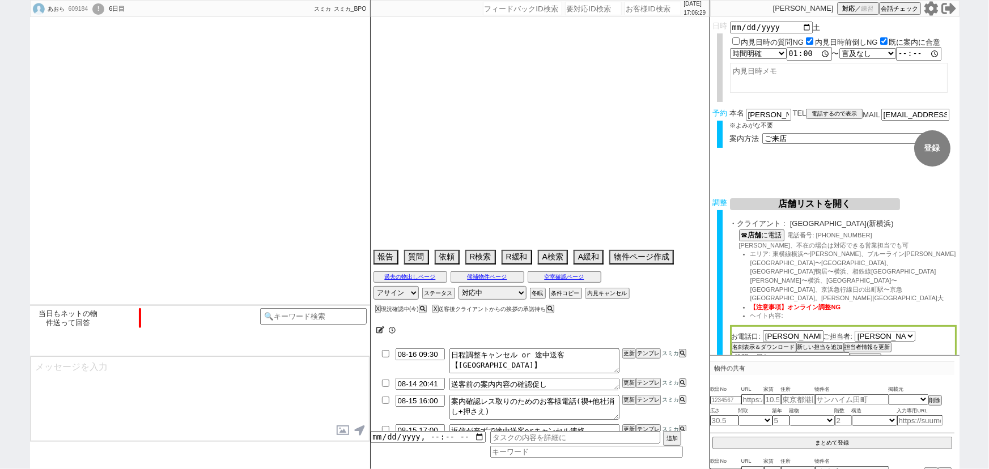
select select "0"
select select "50"
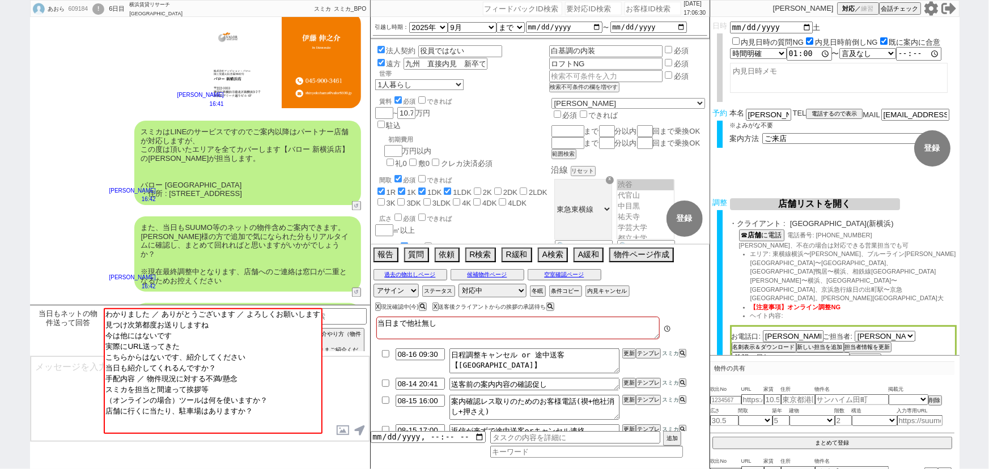
scroll to position [991, 0]
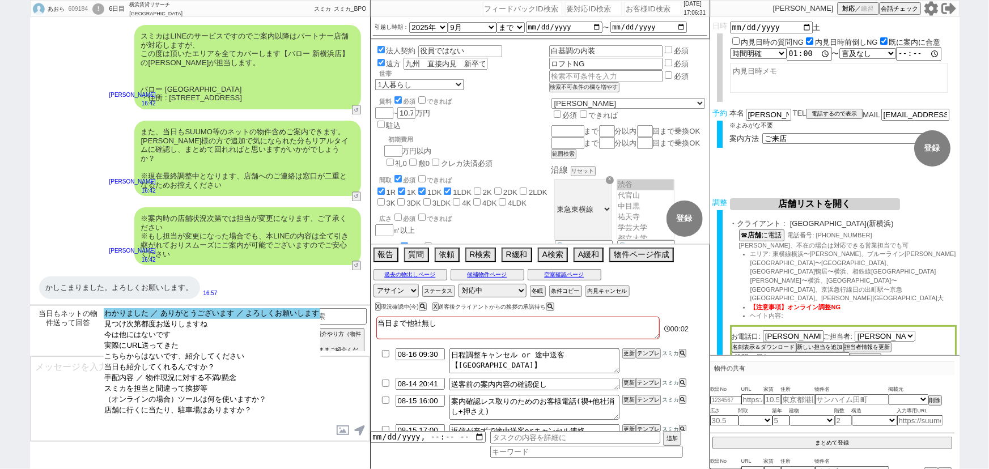
select select "わかりました ／ ありがとうございます ／ よろしくお願いします"
click at [232, 319] on option "わかりました ／ ありがとうございます ／ よろしくお願いします" at bounding box center [212, 324] width 217 height 11
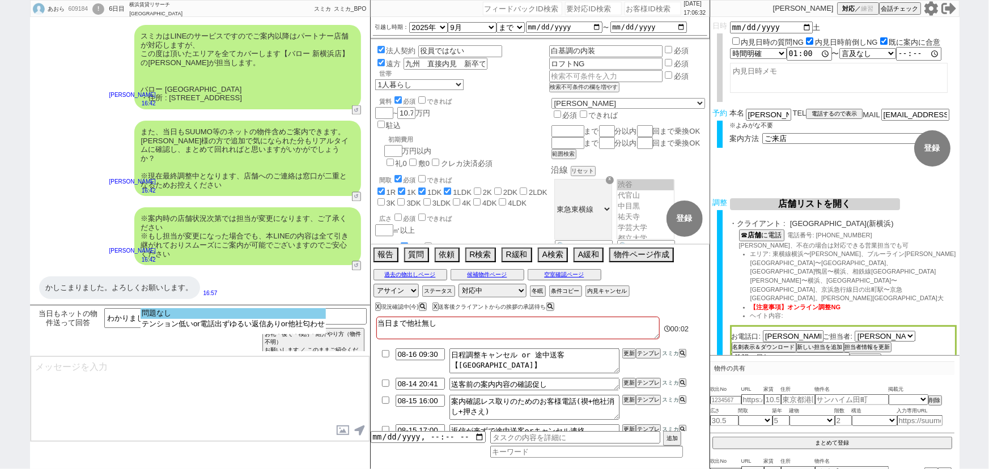
select select "問題なし"
click at [249, 319] on option "問題なし" at bounding box center [233, 324] width 185 height 11
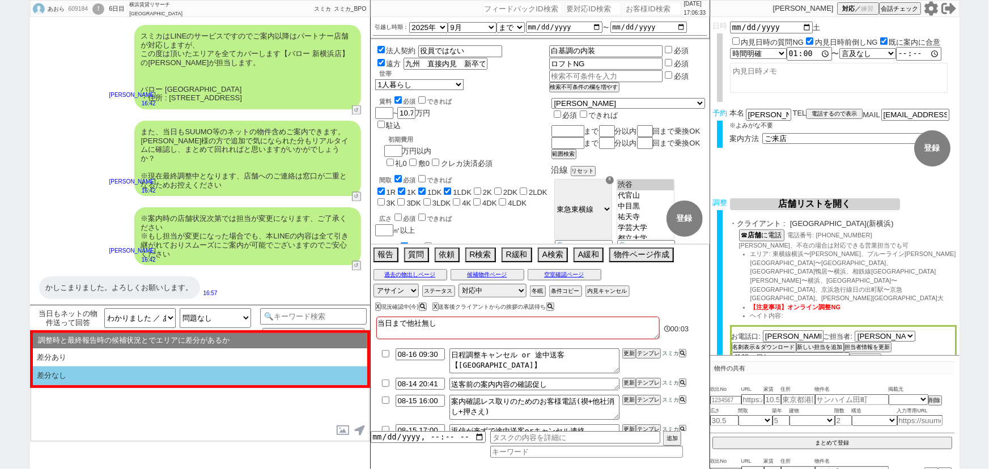
click at [157, 379] on li "差分なし" at bounding box center [200, 376] width 334 height 19
select select "差分なし"
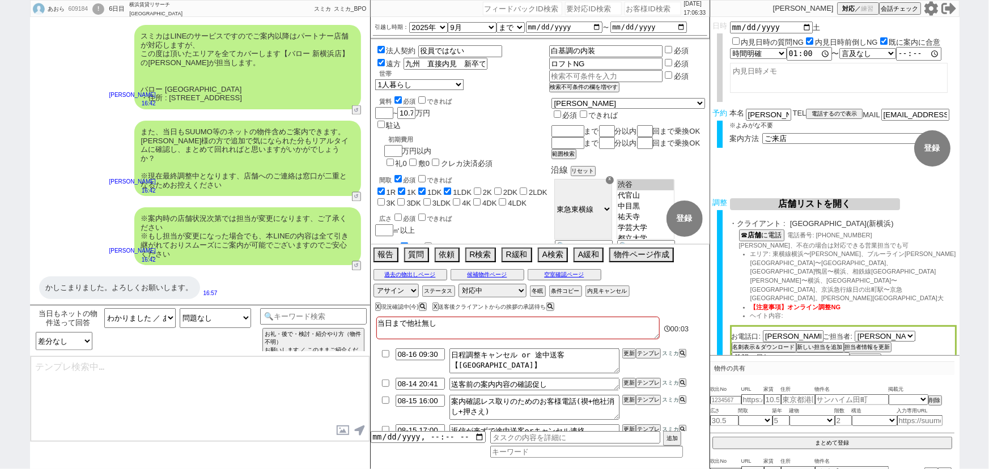
type textarea "ご確認ありがとうございます！ また、今回お繋ぎできたバロー新横浜店ですが、 「総合仲介」という形態の店舗でして、SUUMO等はもちろん他社物件もすべてご紹介可…"
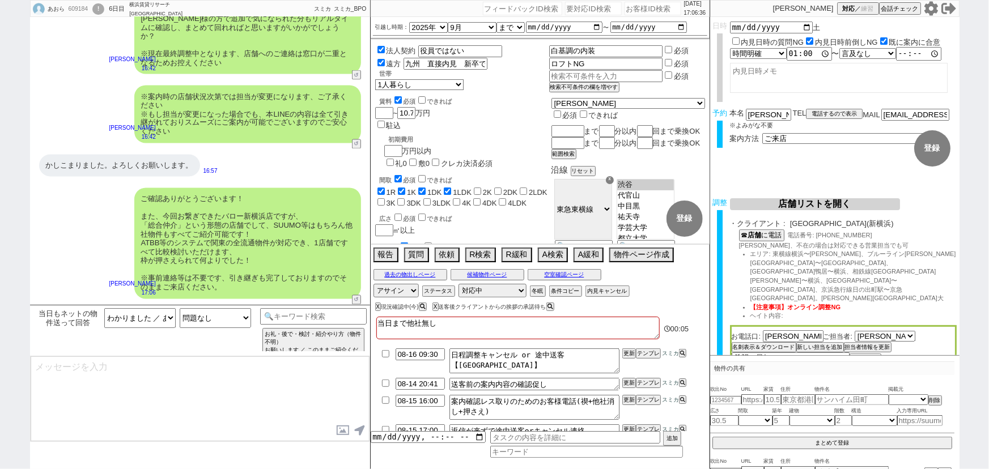
scroll to position [986, 0]
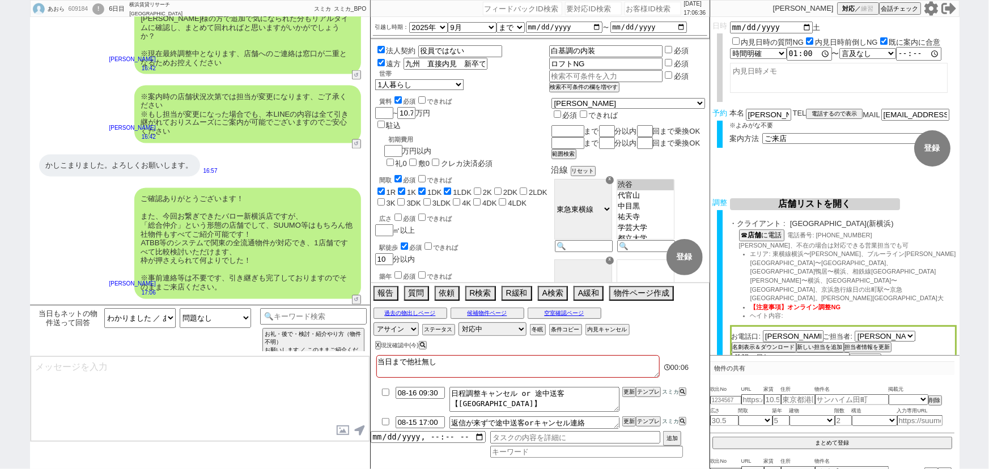
type textarea "手配内容も改めてメールにてお送りいたしますね。 当日はどうぞよろしくお願いいたします！"
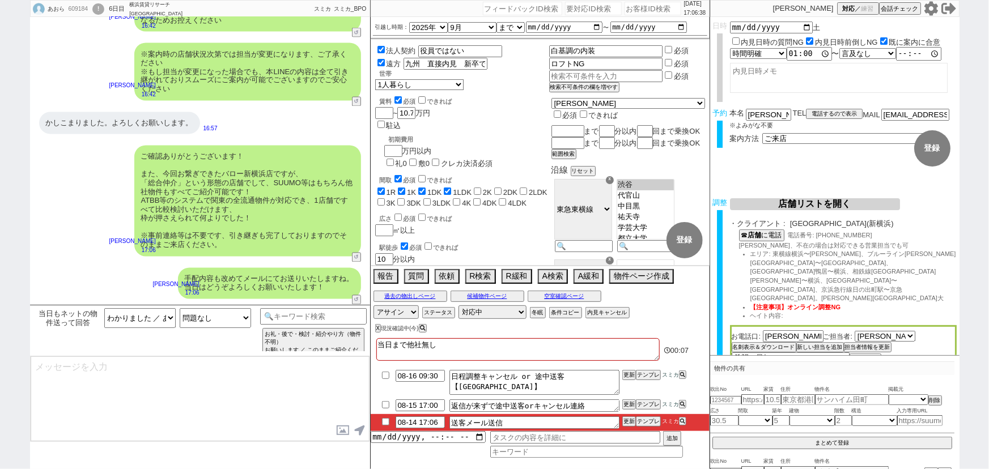
type textarea "■■■ご案内の流れ■■■ 1. 担当から詳細なヒアリング 2. 最新物件の洗い出し 3. 事前の物件含め、最新状況を直接確認 4. 募集中のものをまとめて内見…"
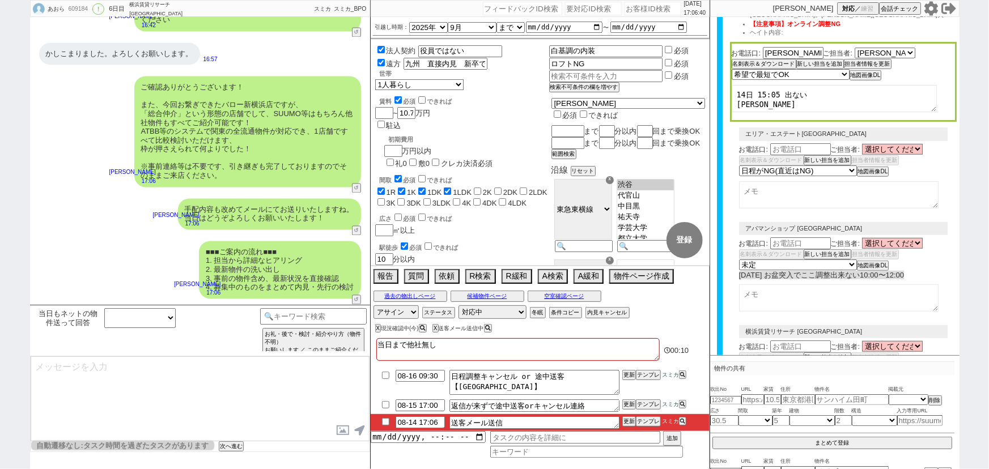
scroll to position [385, 0]
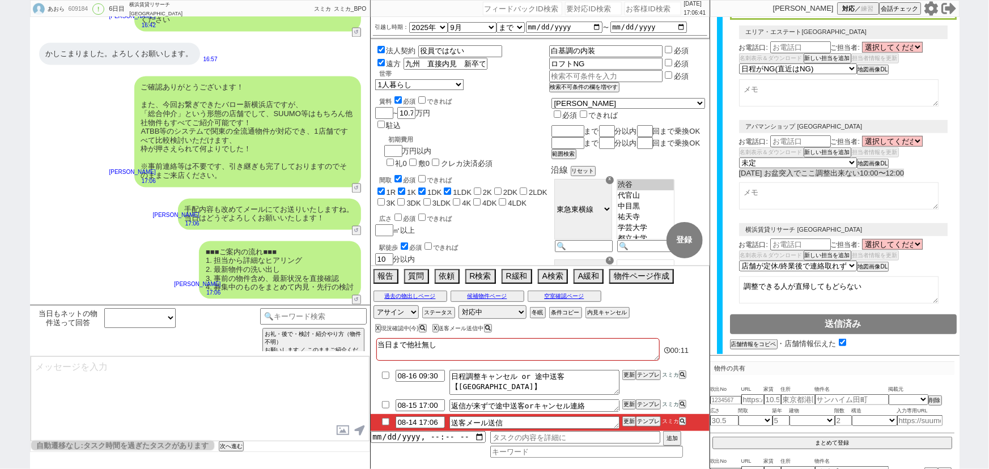
click at [762, 364] on button "チャット共有URLを生成" at bounding box center [761, 368] width 62 height 8
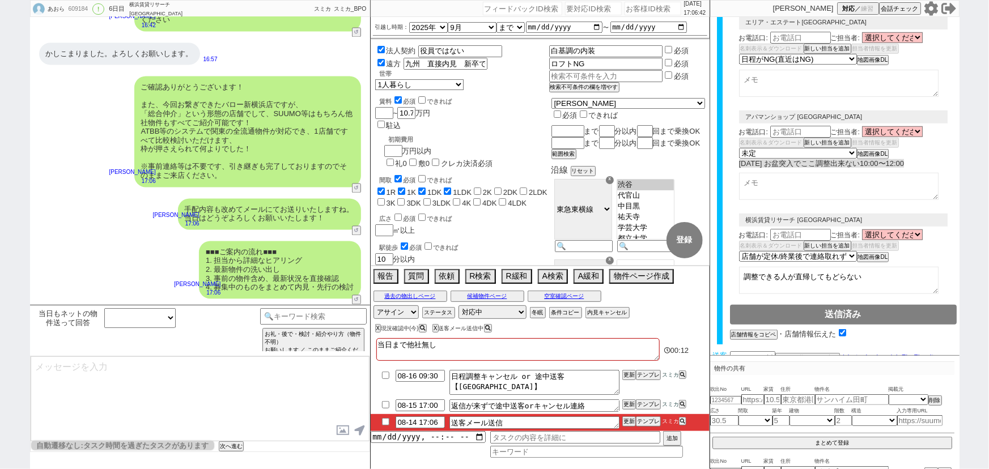
click at [744, 376] on button "送客に進む" at bounding box center [744, 380] width 28 height 8
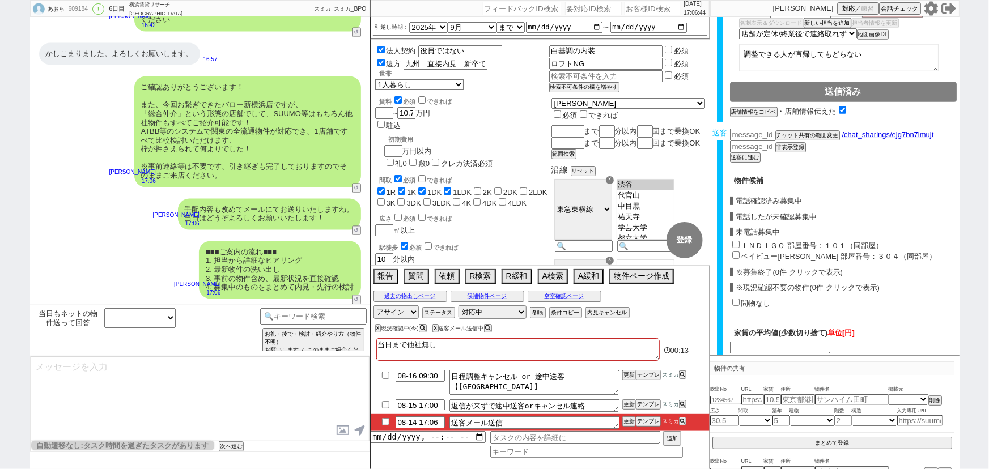
click at [734, 241] on input "ＩＮＤＩＧＯ 部屋番号：１０１（同部屋）" at bounding box center [735, 244] width 7 height 7
checkbox input "true"
type input "99000"
checkbox input "true"
checkbox input "false"
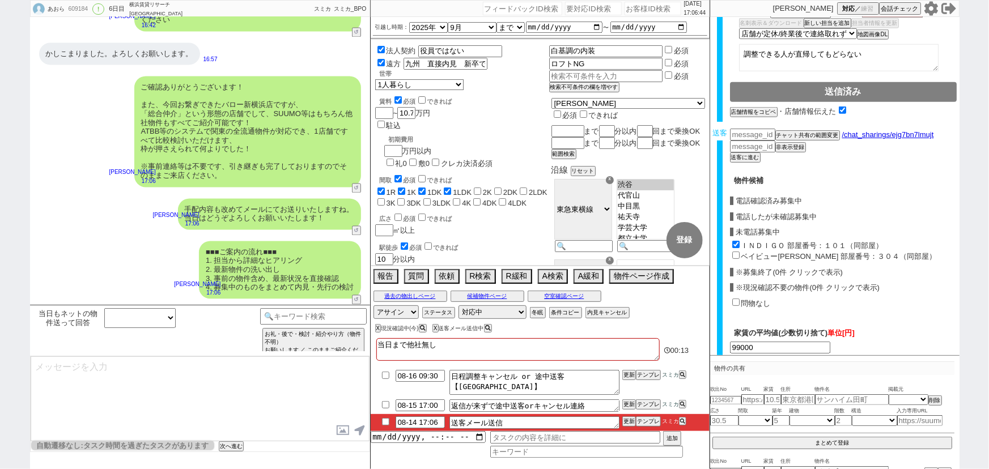
checkbox input "true"
click at [735, 252] on input "ベイビュー菊名 部屋番号：３０４（同部屋）" at bounding box center [735, 255] width 7 height 7
checkbox input "true"
type input "98500"
checkbox input "true"
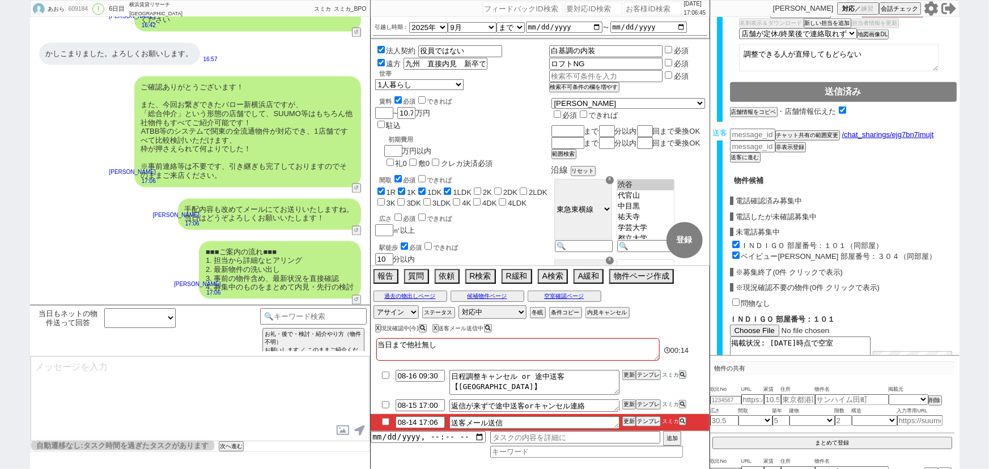
checkbox input "true"
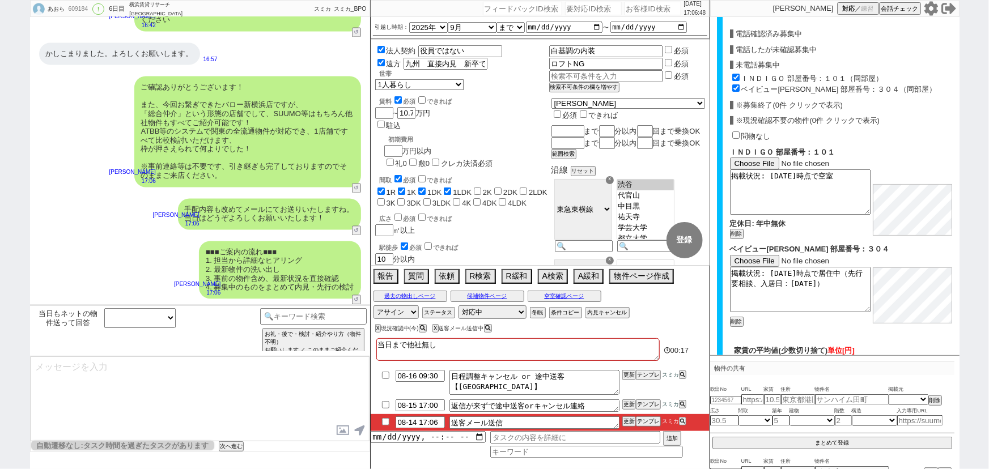
scroll to position [809, 0]
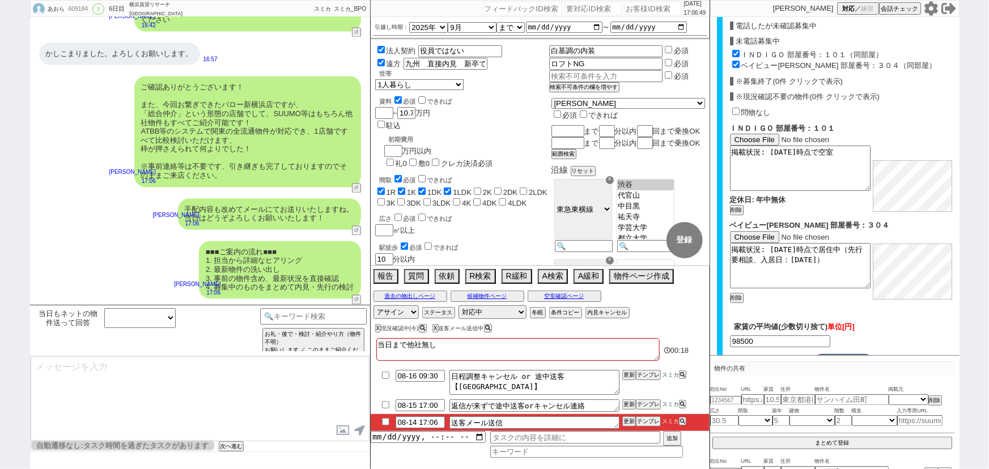
click at [849, 354] on button "確認画面へ" at bounding box center [843, 363] width 61 height 18
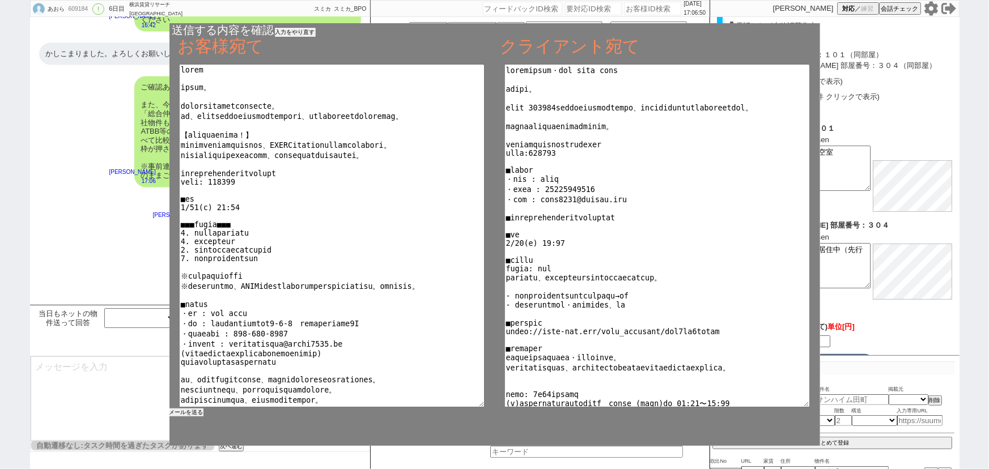
click at [186, 412] on button "メールを送る" at bounding box center [186, 413] width 34 height 8
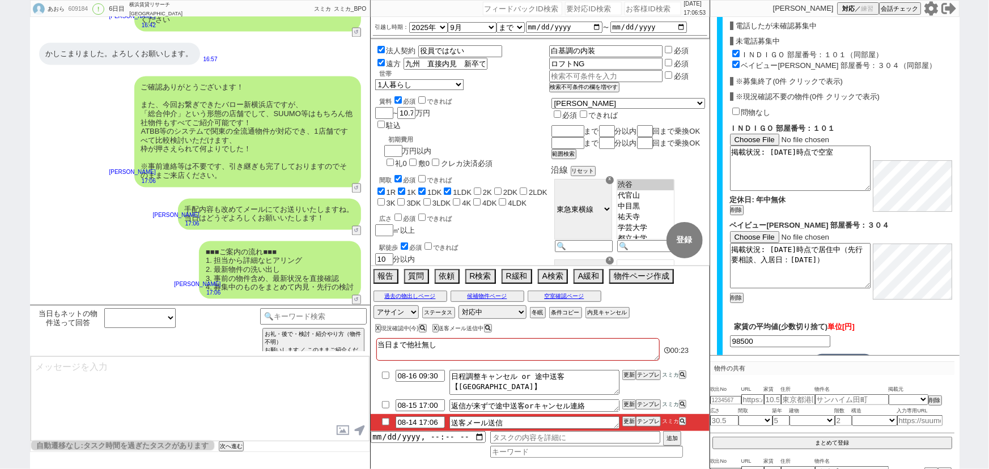
click at [385, 422] on input "checkbox" at bounding box center [385, 421] width 16 height 7
checkbox input "true"
click at [475, 314] on select "対応中 引き継ぎ完了 ブロック 長期間返信なし 紹介不可 別の所で決まった 客の都合で引越しが無くなった 接客開始後に冬眠" at bounding box center [492, 312] width 68 height 14
select select "100"
click at [458, 305] on select "対応中 引き継ぎ完了 ブロック 長期間返信なし 紹介不可 別の所で決まった 客の都合で引越しが無くなった 接客開始後に冬眠" at bounding box center [492, 312] width 68 height 14
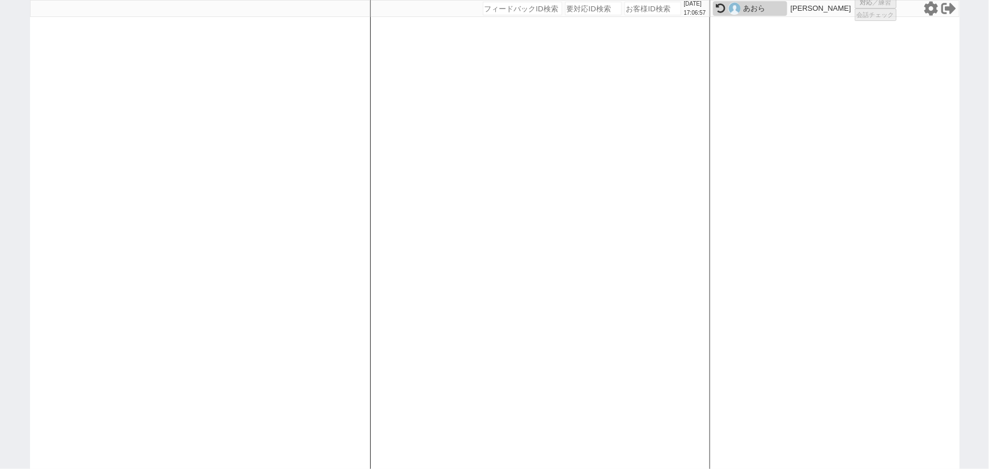
select select "100"
select select "1"
select select "4"
select select "5"
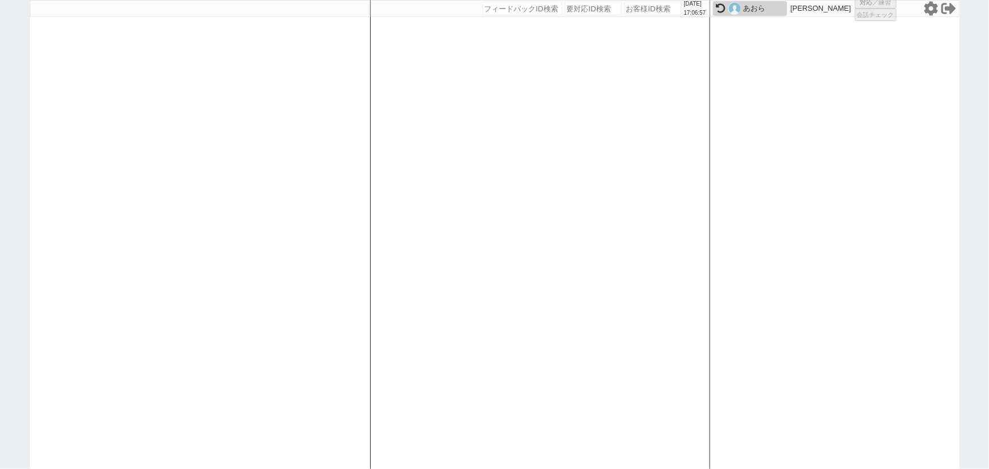
select select
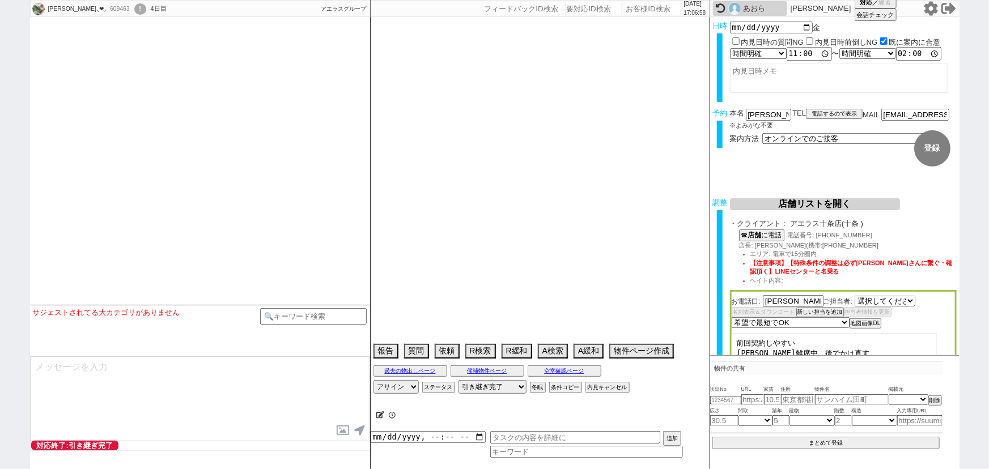
select select "1009"
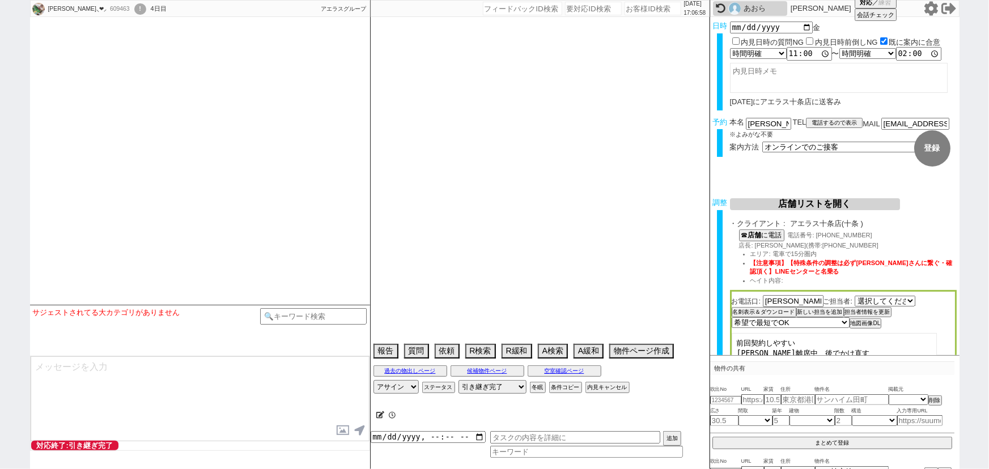
select select
select select "2025"
select select "10"
select select "37"
select select "6"
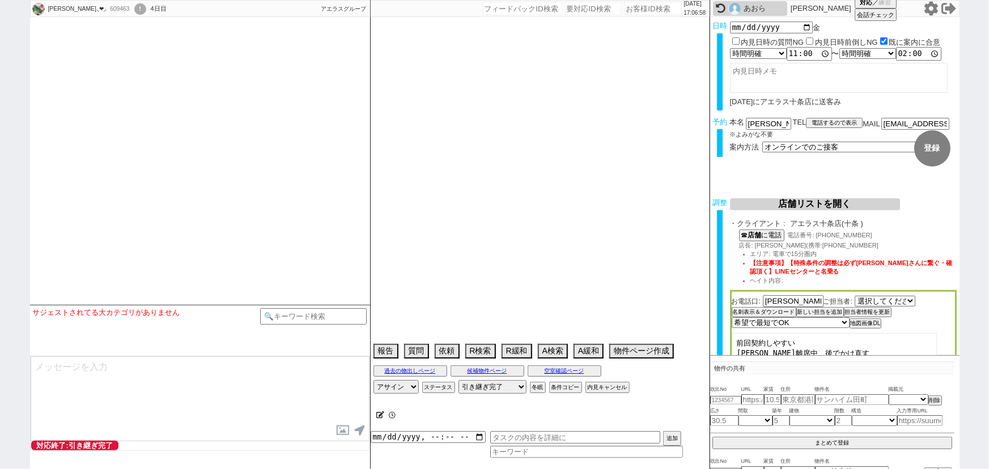
select select "25"
select select "791"
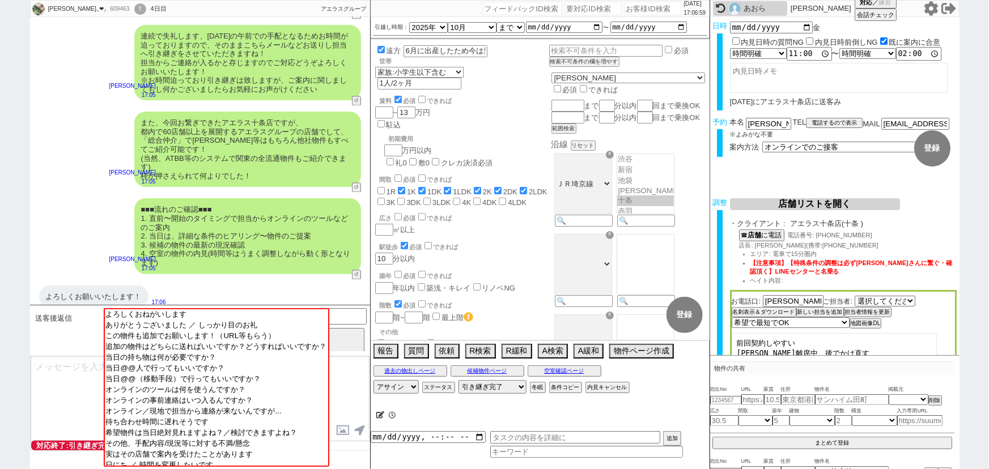
scroll to position [1047, 0]
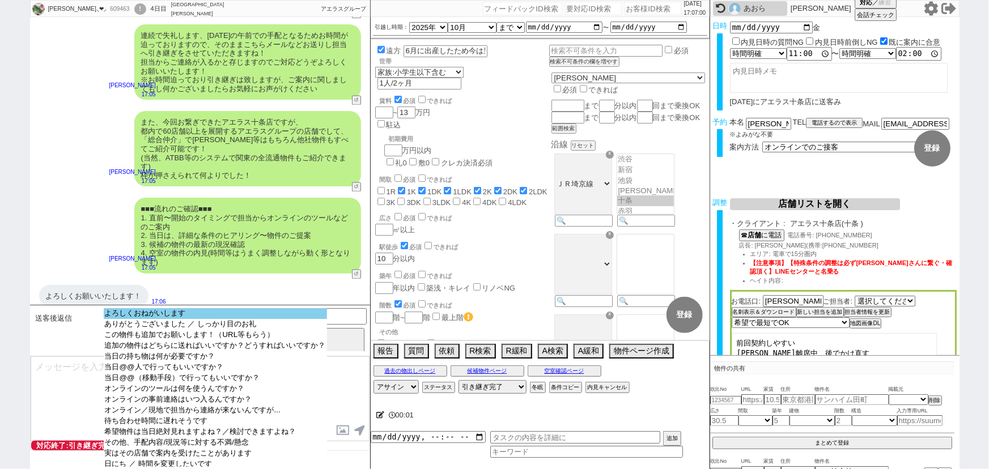
select select "よろしくおねがいします"
click at [179, 319] on option "よろしくおねがいします" at bounding box center [215, 324] width 223 height 11
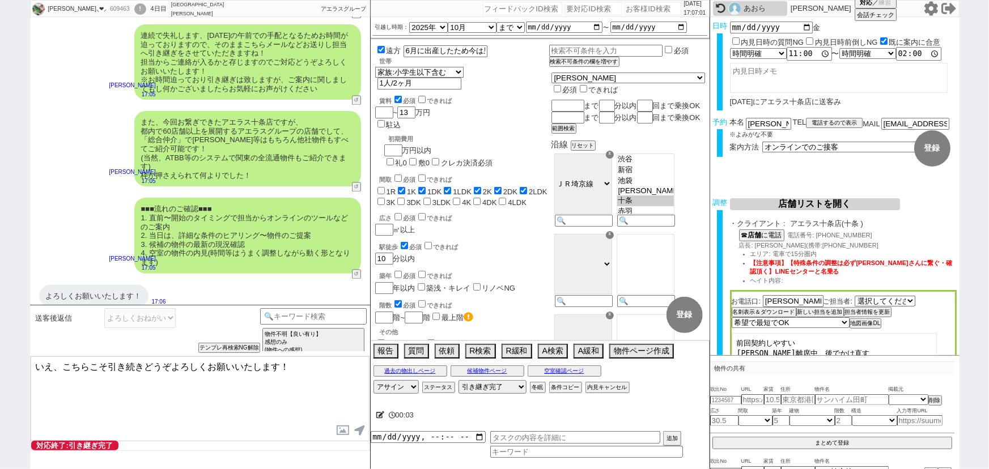
drag, startPoint x: 58, startPoint y: 365, endPoint x: 0, endPoint y: 351, distance: 59.4
click at [0, 351] on div "なな⸜❤︎⸝ 609463 ! 0 4日目 アエラス大山店 冬眠中 自社客 アエラスグループ スミカ_BPO チャット全表示 2025-08-14 大丈夫です…" at bounding box center [494, 234] width 989 height 469
type textarea "ご確認いただきありがとうございます。 こちらこそ引き続きどうぞよろしくお願いいたします！"
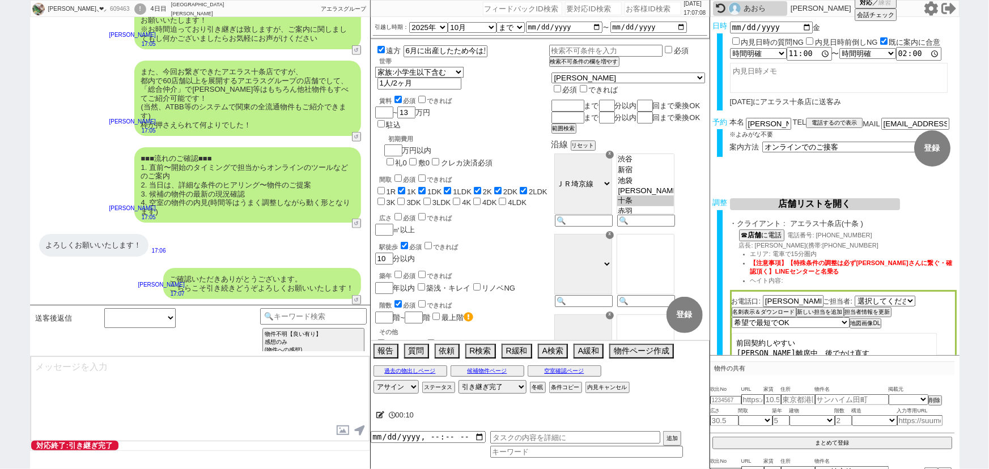
scroll to position [614, 0]
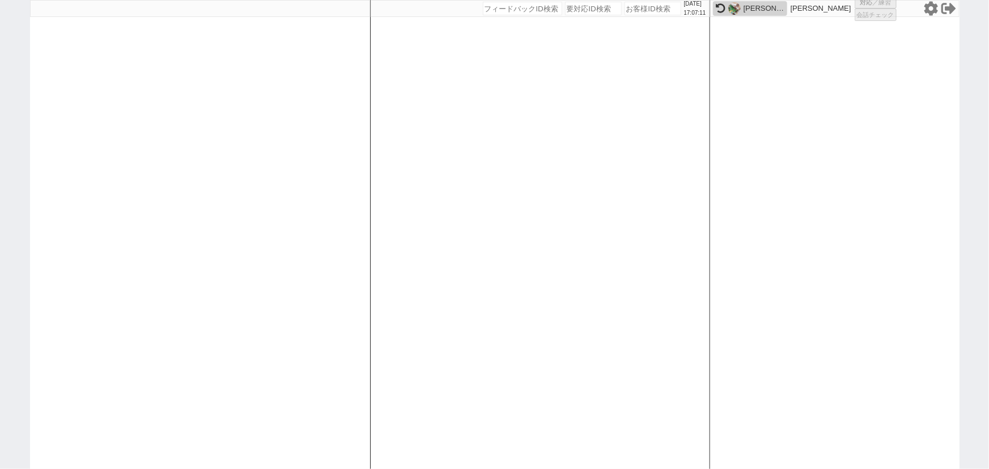
select select "1"
select select "2"
select select "8"
select select
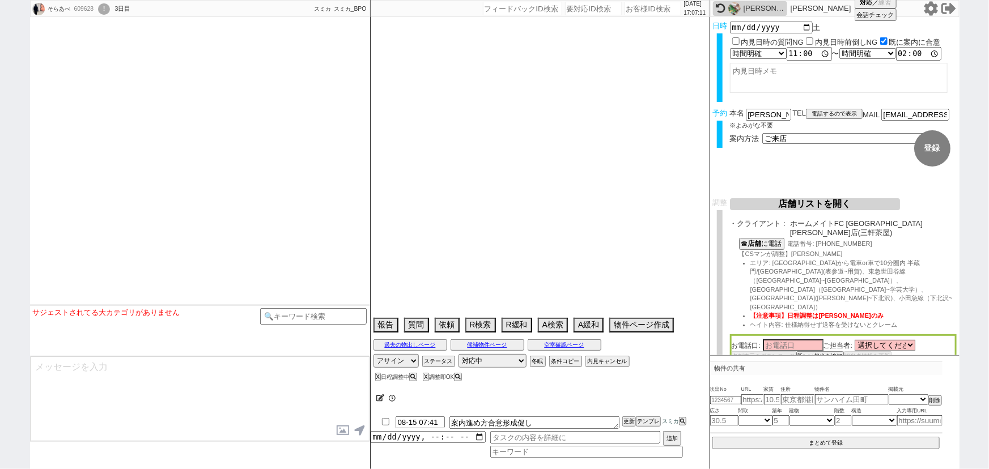
select select "2025"
select select "9"
select select "37"
select select "0"
select select "53"
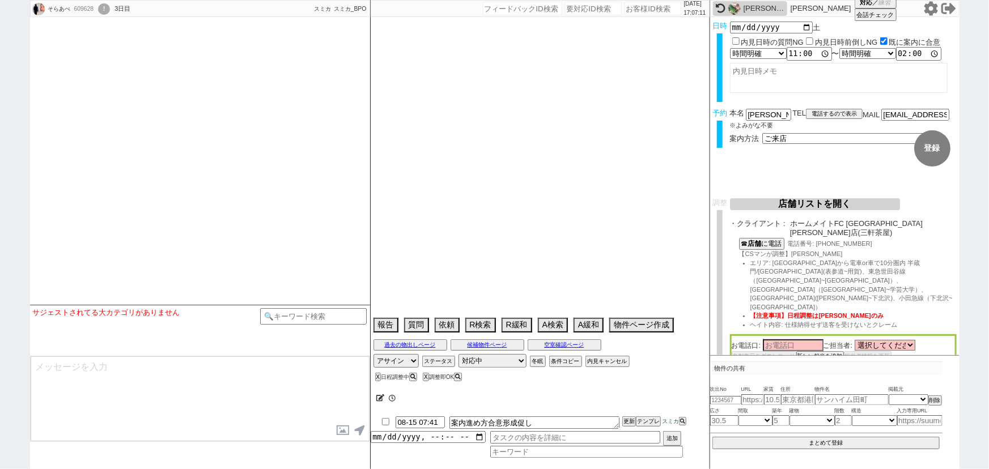
select select "50"
select select "1284"
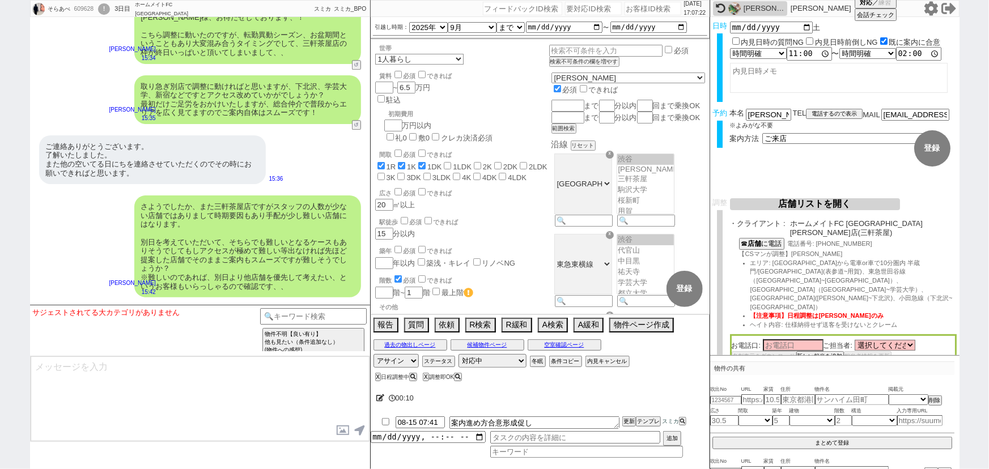
scroll to position [3799, 0]
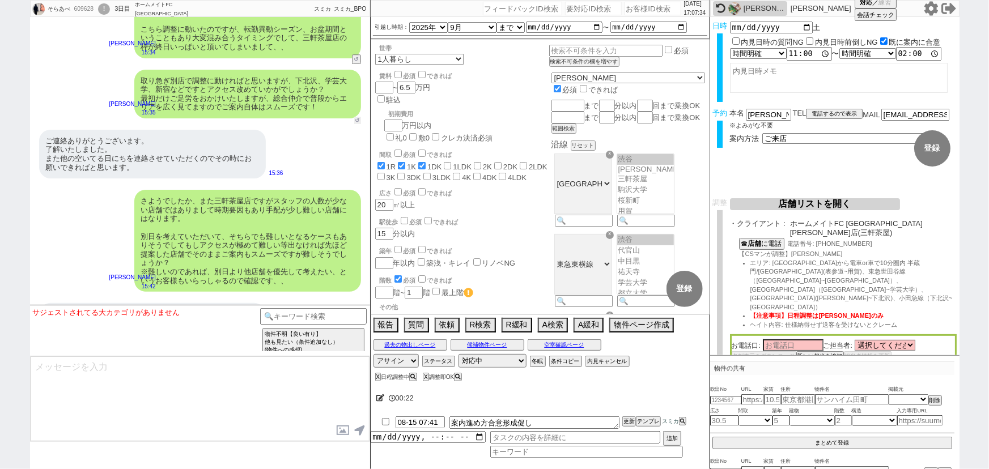
click at [358, 117] on button "↺" at bounding box center [357, 120] width 7 height 7
select select
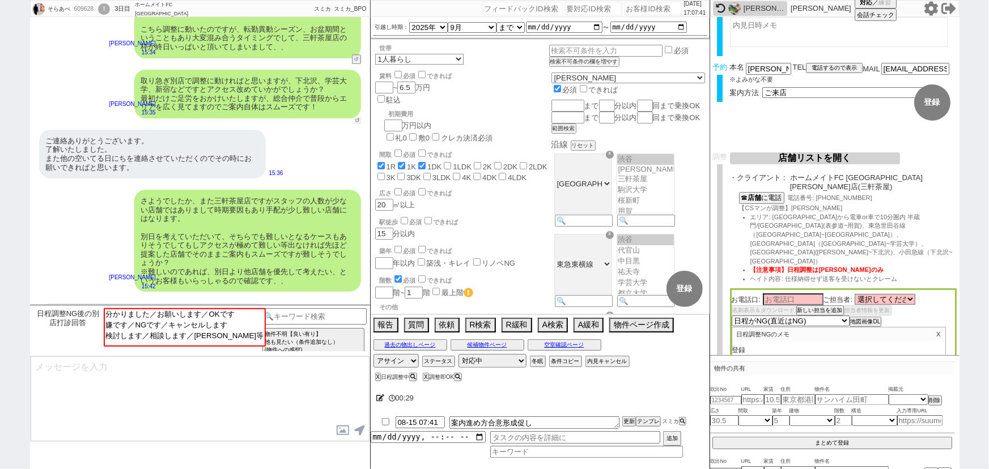
scroll to position [0, 0]
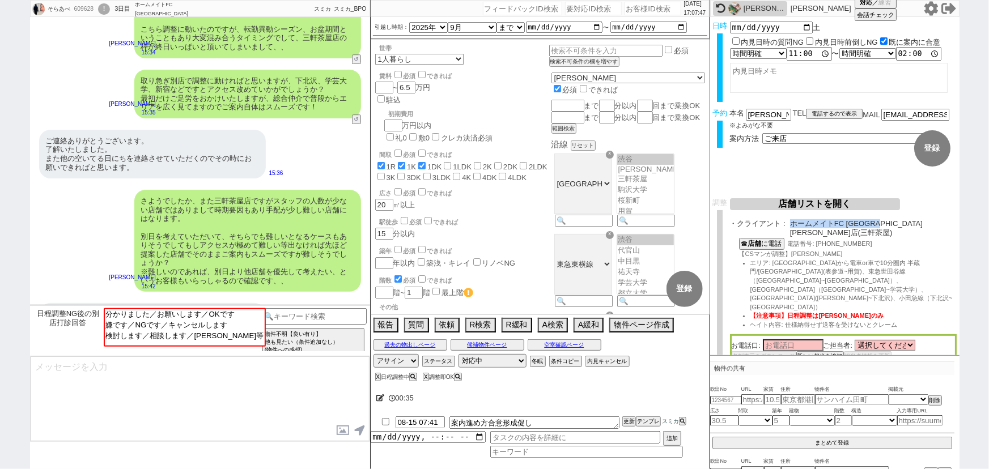
drag, startPoint x: 791, startPoint y: 226, endPoint x: 897, endPoint y: 223, distance: 105.4
click at [897, 223] on span "ホームメイトFC 三軒茶屋南口店(三軒茶屋)" at bounding box center [873, 228] width 167 height 18
copy span "ホームメイトFC 三軒茶屋南口店"
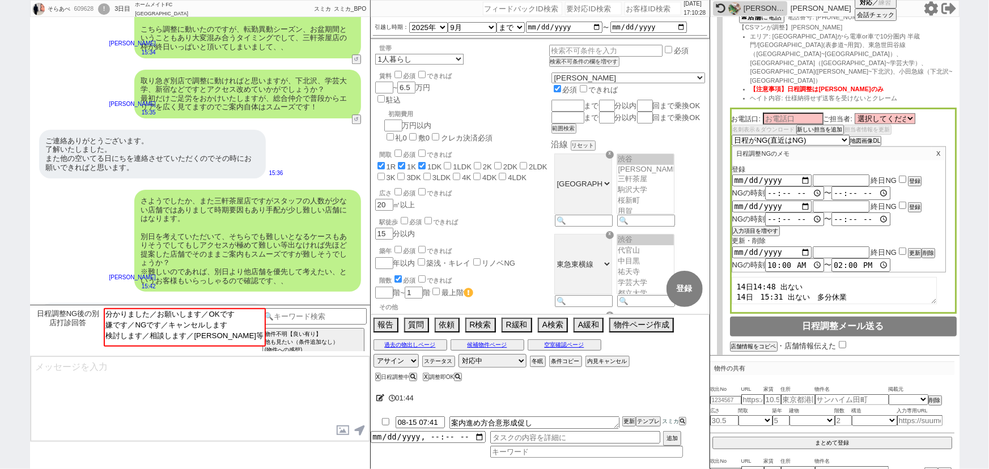
click at [194, 303] on div "ご丁寧にありがとうございます。 当日、他の用事もあるため別日にさせていただければと思います。" at bounding box center [152, 323] width 227 height 40
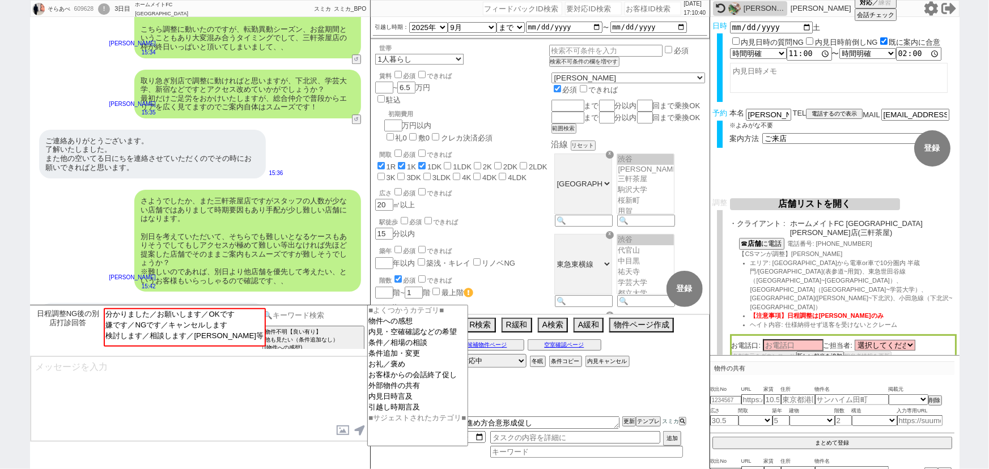
click at [320, 315] on input at bounding box center [313, 315] width 107 height 14
type input "キャンセル"
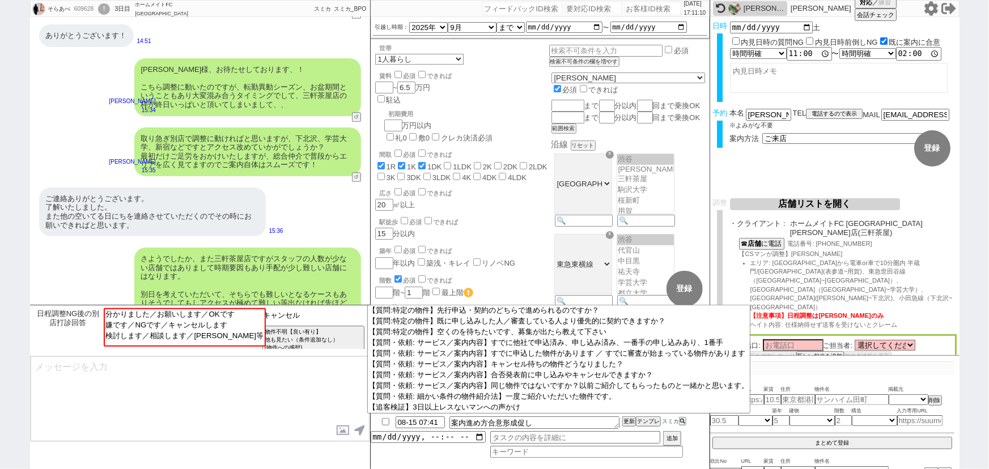
scroll to position [3799, 0]
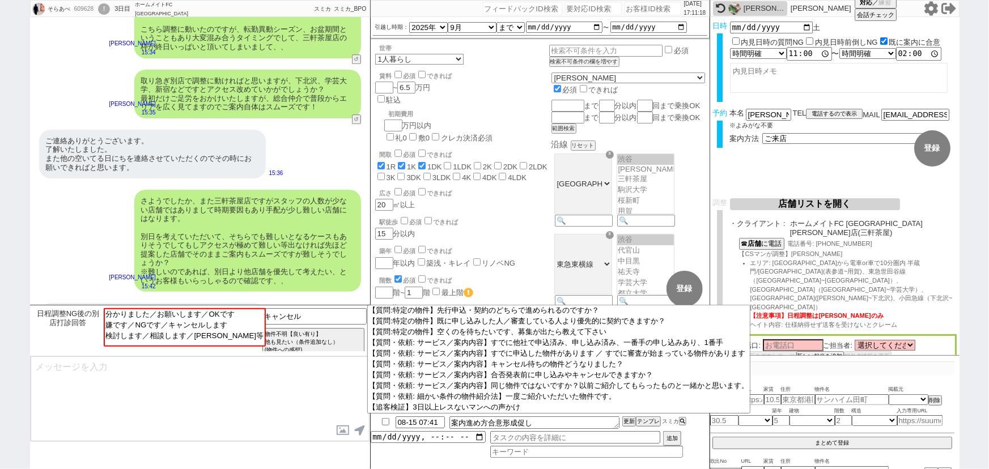
click at [172, 398] on textarea at bounding box center [200, 398] width 339 height 85
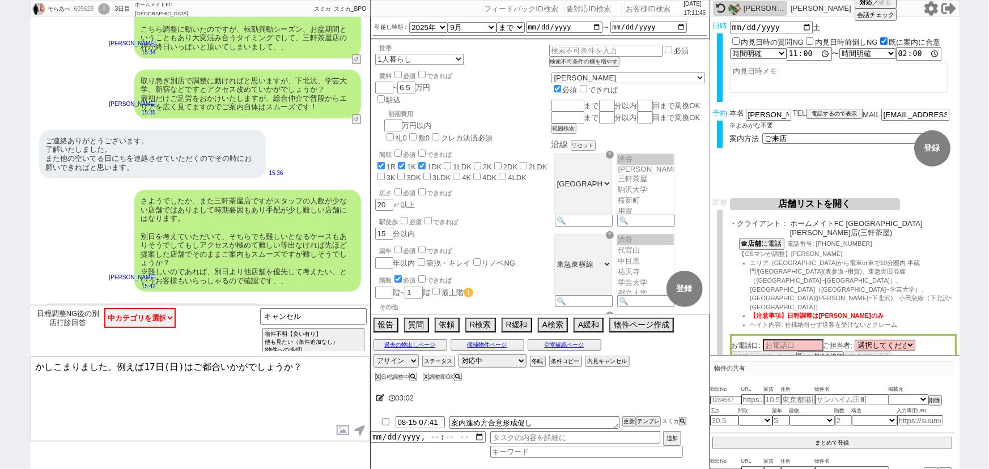
type textarea "かしこまりました。例えば17日(日)はご都合いかがでしょうか？"
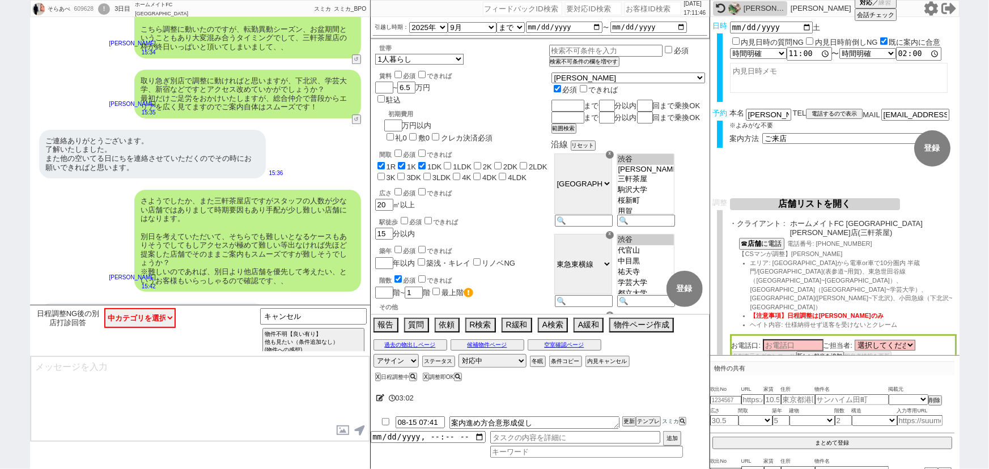
scroll to position [3842, 0]
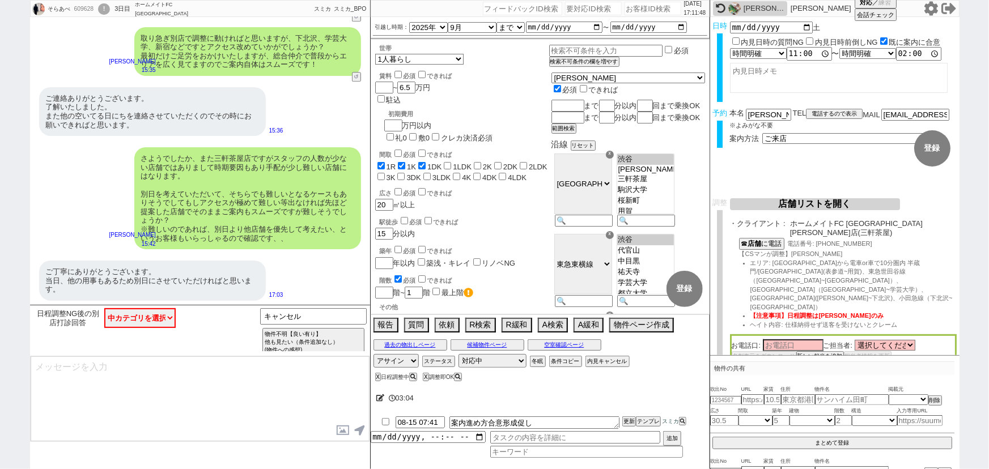
click at [270, 312] on div "かしこまりました。例えば17日(日)はご都合いかがでしょうか？" at bounding box center [248, 323] width 226 height 23
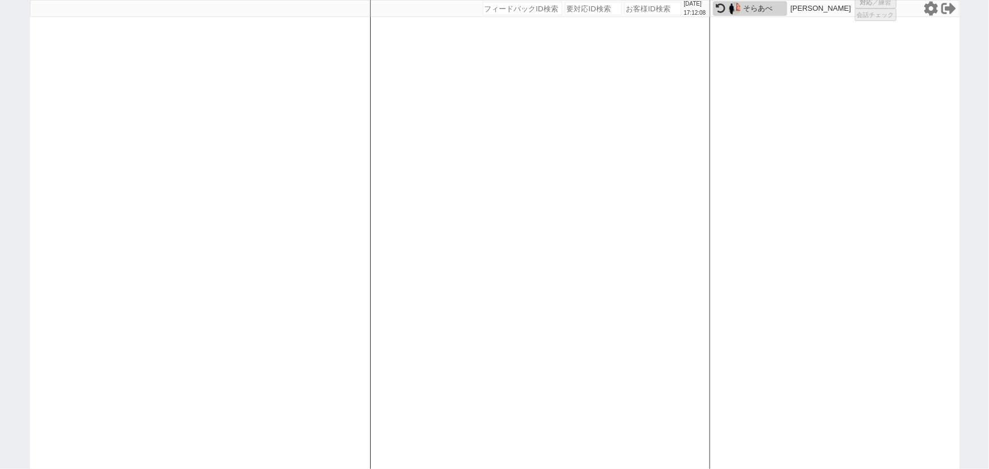
select select "100"
select select "1"
select select "2"
select select "5"
select select "8"
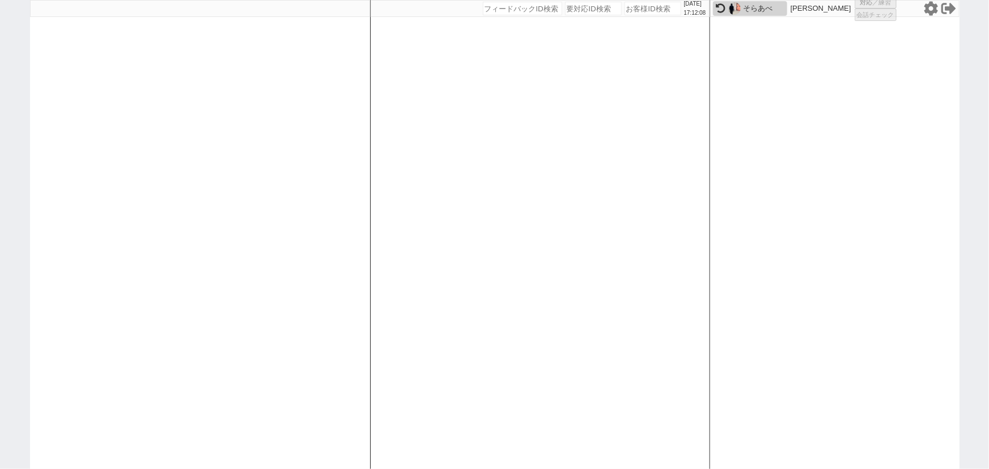
select select "10"
select select
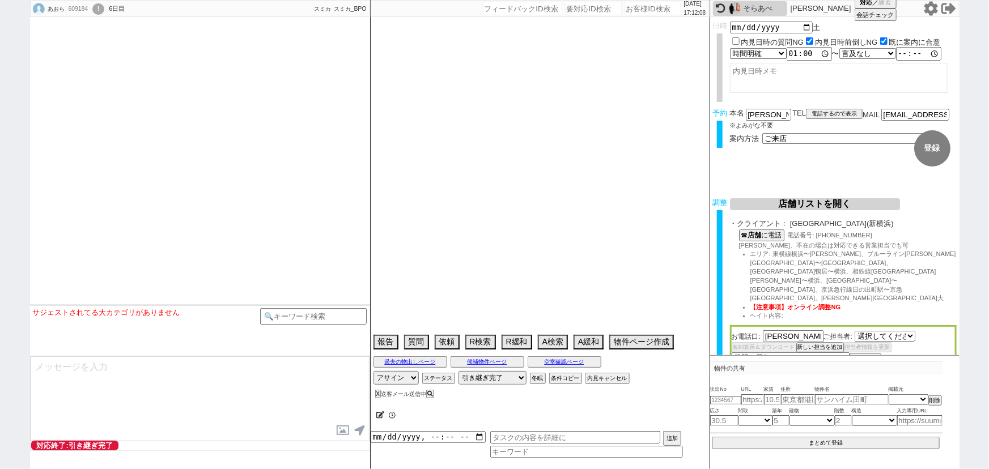
select select "2795"
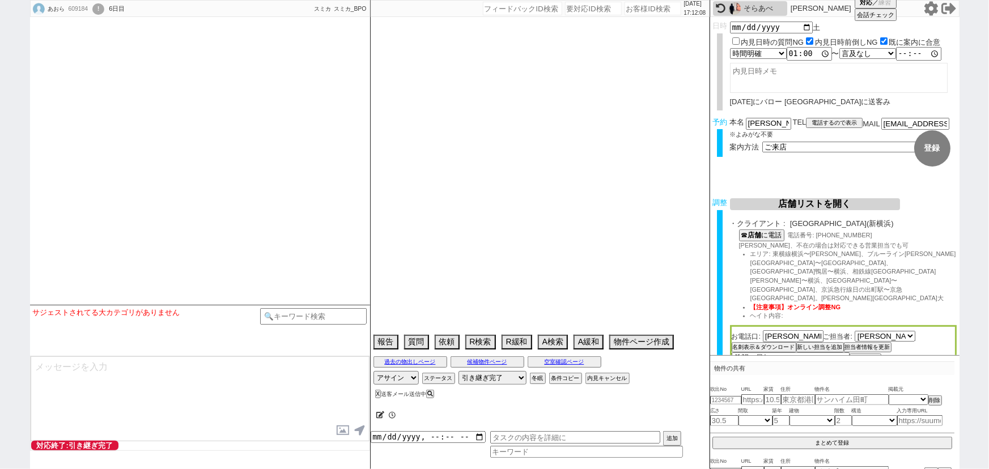
type textarea "当日まで他社無し"
select select
select select "2025"
select select "9"
select select "37"
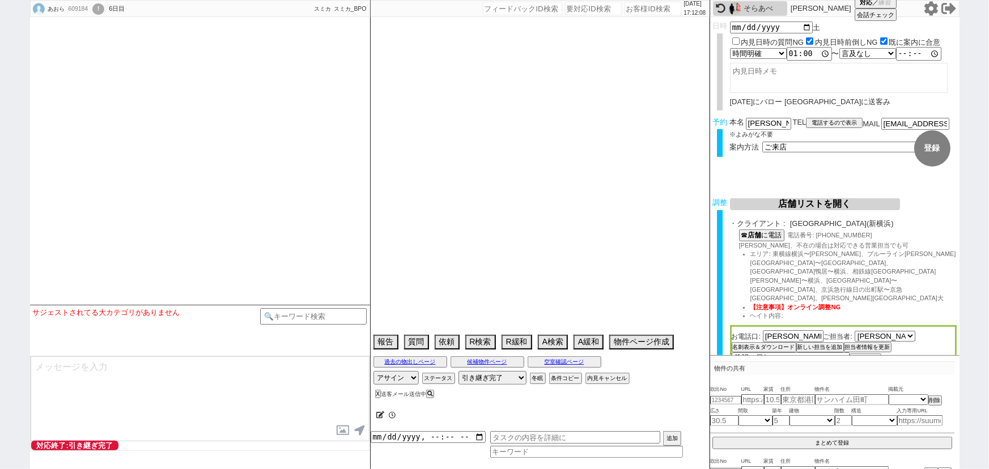
select select "0"
select select "50"
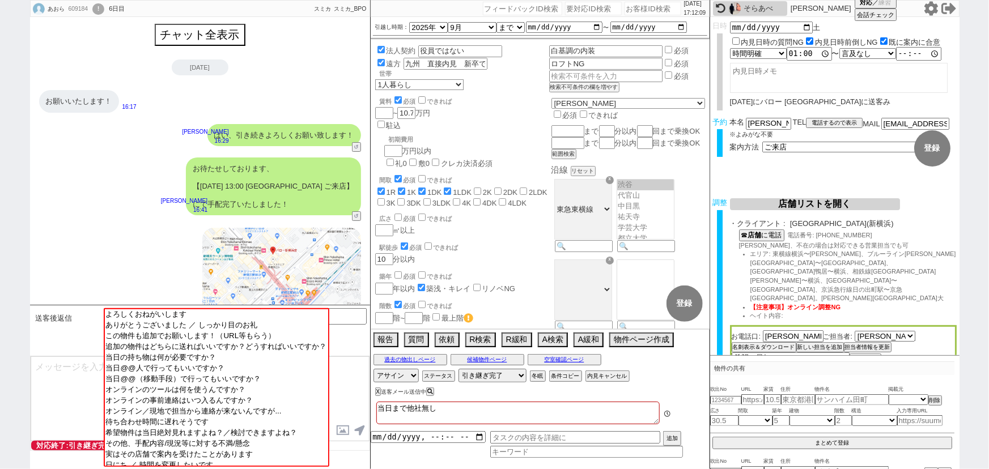
scroll to position [721, 0]
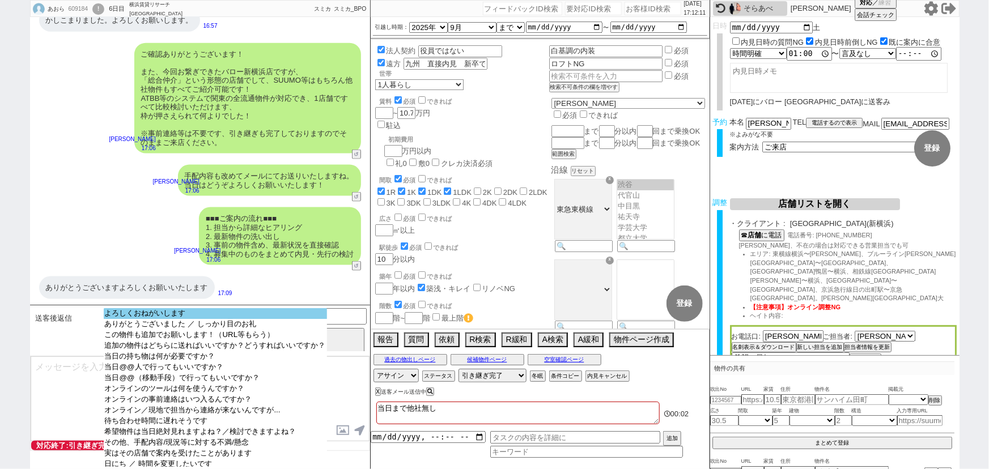
select select "よろしくおねがいします"
click at [213, 319] on option "よろしくおねがいします" at bounding box center [215, 324] width 223 height 11
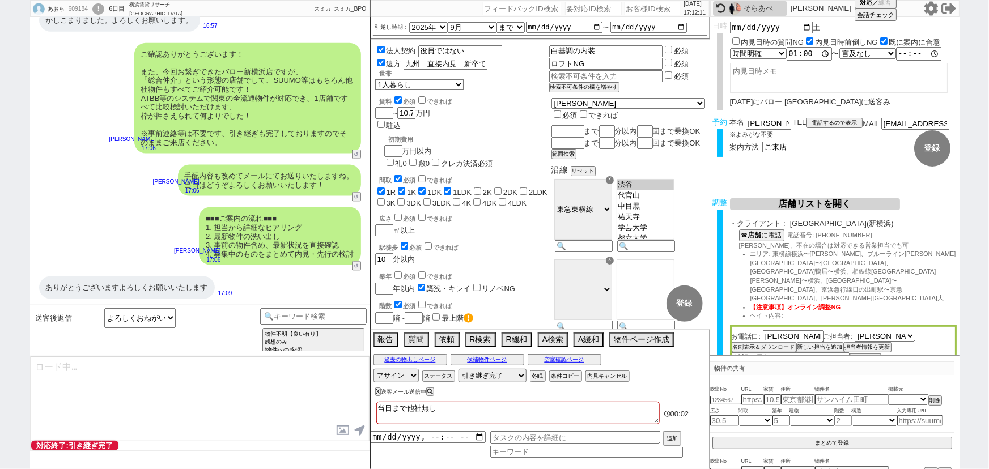
type textarea "いえ、こちらこそ引き続きどうぞよろしくお願いいたします！"
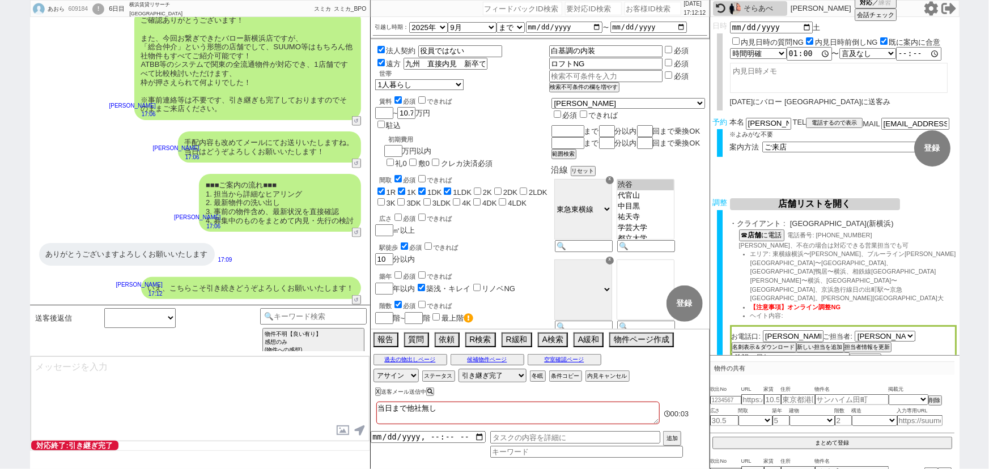
scroll to position [687, 0]
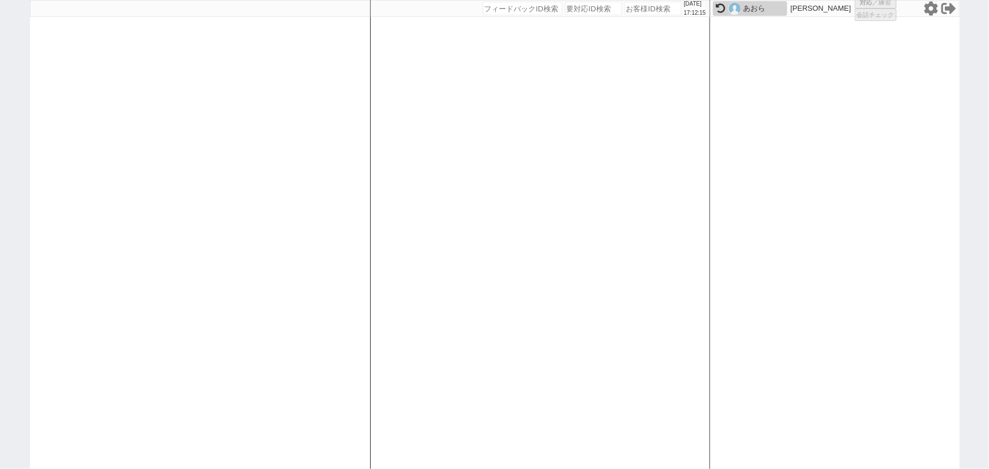
select select
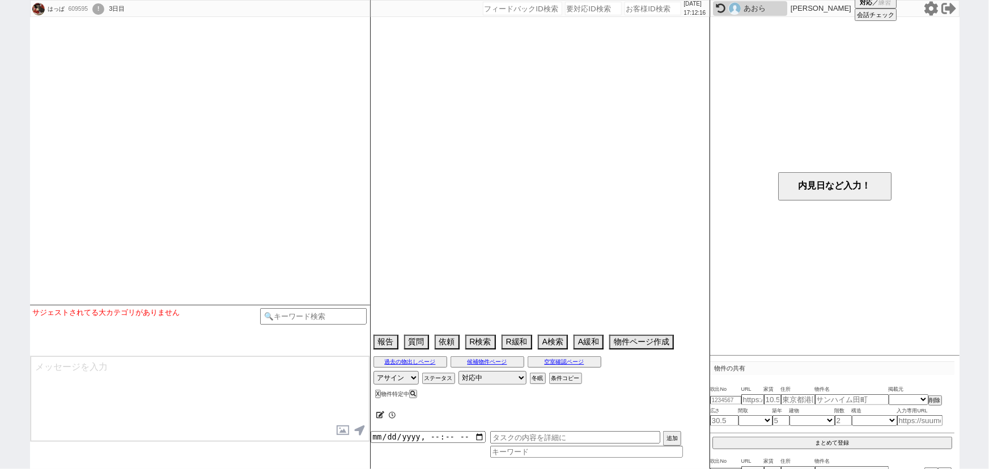
select select
select select "2025"
select select "9"
select select "37"
select select "0"
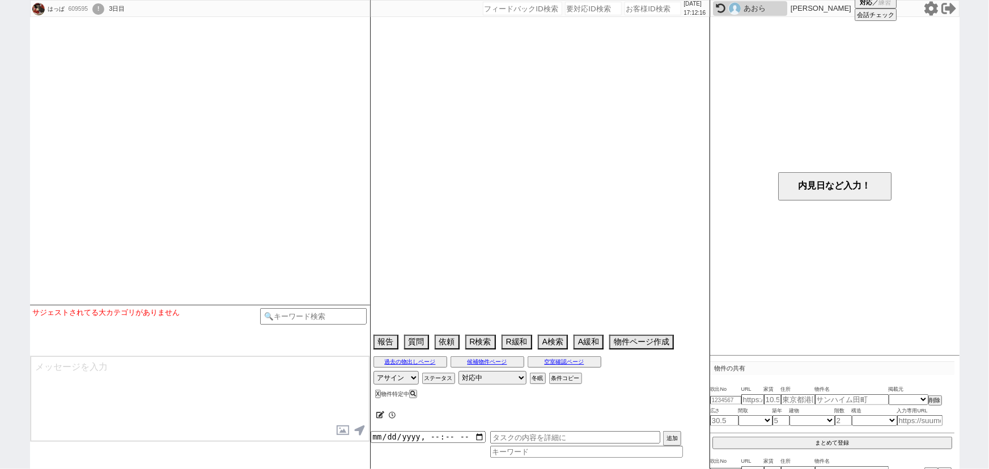
select select "29"
select select "904"
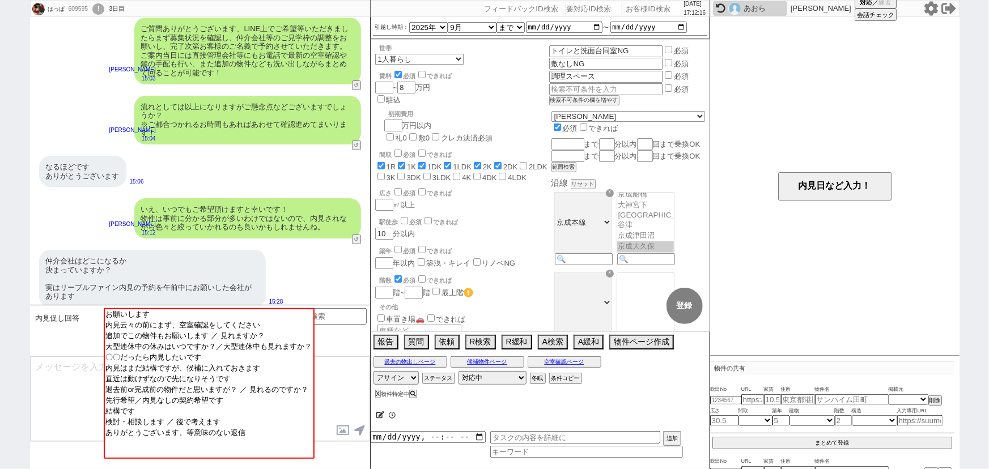
scroll to position [248, 0]
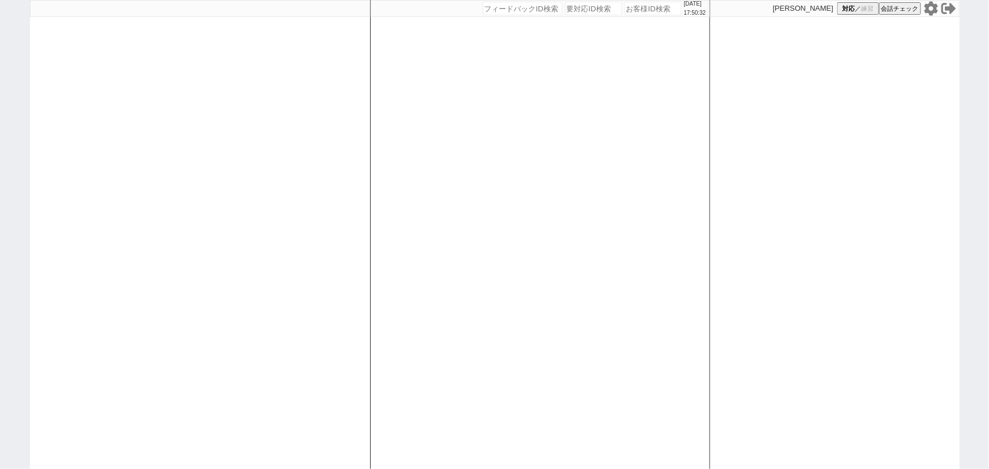
click at [297, 186] on div at bounding box center [200, 234] width 340 height 469
